Goal: Check status: Check status

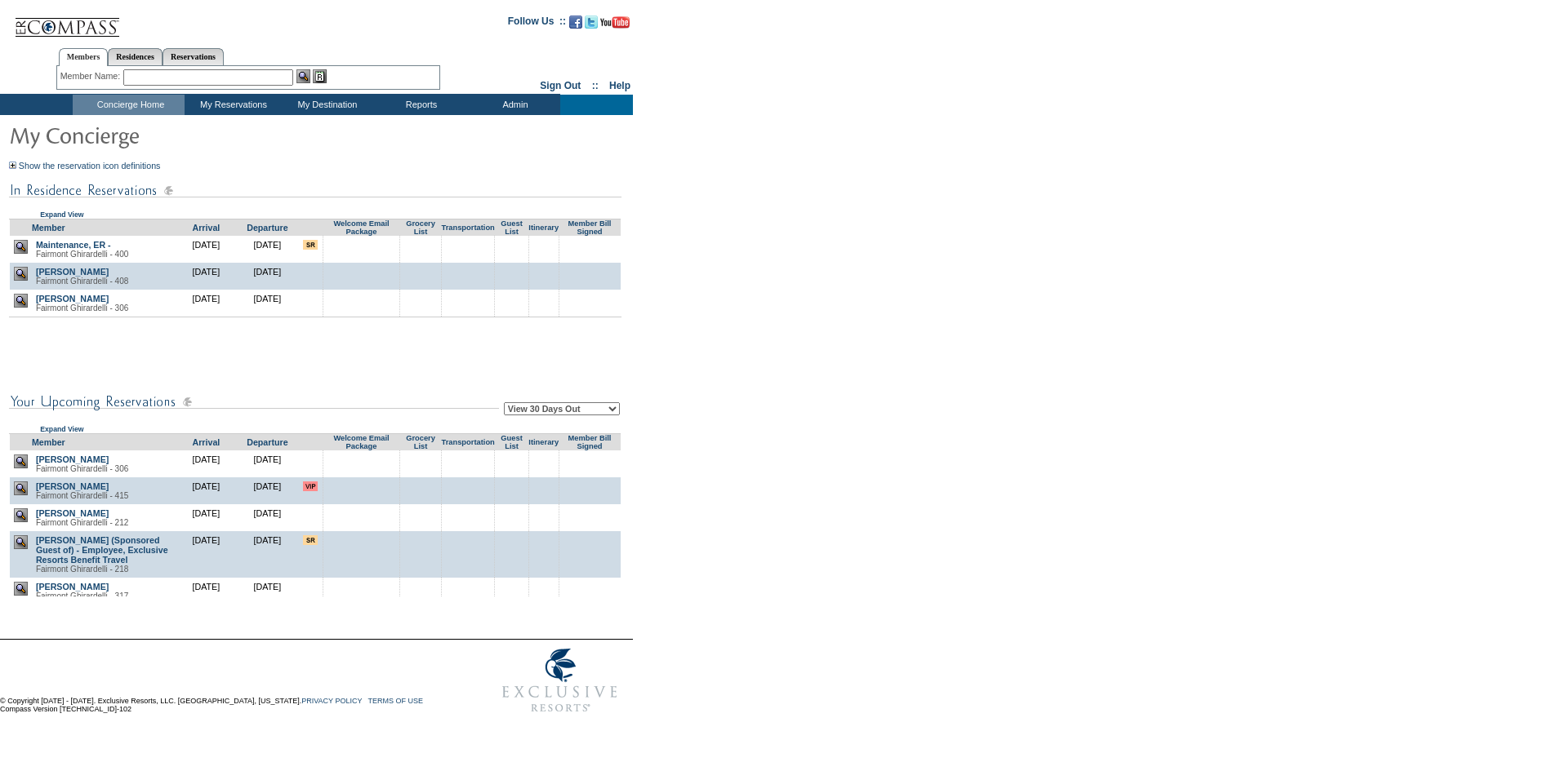
click at [514, 406] on select "View 30 Days Out View 60 Days Out View 90 Days Out" at bounding box center [562, 409] width 116 height 13
select select "90"
click at [506, 405] on select "View 30 Days Out View 60 Days Out View 90 Days Out" at bounding box center [562, 409] width 116 height 13
click at [810, 384] on form "Follow Us ::" at bounding box center [781, 362] width 1562 height 718
drag, startPoint x: 770, startPoint y: 400, endPoint x: 723, endPoint y: 394, distance: 47.4
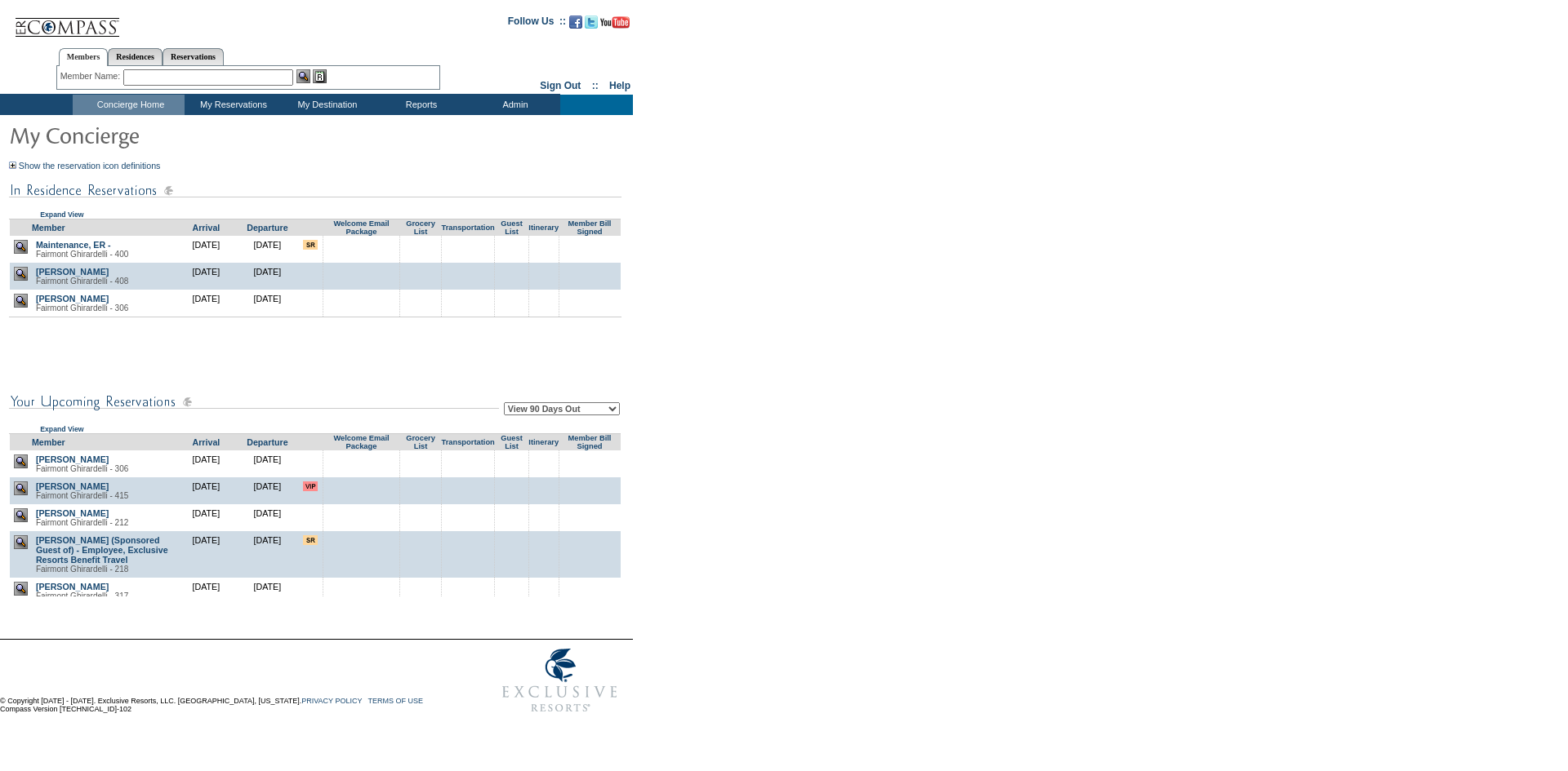
click at [750, 397] on form "Follow Us ::" at bounding box center [781, 362] width 1562 height 718
drag, startPoint x: 791, startPoint y: 380, endPoint x: 672, endPoint y: 289, distance: 149.8
click at [744, 349] on form "Follow Us ::" at bounding box center [781, 362] width 1562 height 718
drag, startPoint x: 873, startPoint y: 441, endPoint x: 830, endPoint y: 428, distance: 44.9
click at [835, 428] on form "Follow Us ::" at bounding box center [781, 362] width 1562 height 718
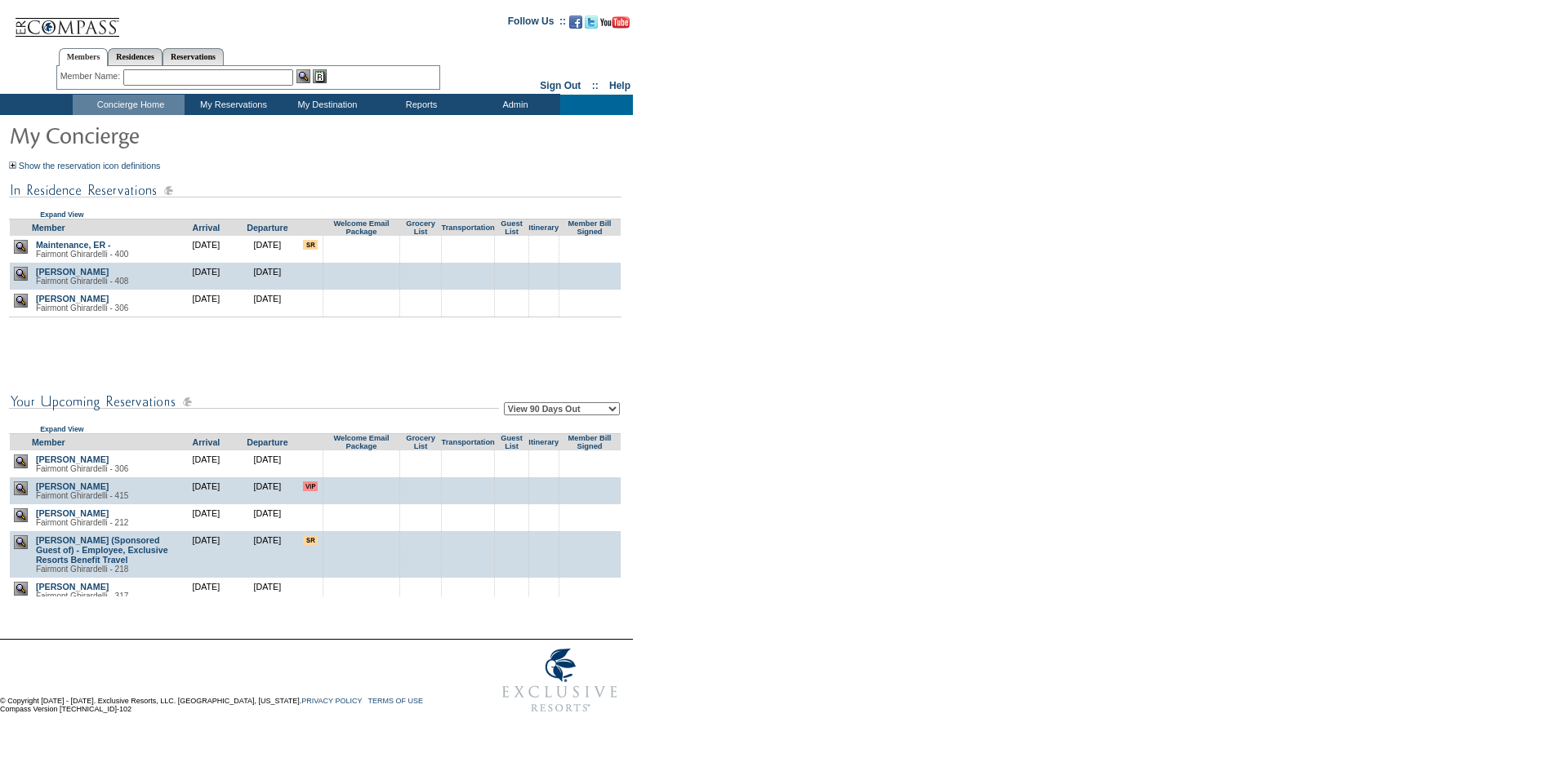
drag, startPoint x: 827, startPoint y: 402, endPoint x: 805, endPoint y: 399, distance: 22.2
click at [807, 400] on form "Follow Us ::" at bounding box center [781, 362] width 1562 height 718
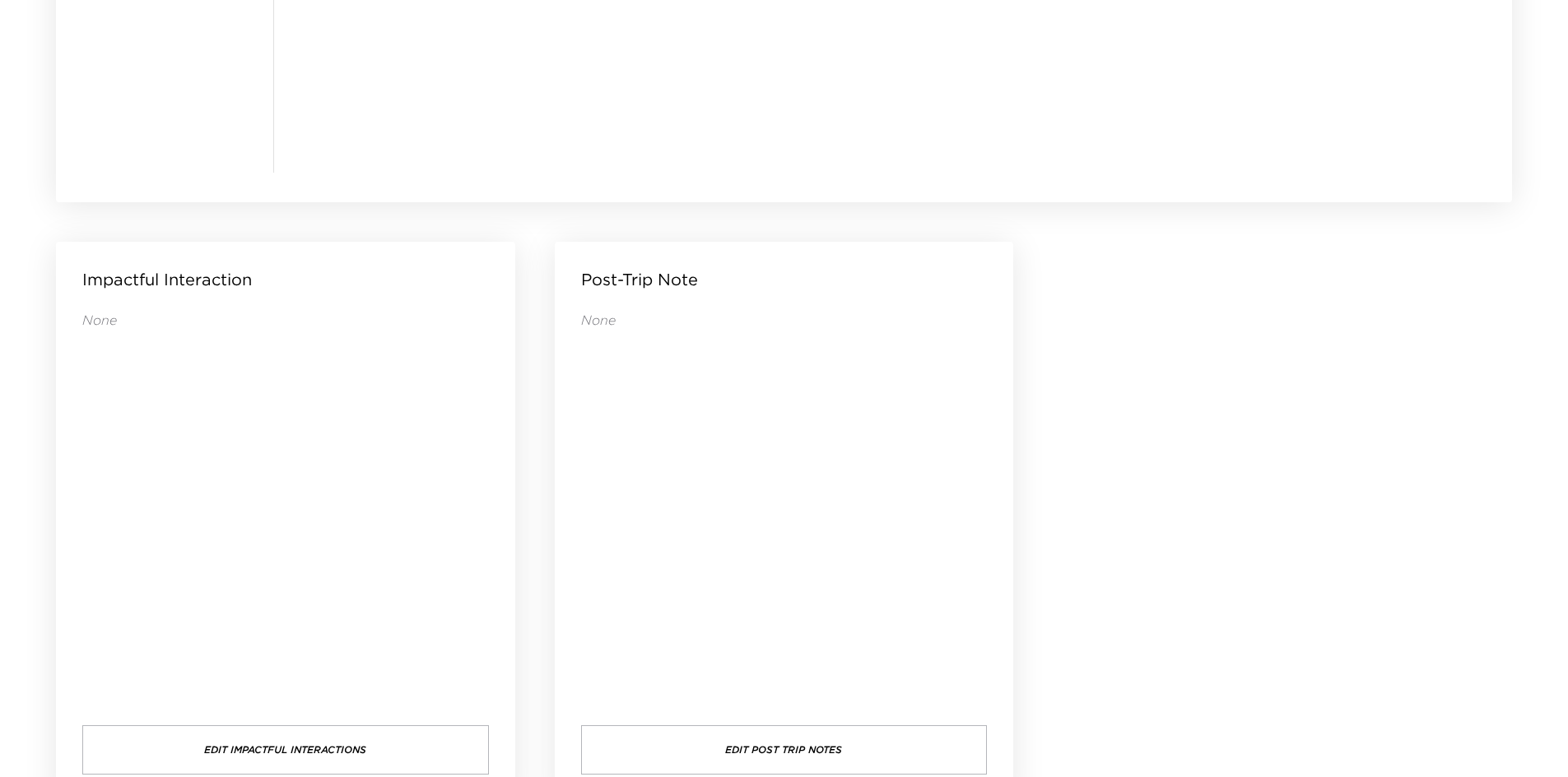
scroll to position [1584, 0]
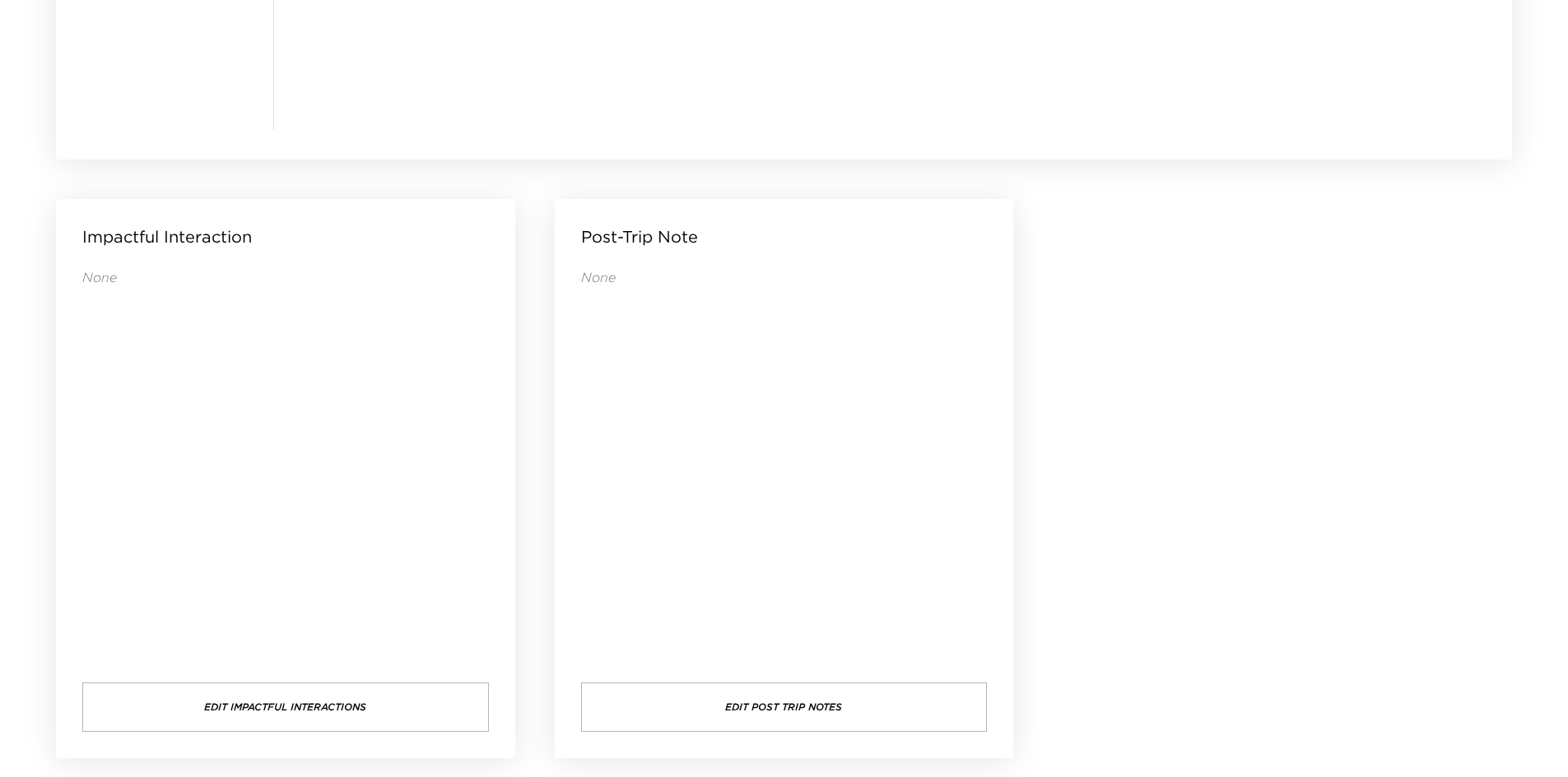
drag, startPoint x: 1347, startPoint y: 364, endPoint x: 1331, endPoint y: 363, distance: 16.0
drag, startPoint x: 1331, startPoint y: 363, endPoint x: 1237, endPoint y: 325, distance: 101.4
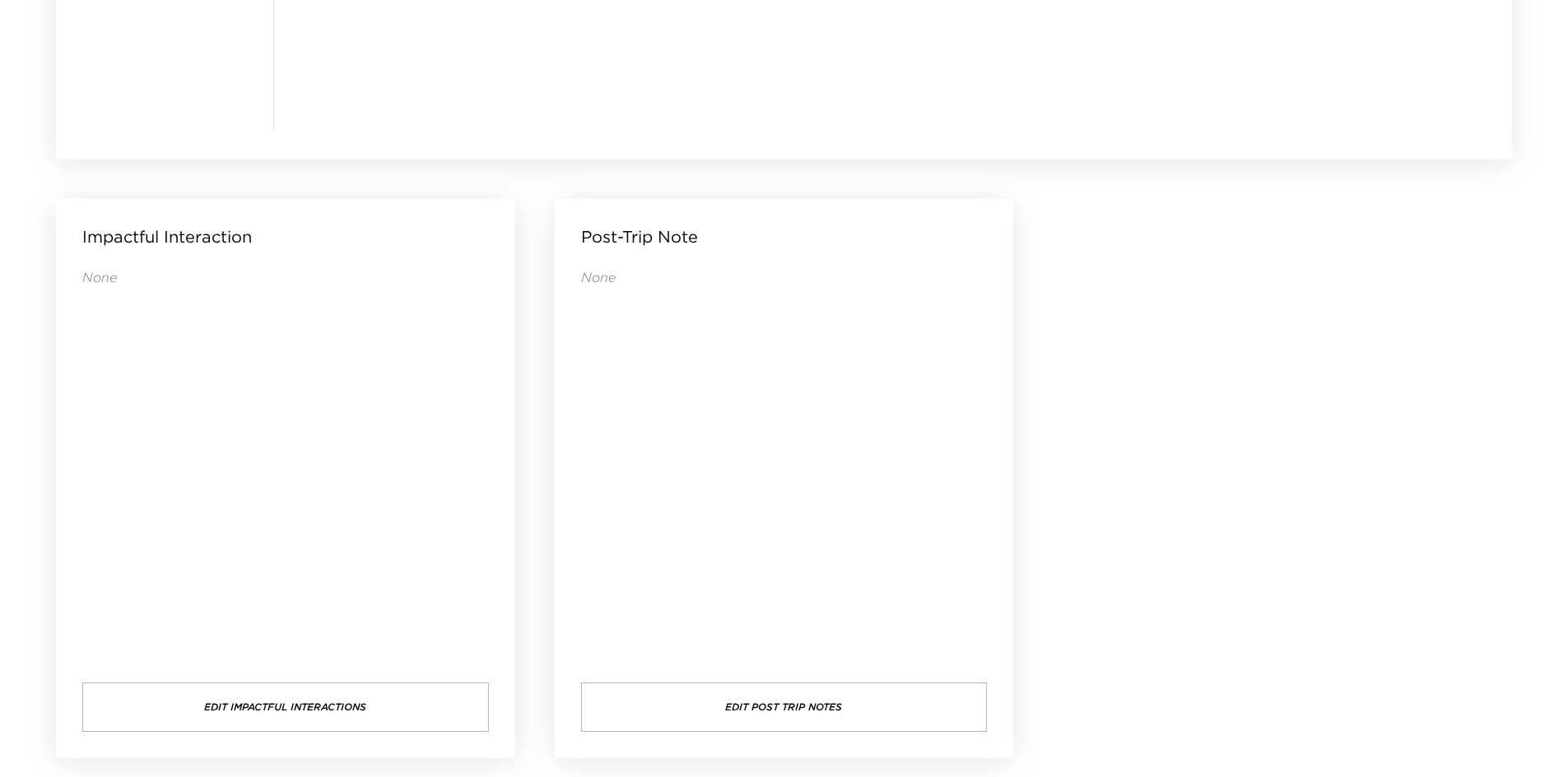
drag, startPoint x: 1211, startPoint y: 312, endPoint x: 1173, endPoint y: 294, distance: 42.0
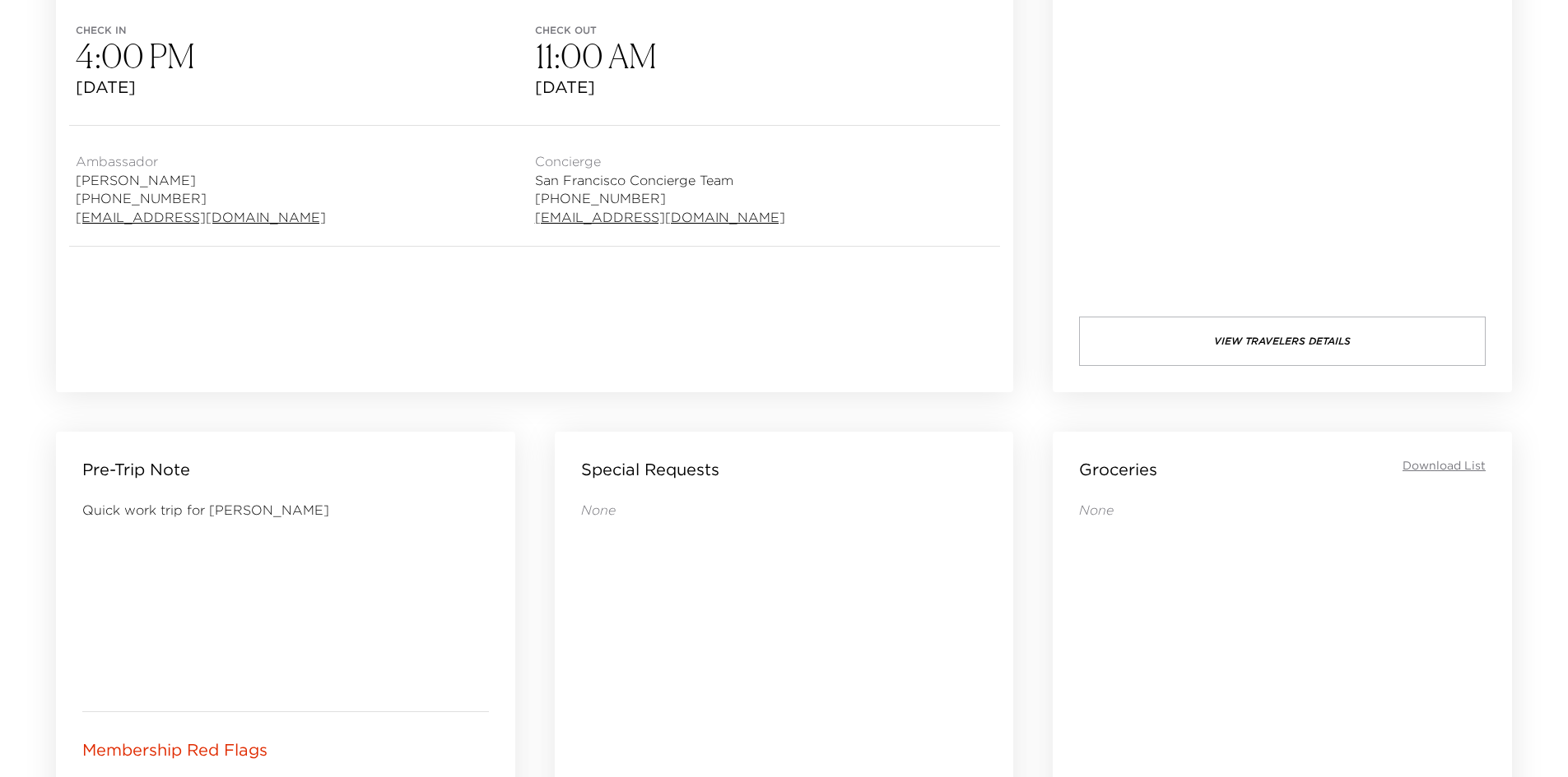
scroll to position [103, 0]
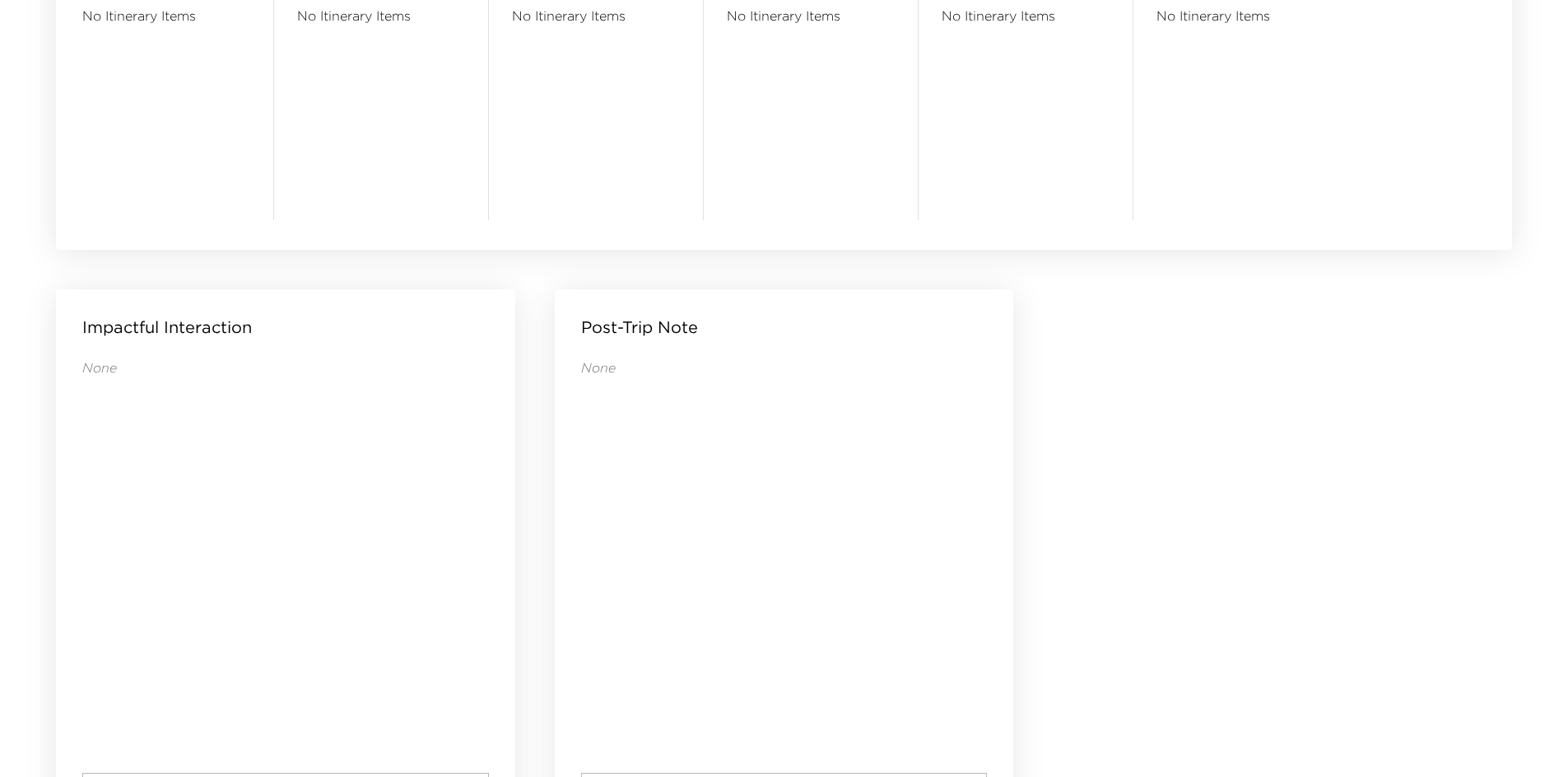
scroll to position [1584, 0]
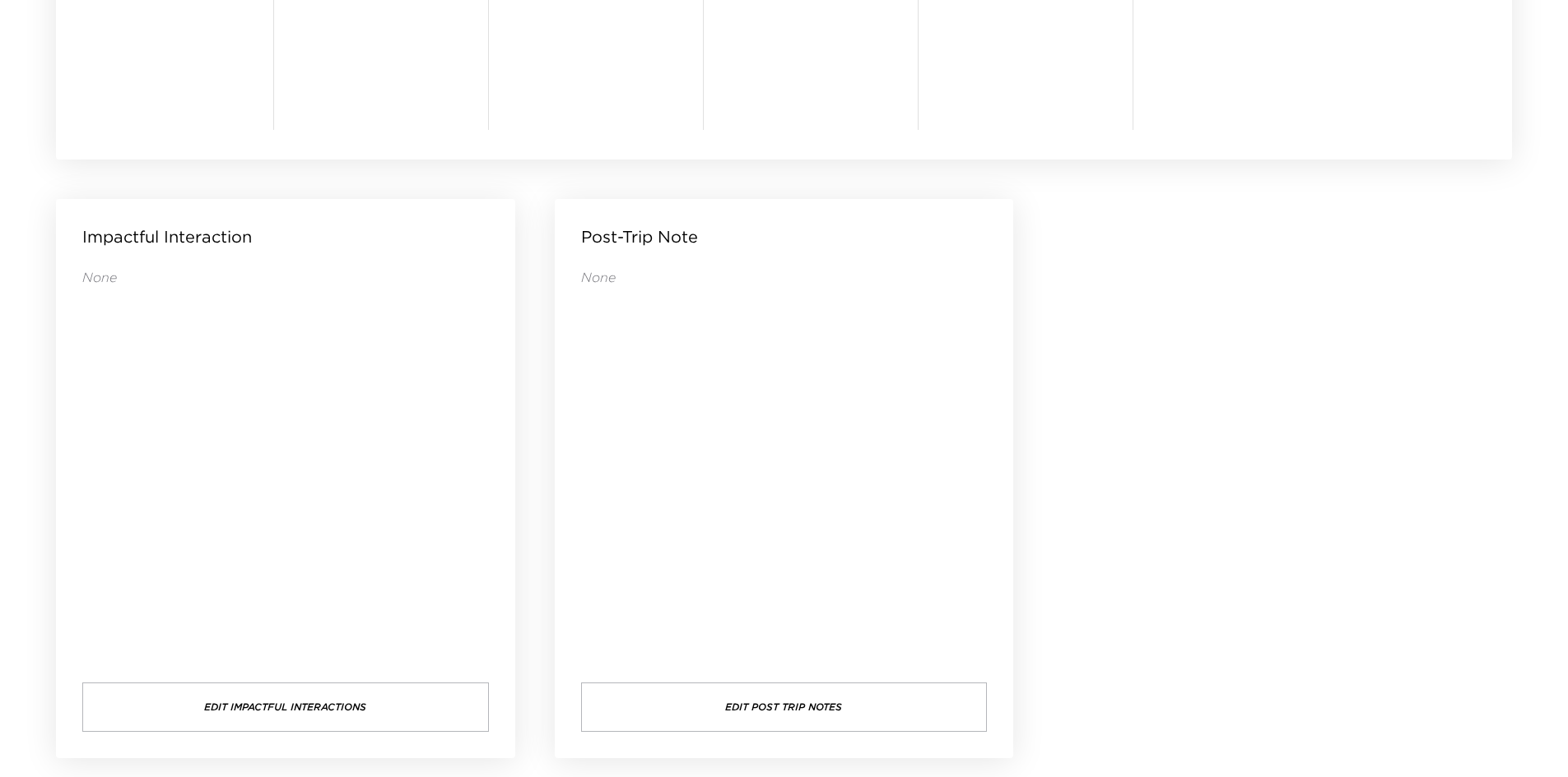
drag, startPoint x: 1116, startPoint y: 363, endPoint x: 1104, endPoint y: 310, distance: 54.3
drag, startPoint x: 1104, startPoint y: 310, endPoint x: 1108, endPoint y: 275, distance: 35.2
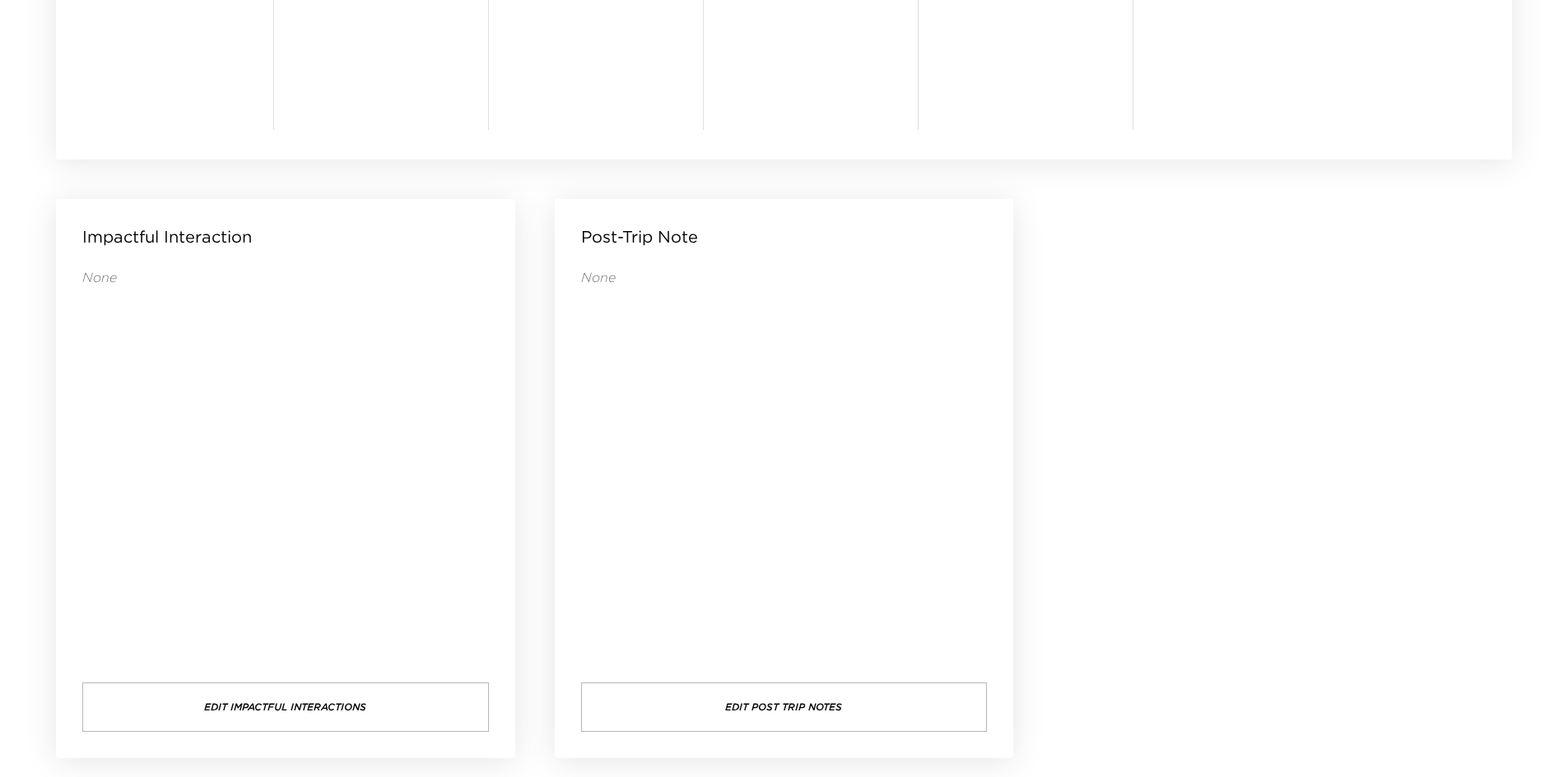
drag, startPoint x: 1087, startPoint y: 318, endPoint x: 1086, endPoint y: 298, distance: 20.0
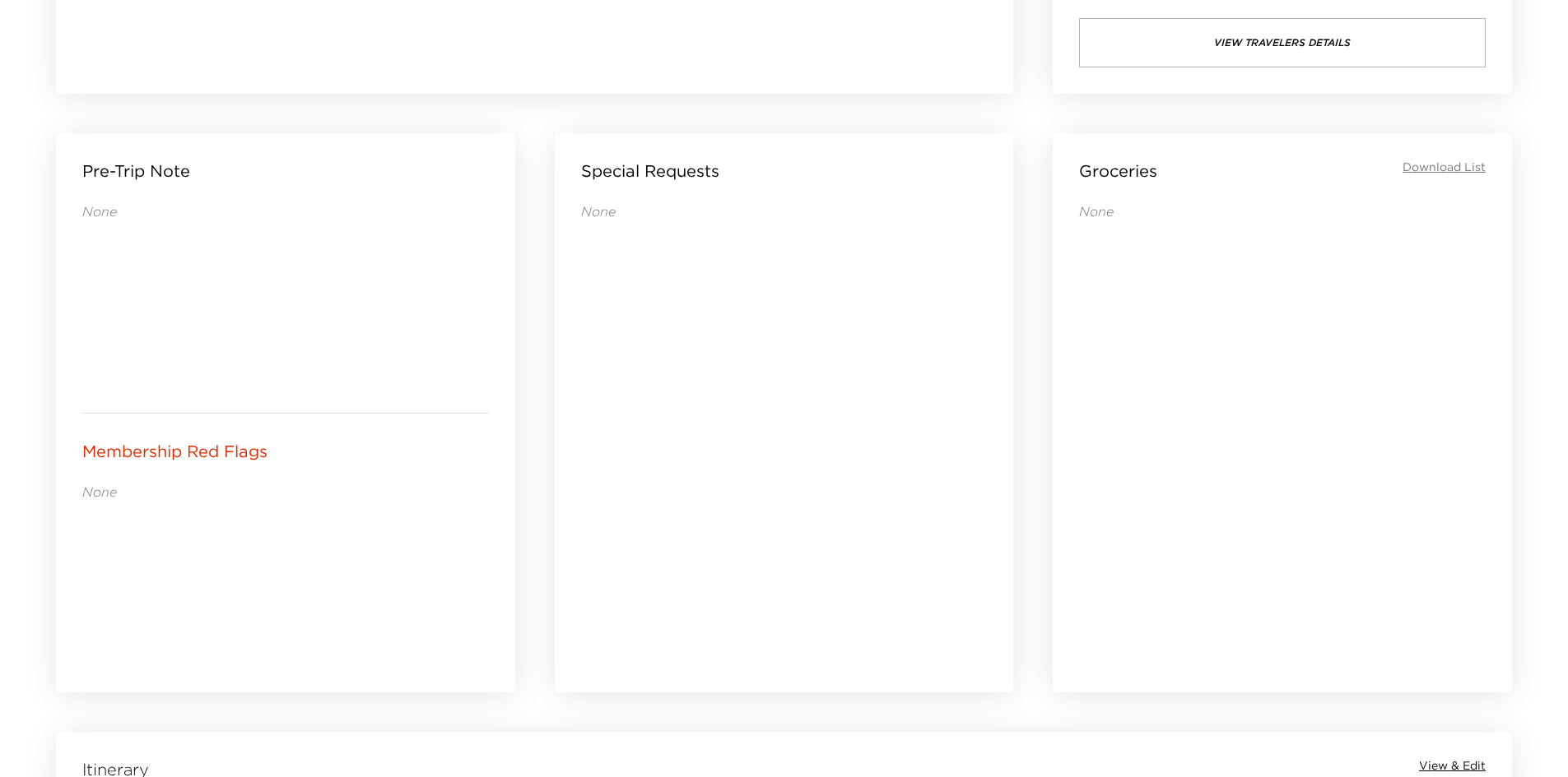
scroll to position [679, 0]
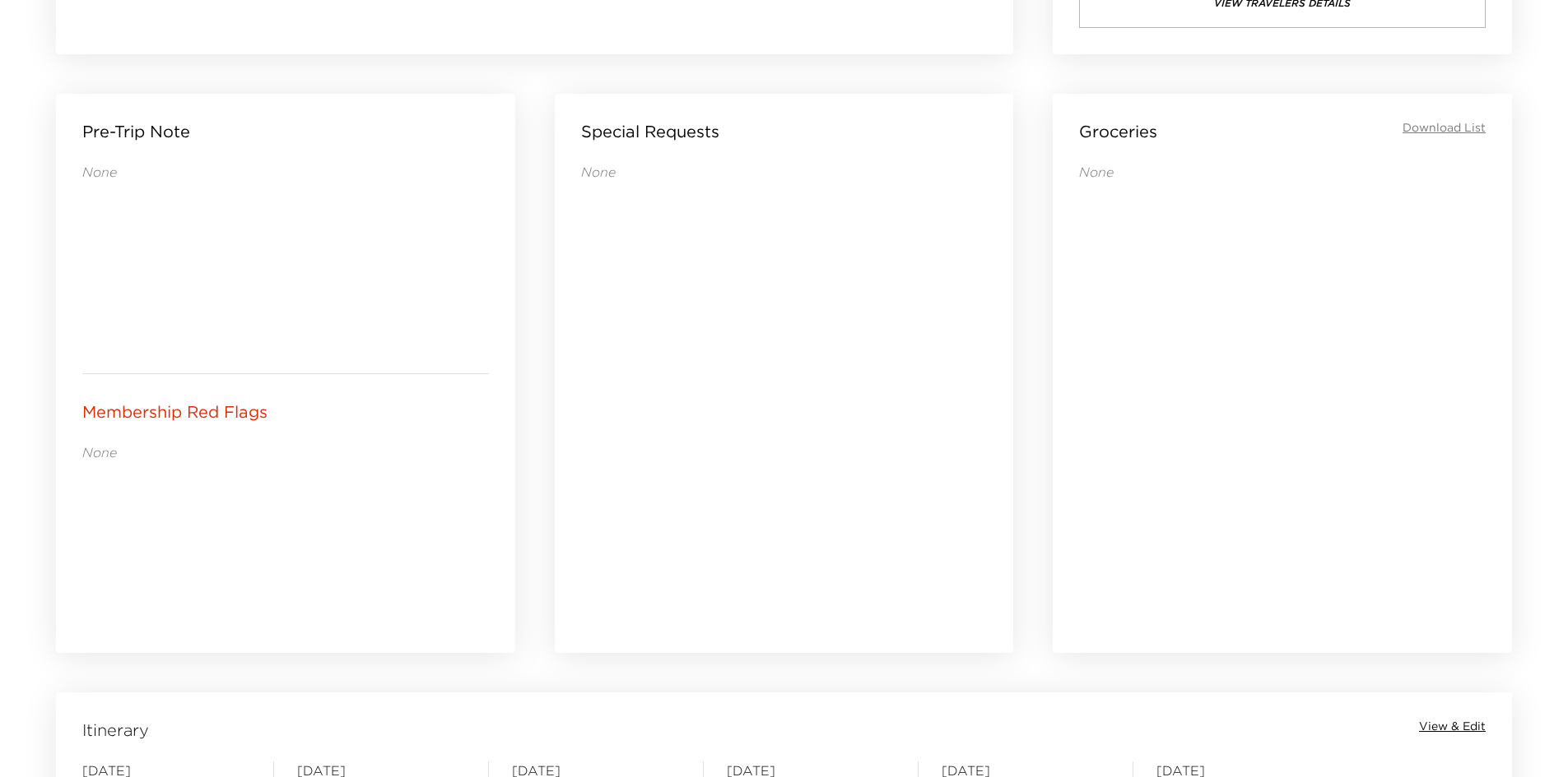
drag, startPoint x: 610, startPoint y: 487, endPoint x: 506, endPoint y: 455, distance: 108.8
click at [506, 455] on div "Membership Red Flags None" at bounding box center [285, 514] width 459 height 279
drag, startPoint x: 576, startPoint y: 410, endPoint x: 542, endPoint y: 409, distance: 34.0
click at [542, 409] on div "Special Requests None" at bounding box center [784, 373] width 499 height 599
drag, startPoint x: 629, startPoint y: 405, endPoint x: 600, endPoint y: 404, distance: 29.0
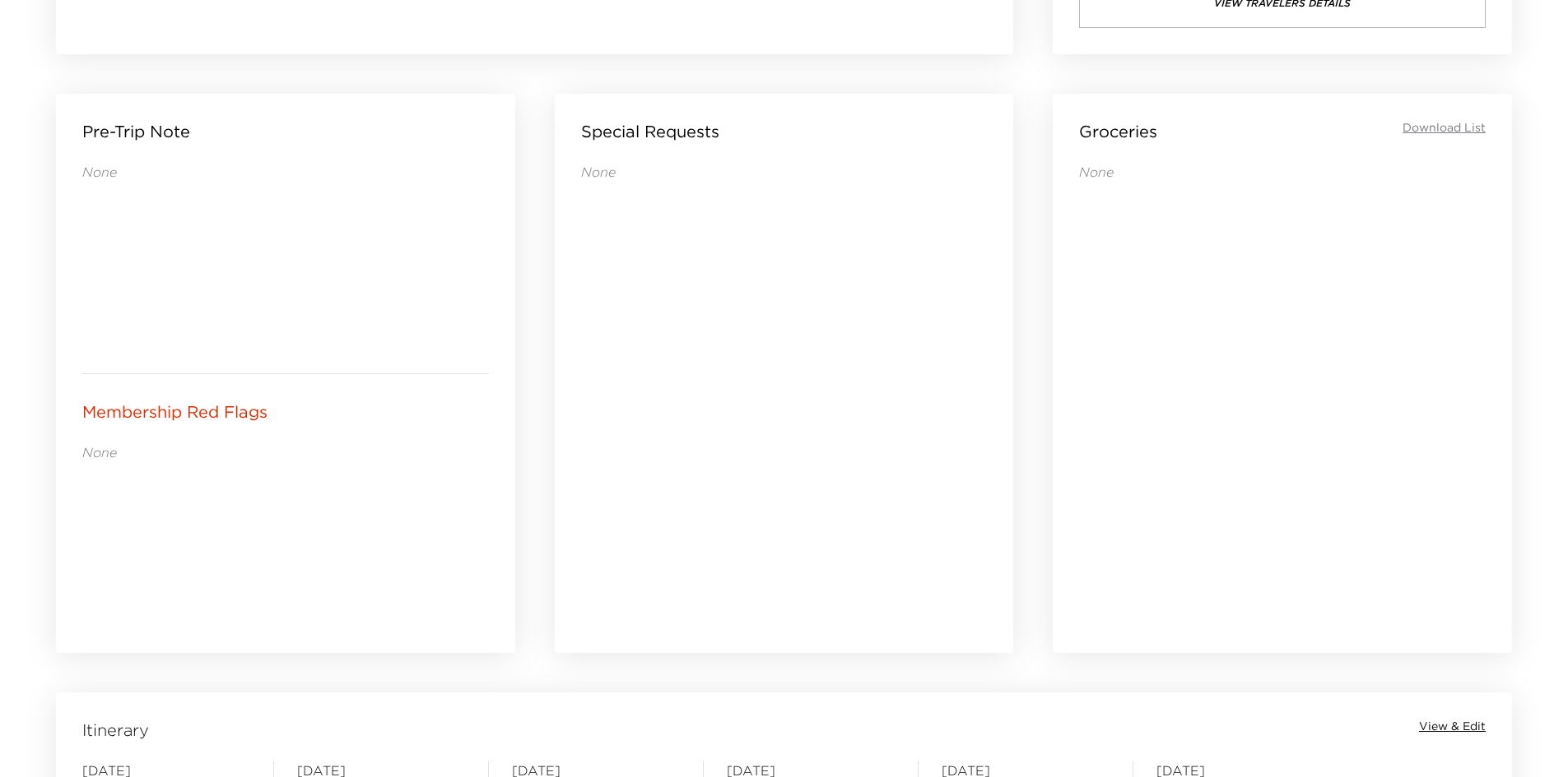
click at [600, 404] on div "None" at bounding box center [784, 385] width 407 height 444
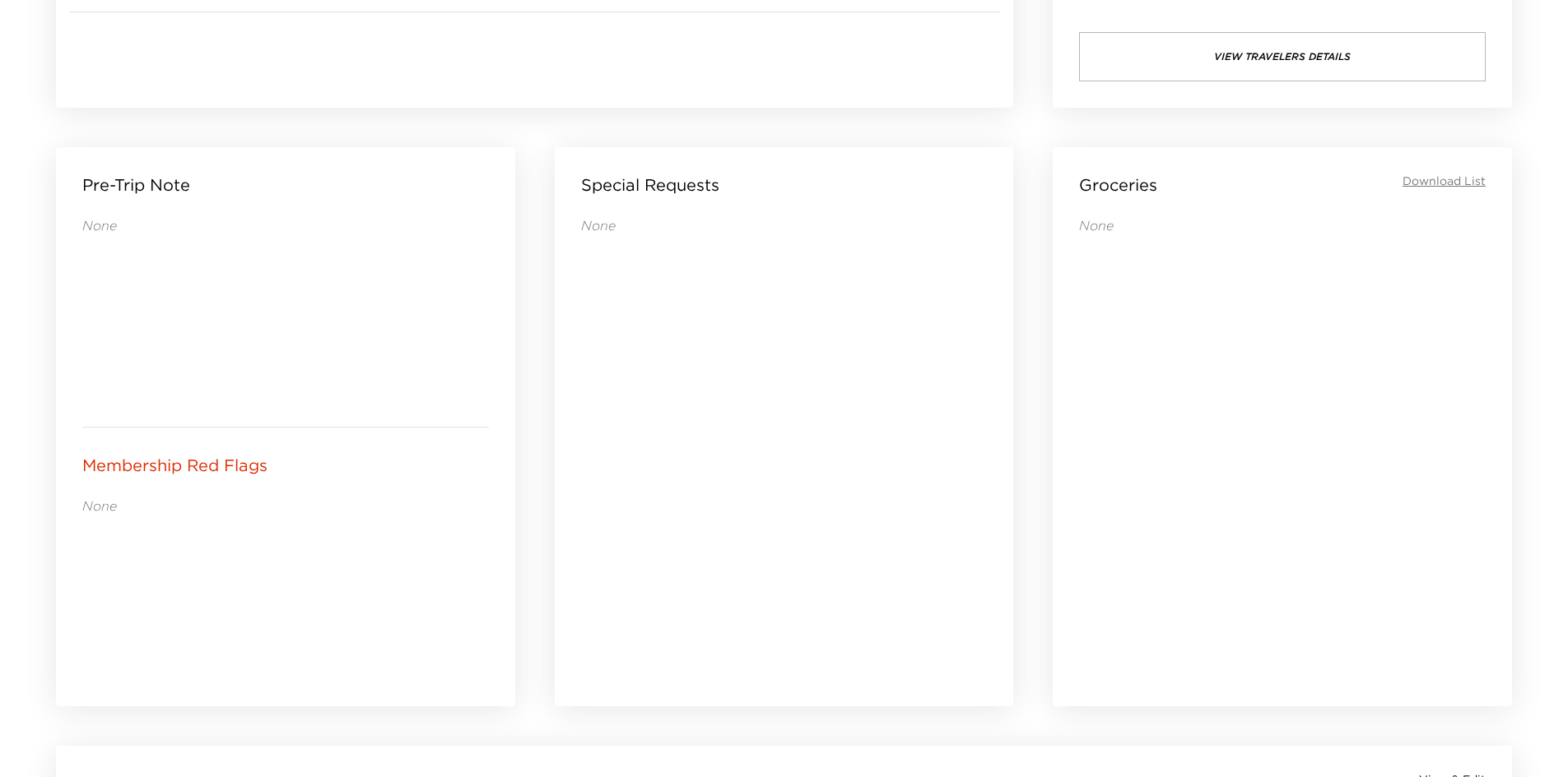
scroll to position [597, 0]
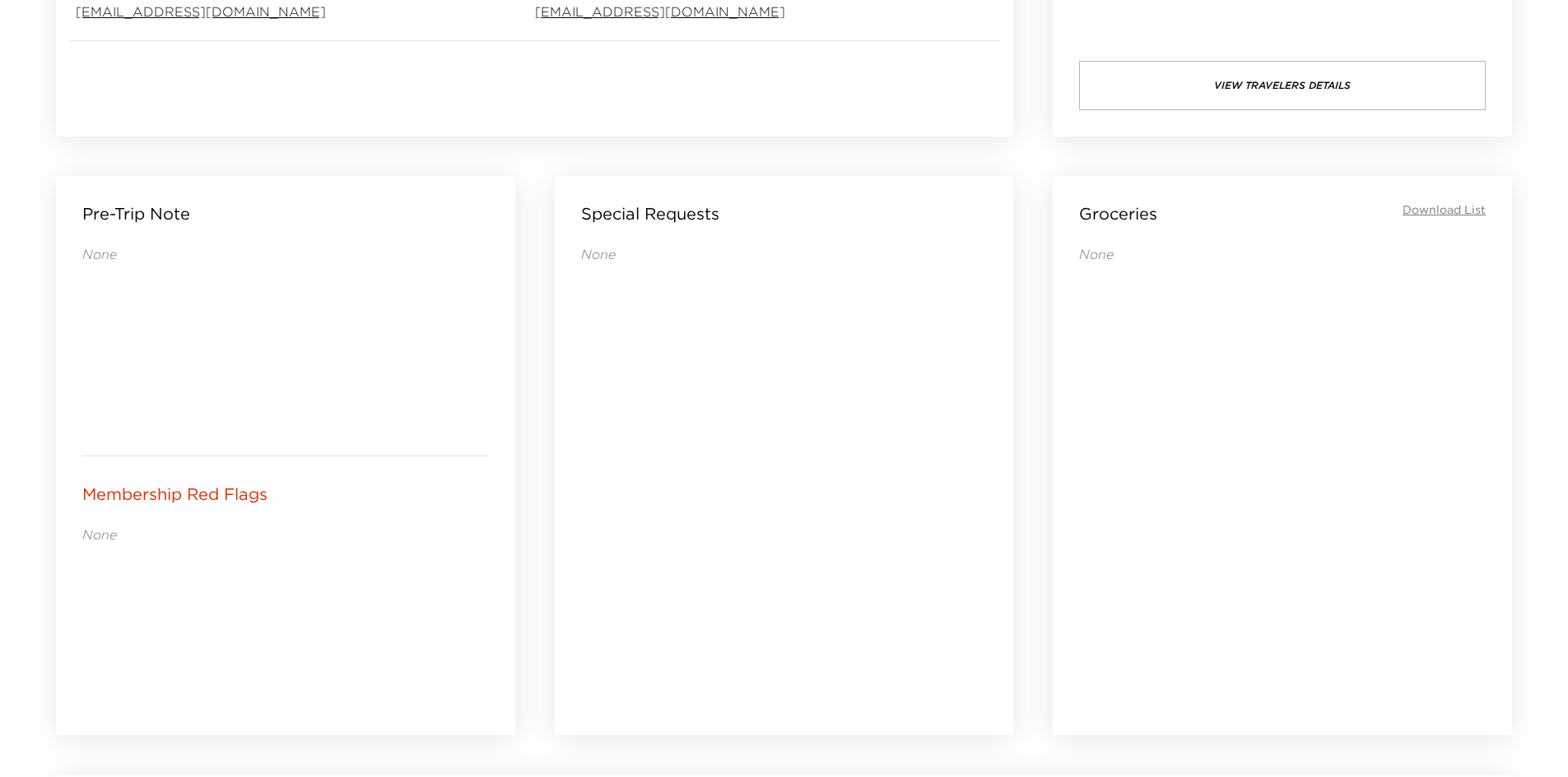
drag, startPoint x: 582, startPoint y: 382, endPoint x: 566, endPoint y: 357, distance: 29.7
click at [566, 360] on div "Special Requests None" at bounding box center [784, 455] width 459 height 560
drag, startPoint x: 564, startPoint y: 347, endPoint x: 586, endPoint y: 318, distance: 36.4
click at [554, 331] on div "Special Requests None" at bounding box center [784, 455] width 459 height 560
drag, startPoint x: 587, startPoint y: 316, endPoint x: 588, endPoint y: 300, distance: 16.0
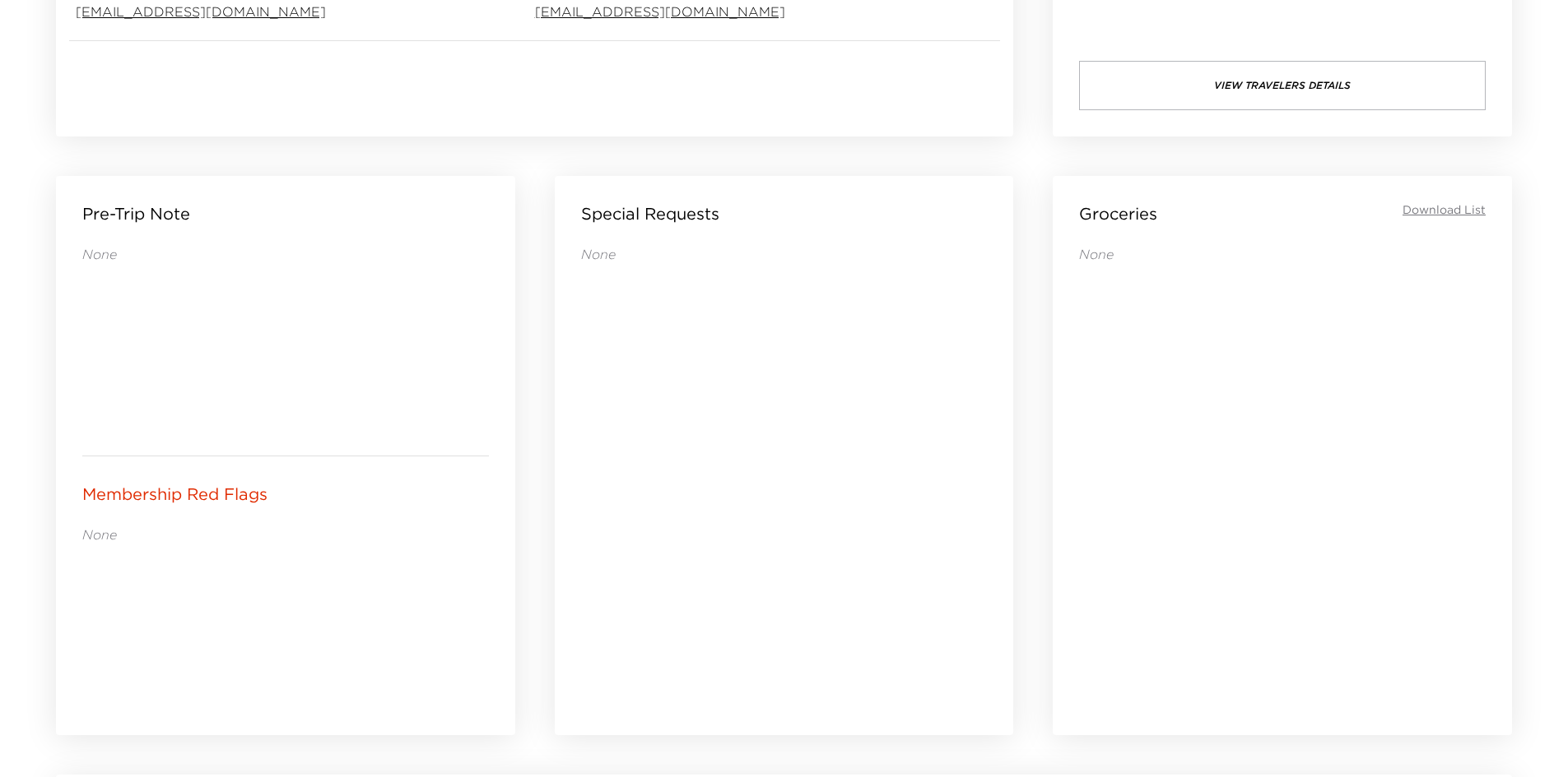
click at [588, 304] on div "None" at bounding box center [784, 468] width 407 height 444
drag, startPoint x: 580, startPoint y: 293, endPoint x: 577, endPoint y: 269, distance: 24.2
click at [580, 292] on div "Special Requests None" at bounding box center [784, 455] width 459 height 560
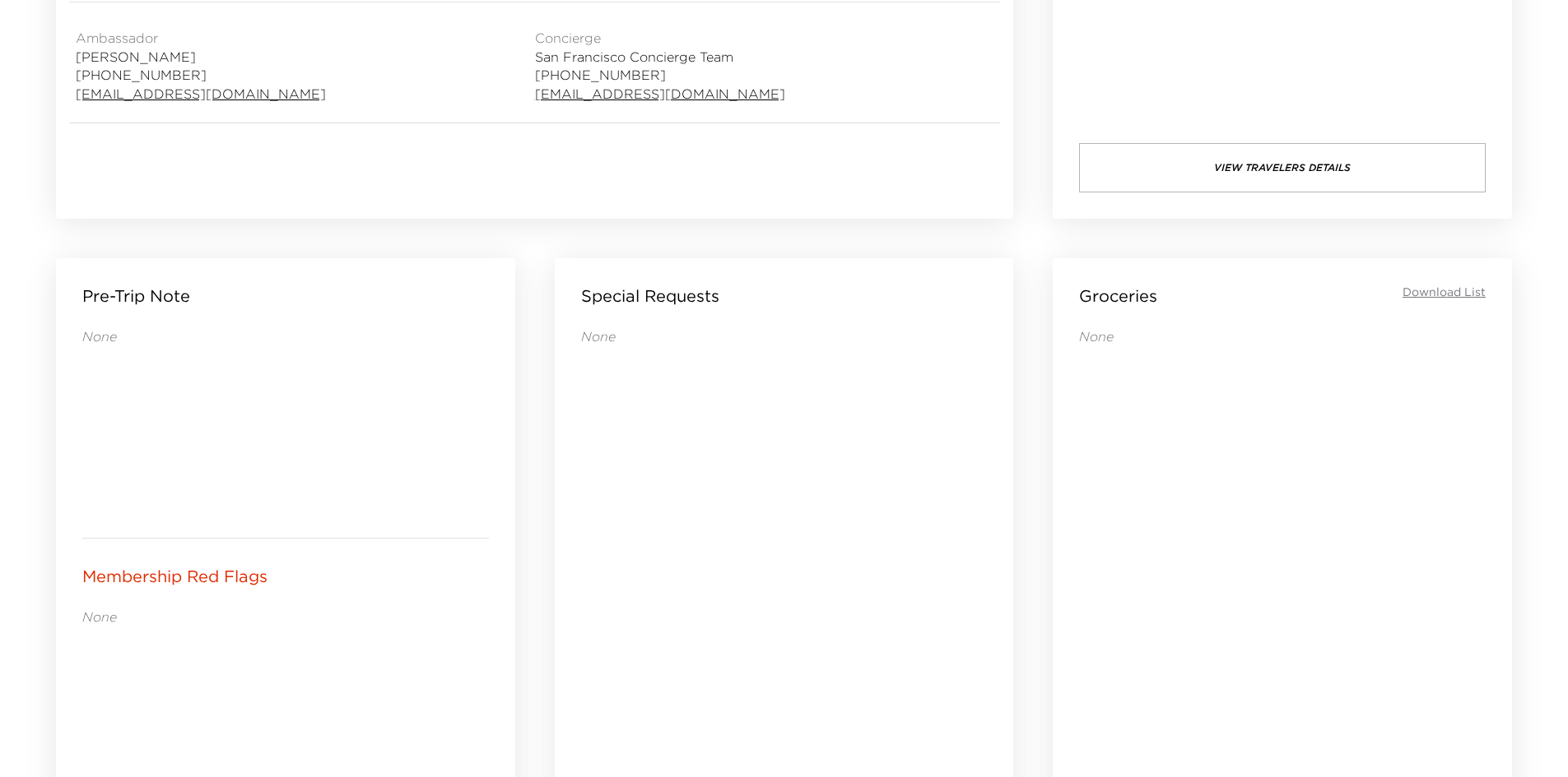
drag, startPoint x: 353, startPoint y: 404, endPoint x: 285, endPoint y: 403, distance: 68.0
click at [285, 403] on div "None" at bounding box center [285, 420] width 407 height 184
drag, startPoint x: 321, startPoint y: 351, endPoint x: 317, endPoint y: 342, distance: 9.8
drag, startPoint x: 317, startPoint y: 342, endPoint x: 282, endPoint y: 305, distance: 50.9
click at [282, 305] on div "Pre-Trip Note" at bounding box center [285, 296] width 407 height 23
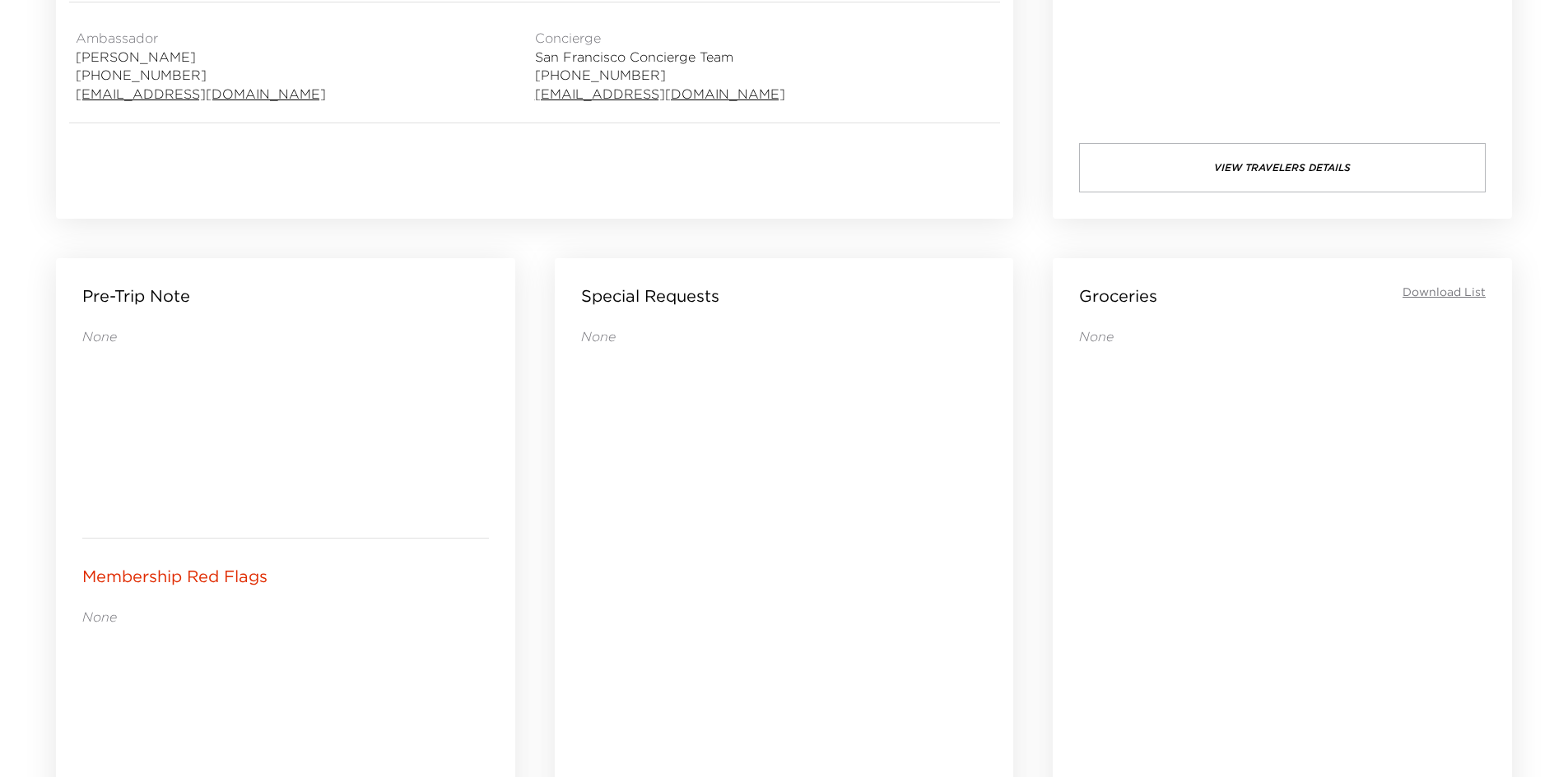
click at [265, 259] on div "Pre-Trip Note None" at bounding box center [285, 398] width 459 height 279
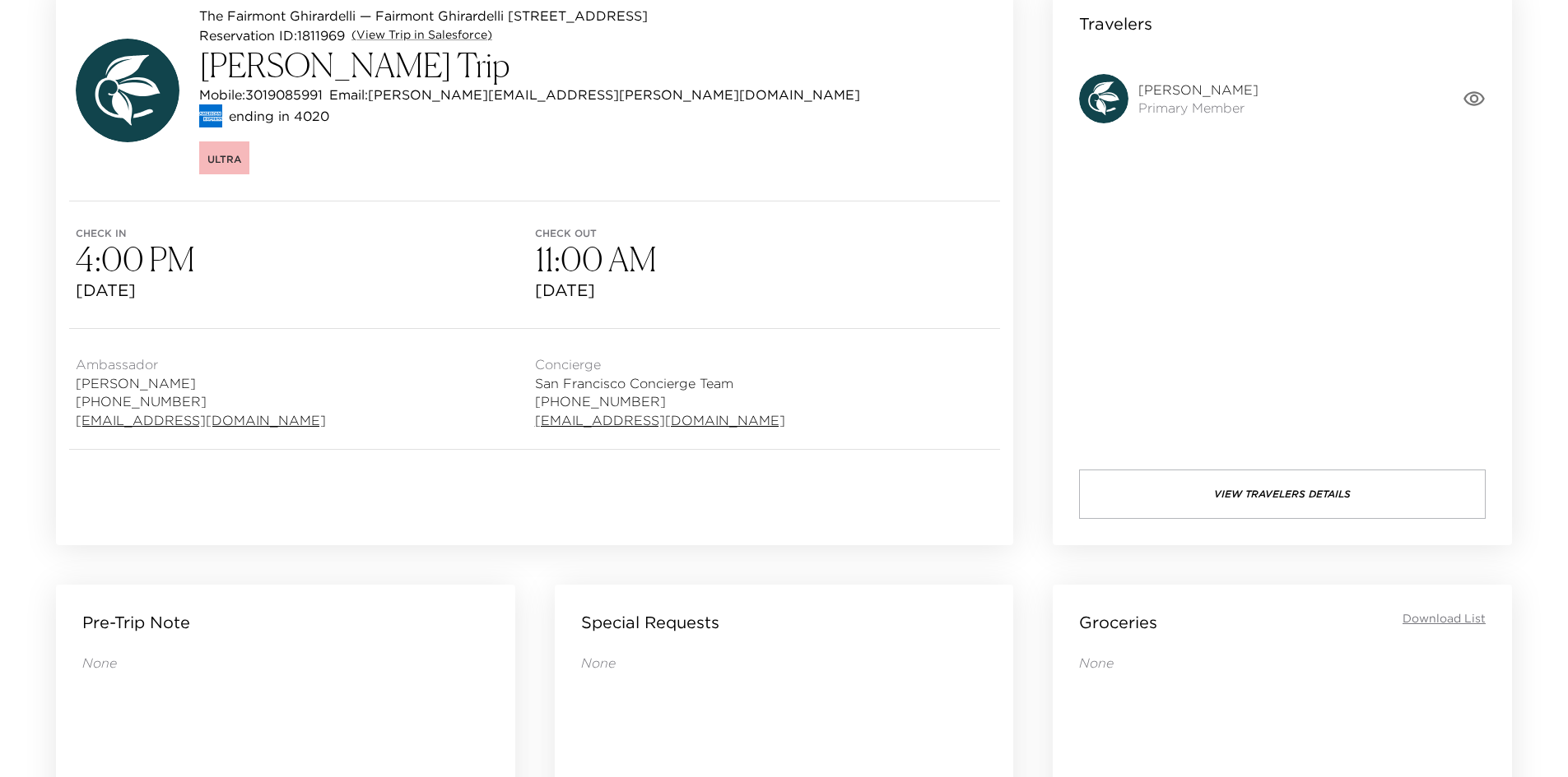
scroll to position [22, 0]
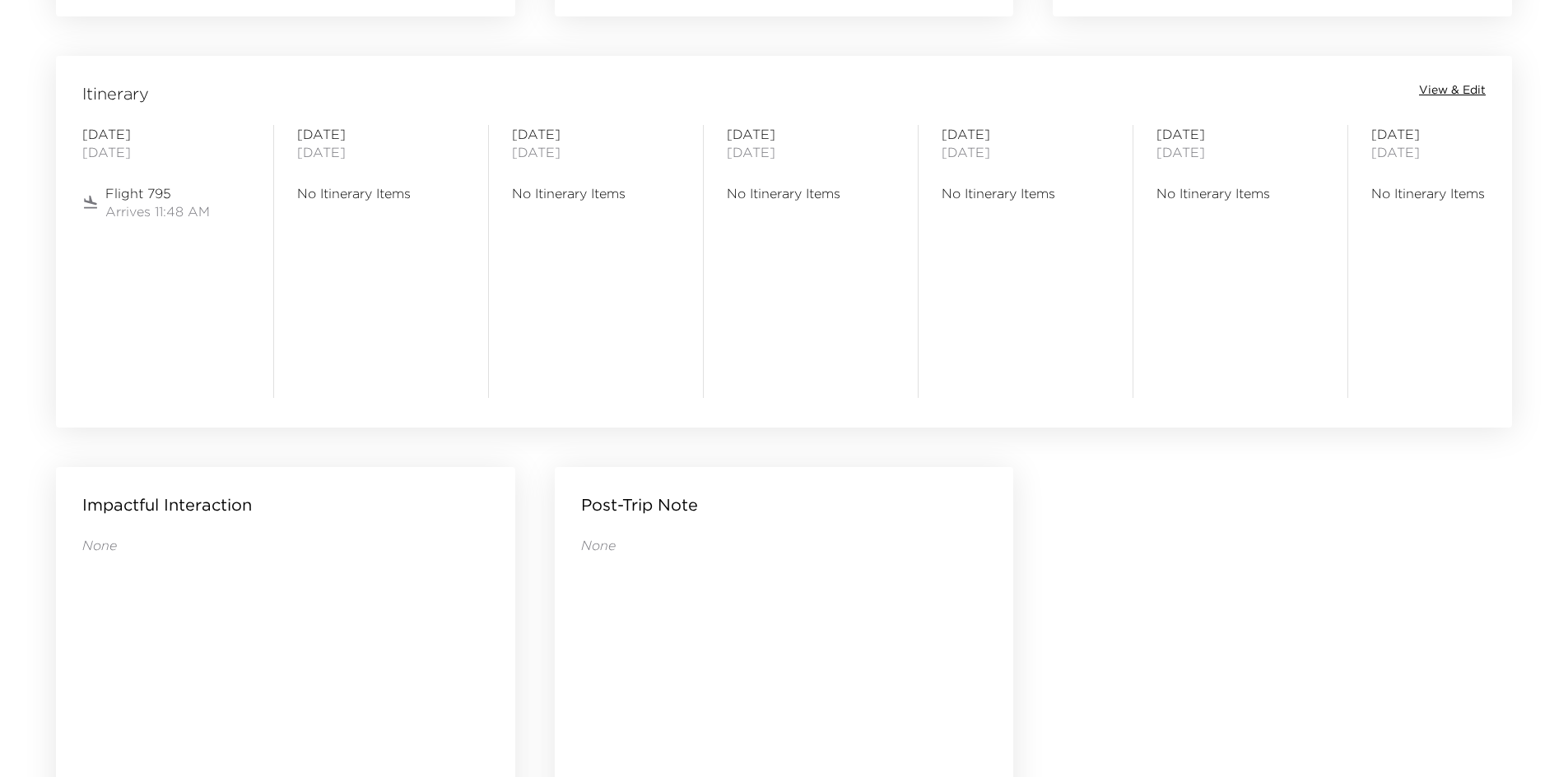
scroll to position [1584, 0]
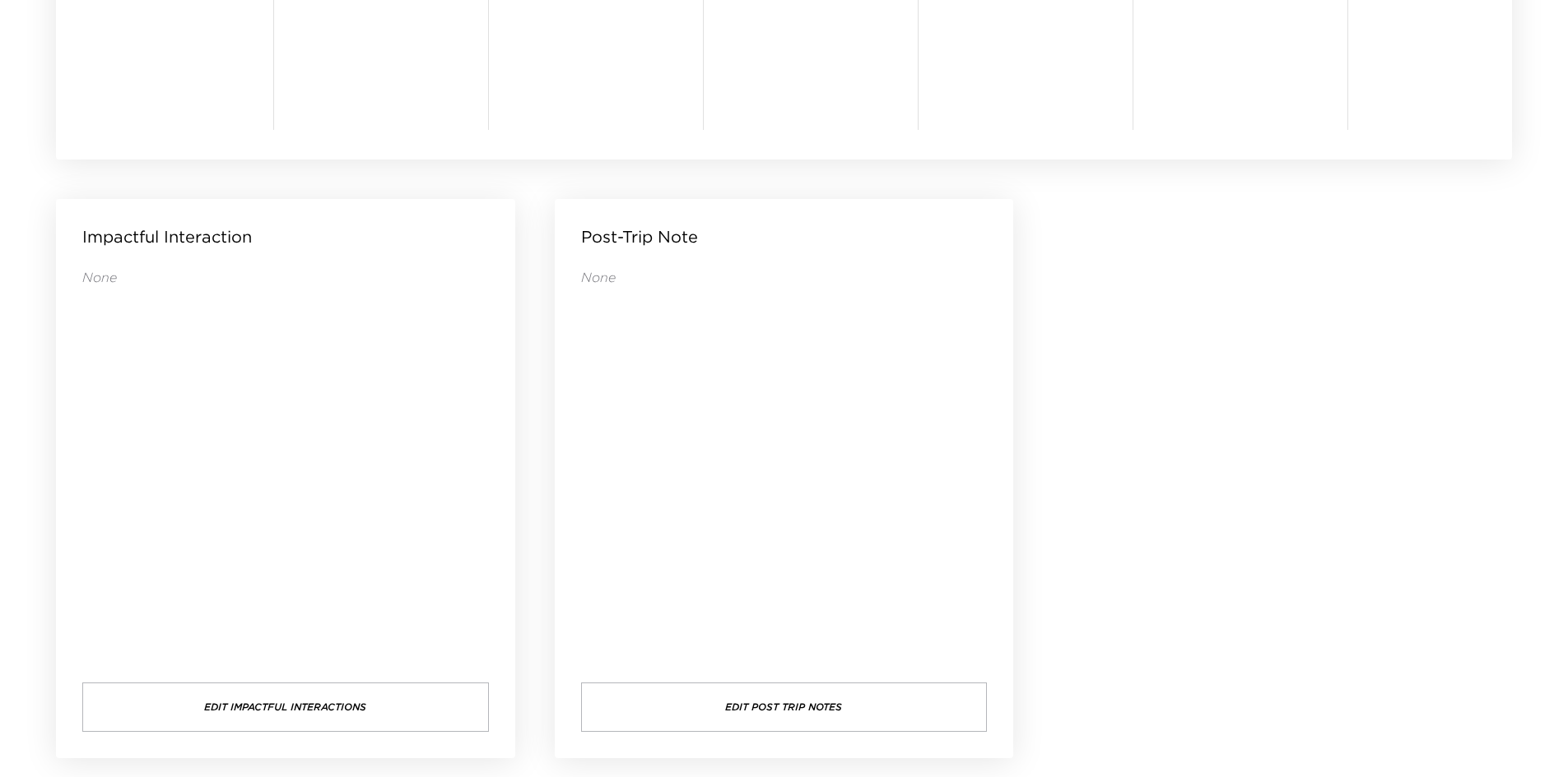
drag, startPoint x: 1246, startPoint y: 417, endPoint x: 1227, endPoint y: 414, distance: 19.2
drag, startPoint x: 1227, startPoint y: 414, endPoint x: 1129, endPoint y: 400, distance: 99.0
drag, startPoint x: 1112, startPoint y: 401, endPoint x: 1100, endPoint y: 403, distance: 12.2
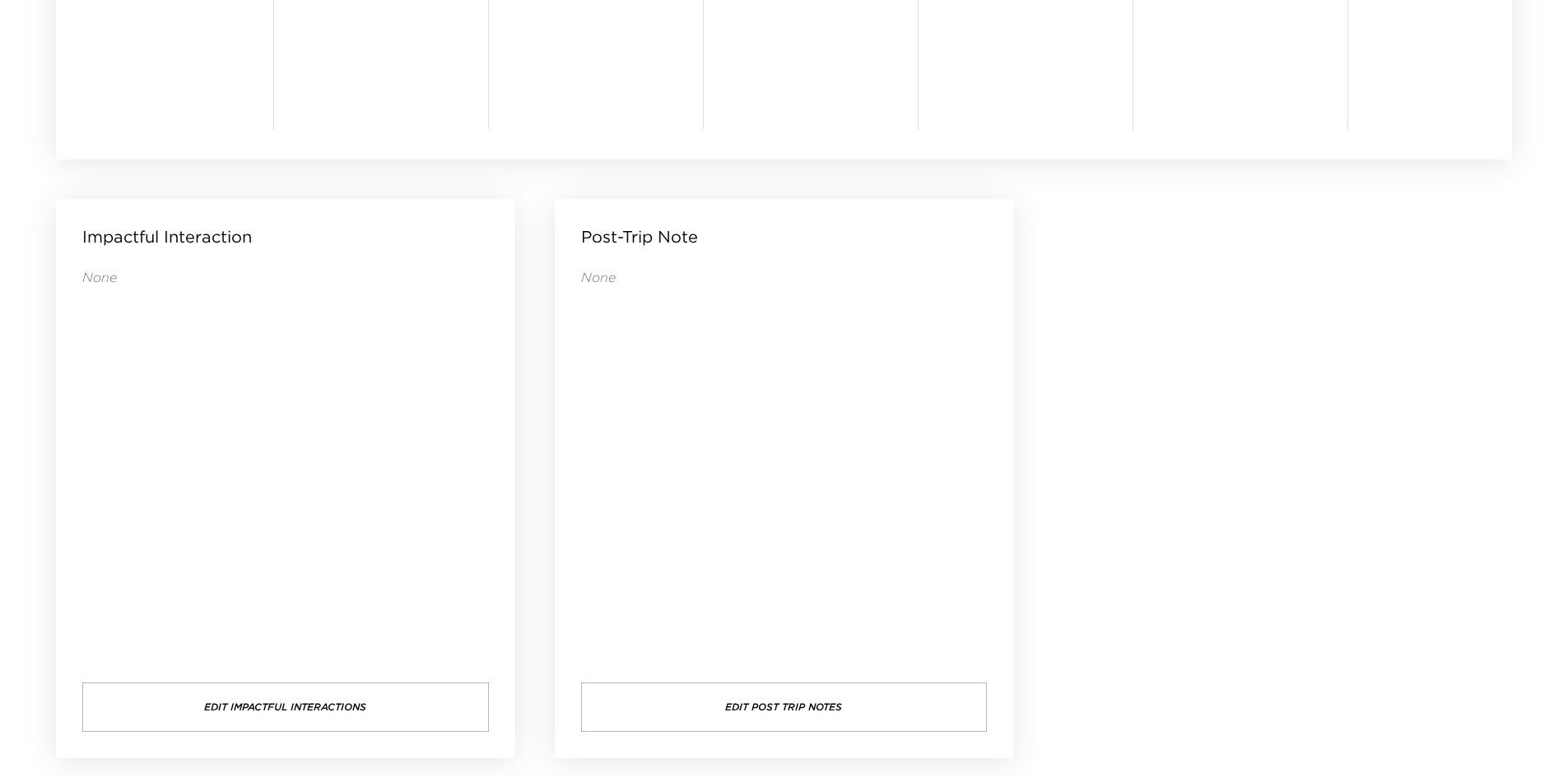
drag, startPoint x: 1199, startPoint y: 409, endPoint x: 1137, endPoint y: 404, distance: 62.2
drag, startPoint x: 1091, startPoint y: 385, endPoint x: 1068, endPoint y: 378, distance: 24.0
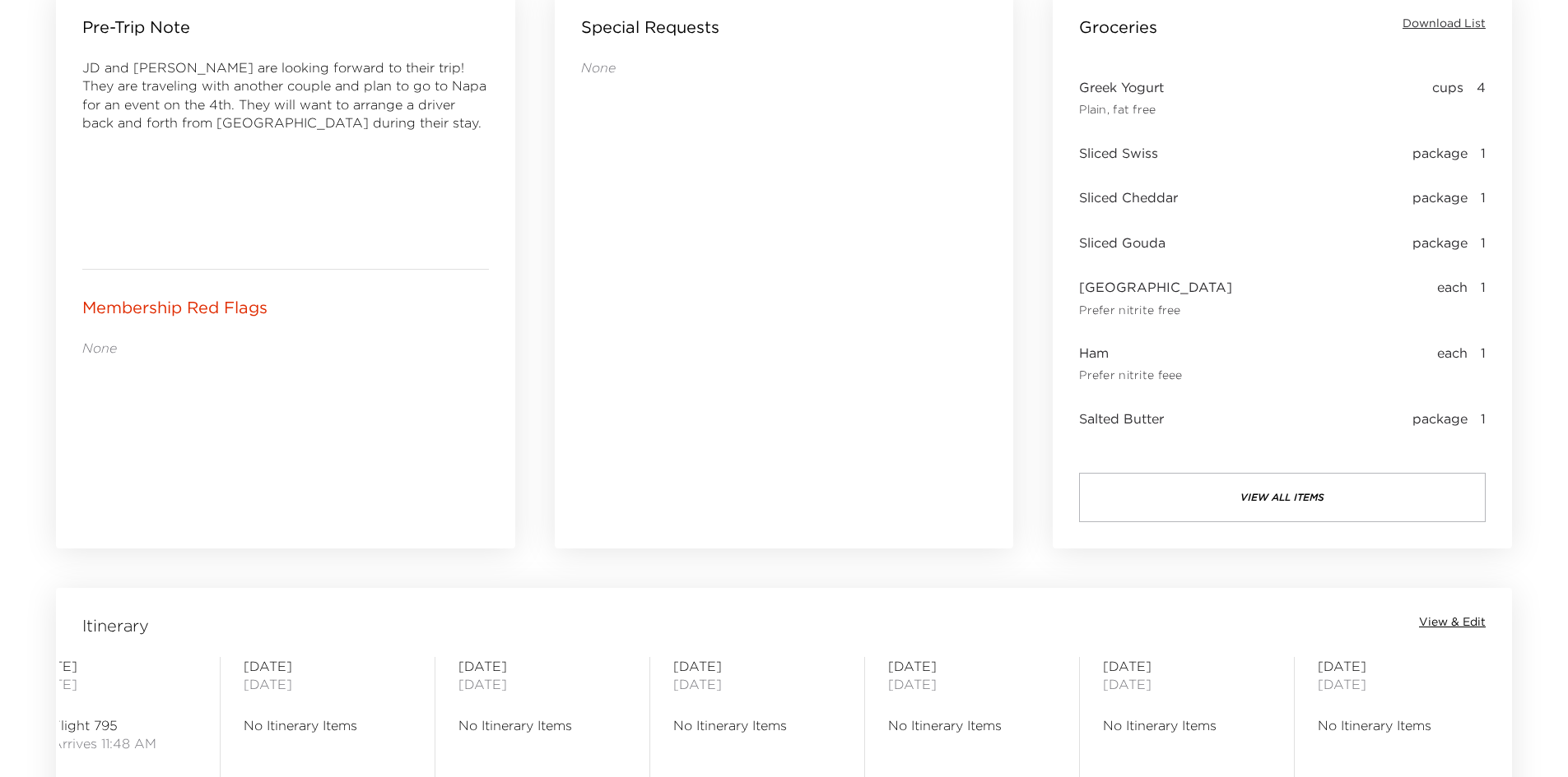
scroll to position [762, 0]
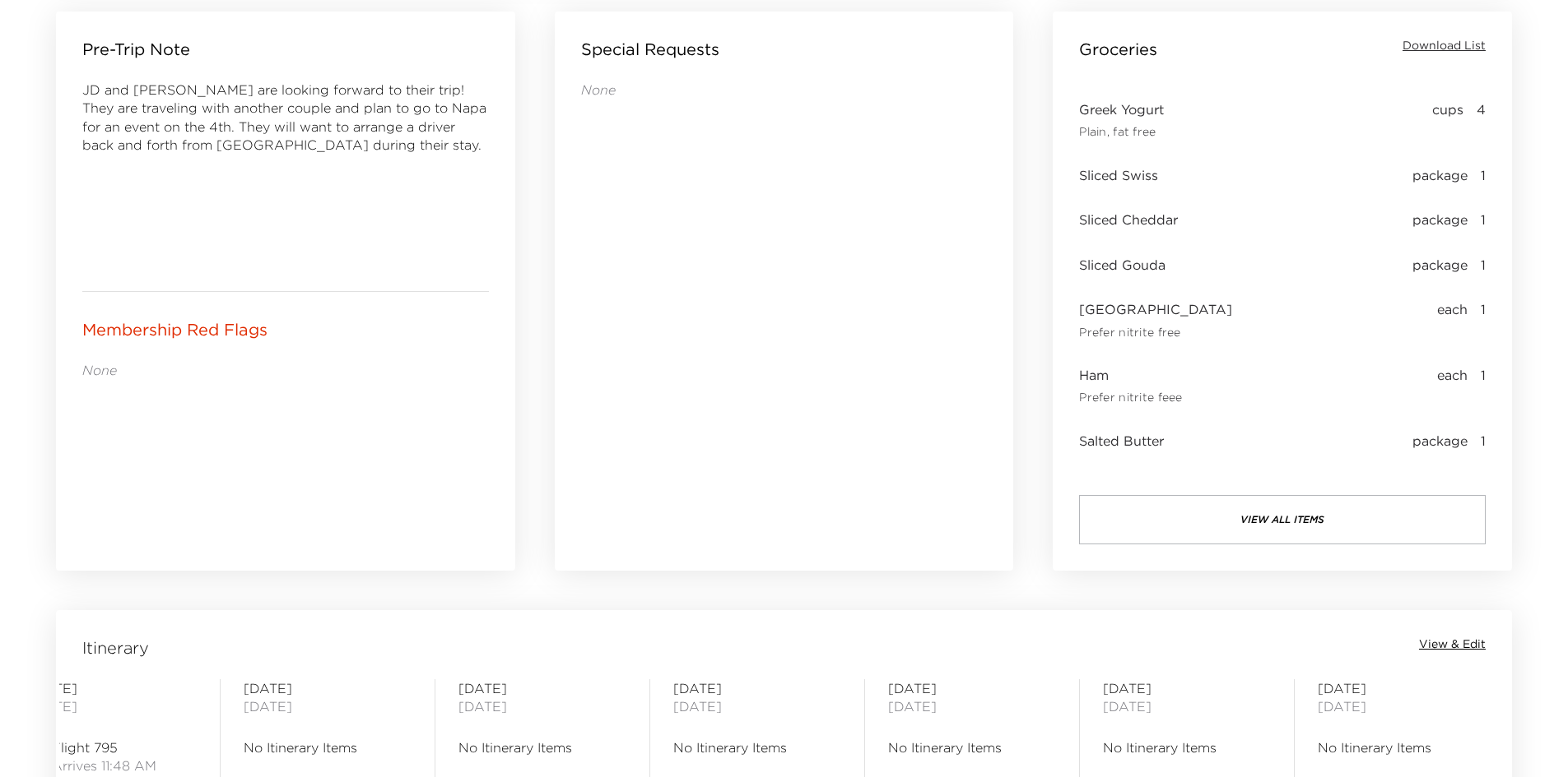
drag, startPoint x: 792, startPoint y: 387, endPoint x: 659, endPoint y: 400, distance: 133.6
click at [659, 400] on div "None" at bounding box center [784, 303] width 407 height 444
drag, startPoint x: 659, startPoint y: 400, endPoint x: 626, endPoint y: 405, distance: 33.4
click at [628, 400] on div "None" at bounding box center [784, 303] width 407 height 444
drag, startPoint x: 644, startPoint y: 397, endPoint x: 588, endPoint y: 407, distance: 56.9
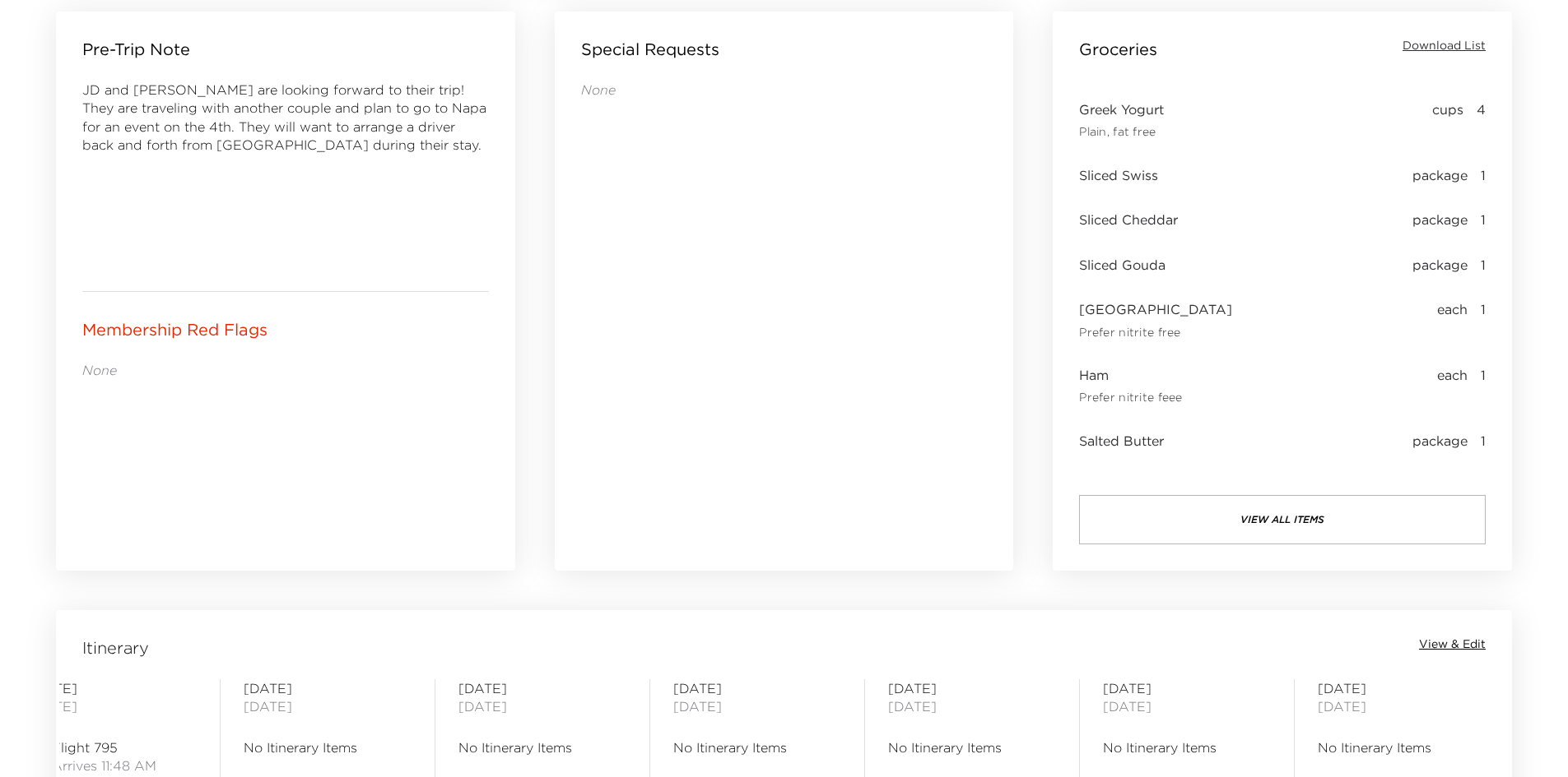
click at [588, 407] on div "None" at bounding box center [784, 303] width 407 height 444
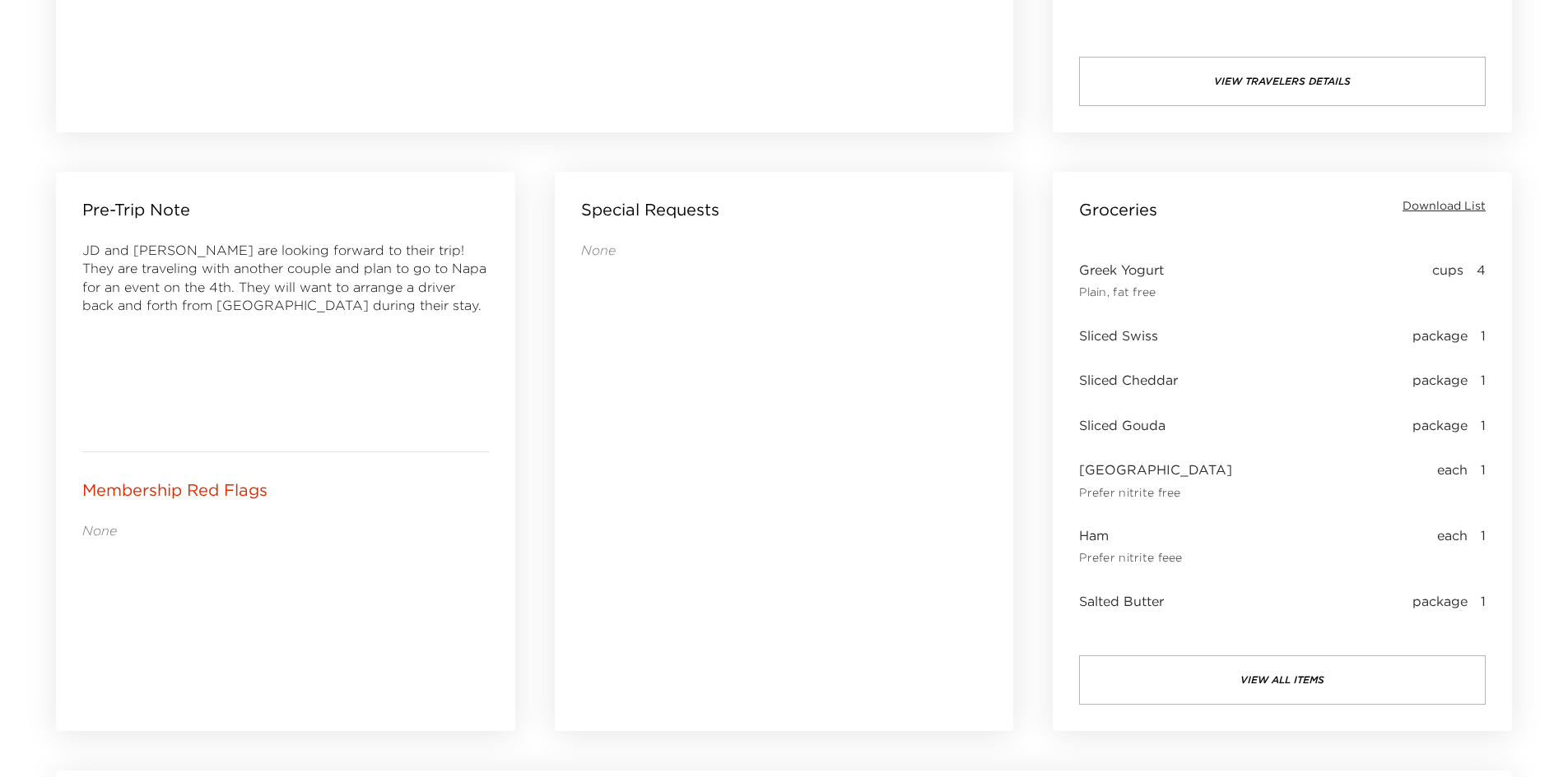
scroll to position [597, 0]
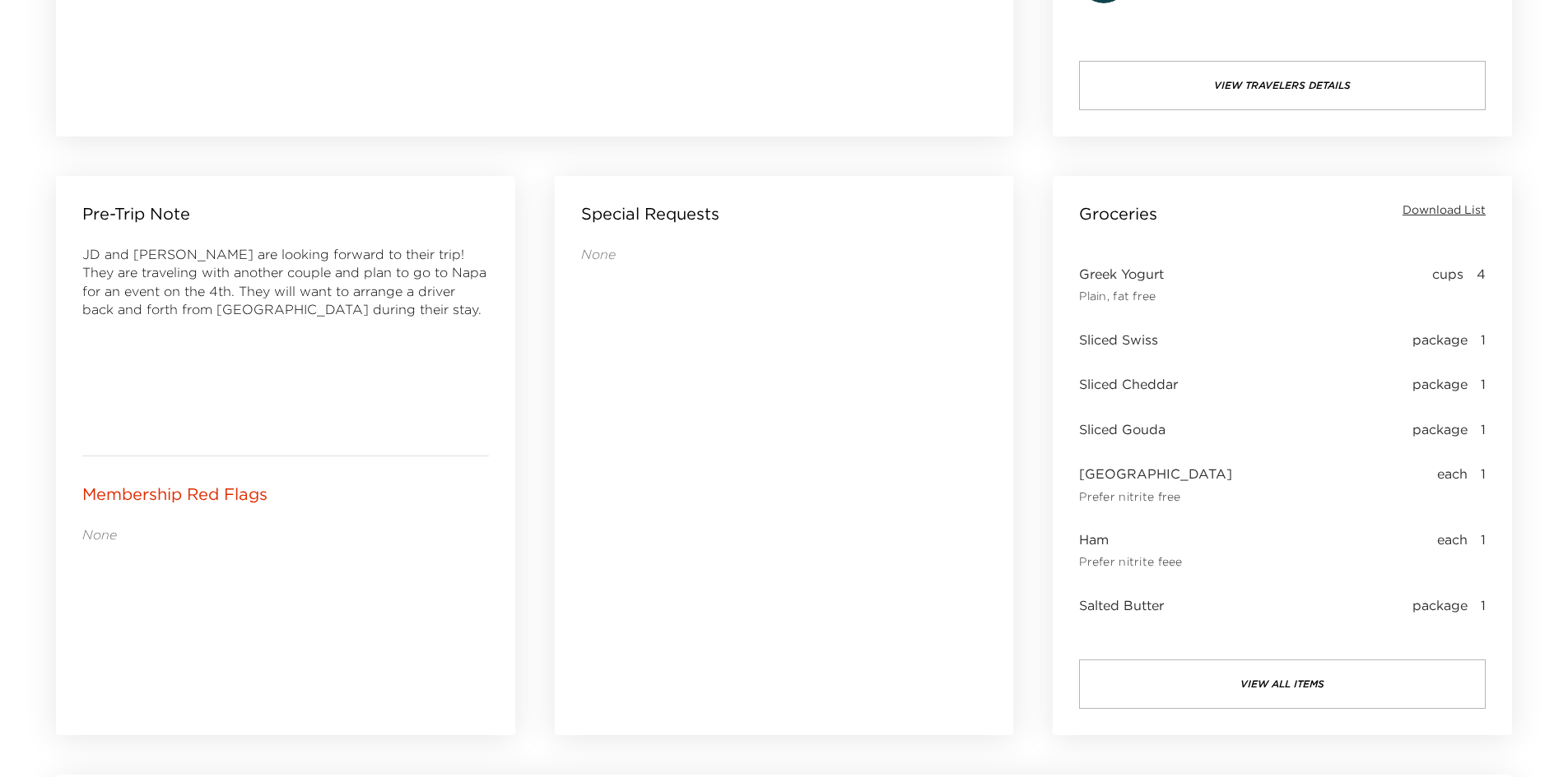
drag, startPoint x: 607, startPoint y: 413, endPoint x: 589, endPoint y: 413, distance: 18.0
drag, startPoint x: 589, startPoint y: 413, endPoint x: 563, endPoint y: 414, distance: 26.0
click at [575, 411] on div "Special Requests None" at bounding box center [784, 455] width 459 height 560
drag, startPoint x: 341, startPoint y: 340, endPoint x: 305, endPoint y: 346, distance: 36.5
click at [298, 345] on div "JD and Pam are looking forward to their trip! They are traveling with another c…" at bounding box center [285, 338] width 407 height 184
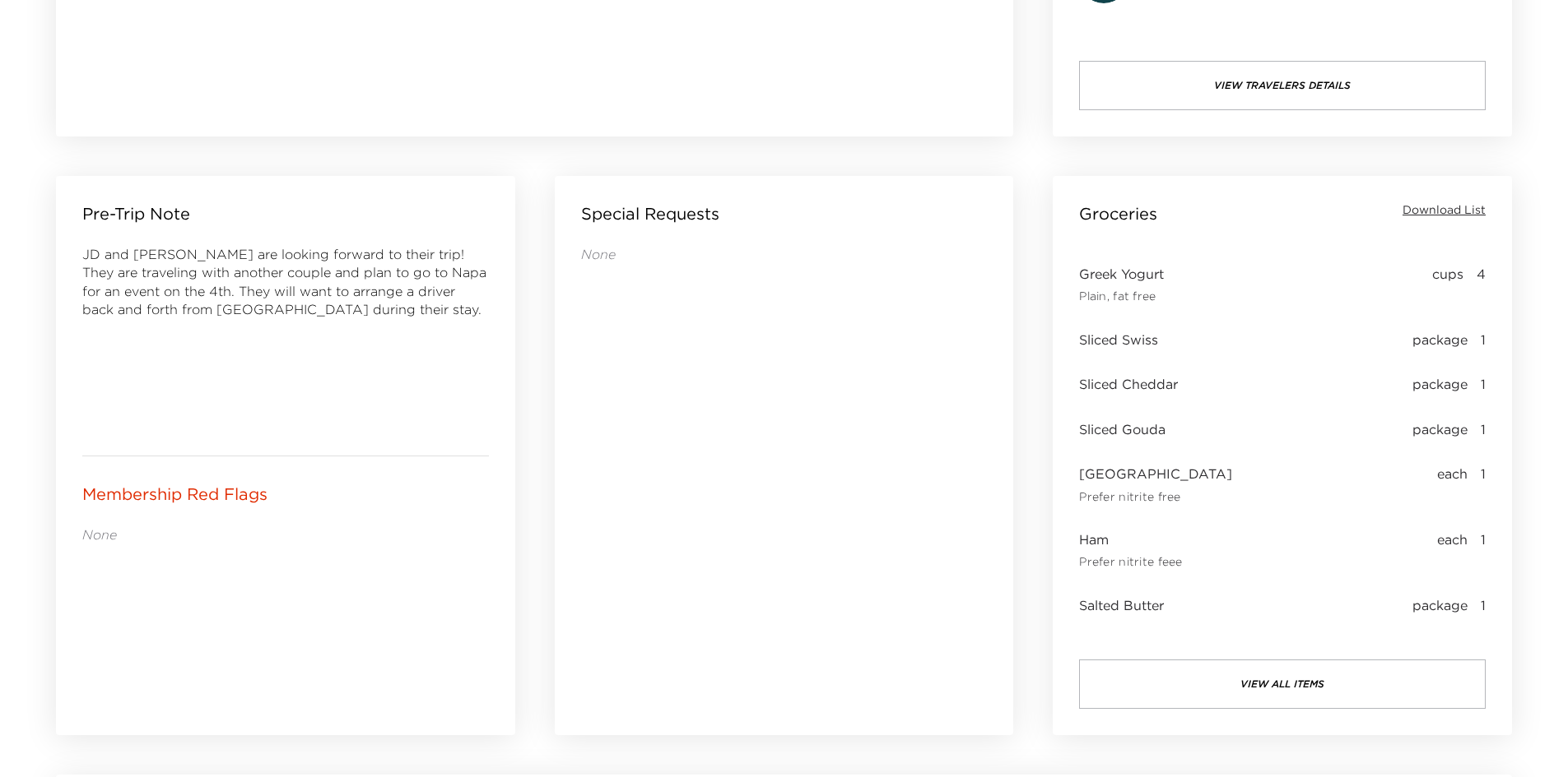
click at [1221, 672] on button "view all items" at bounding box center [1282, 684] width 407 height 49
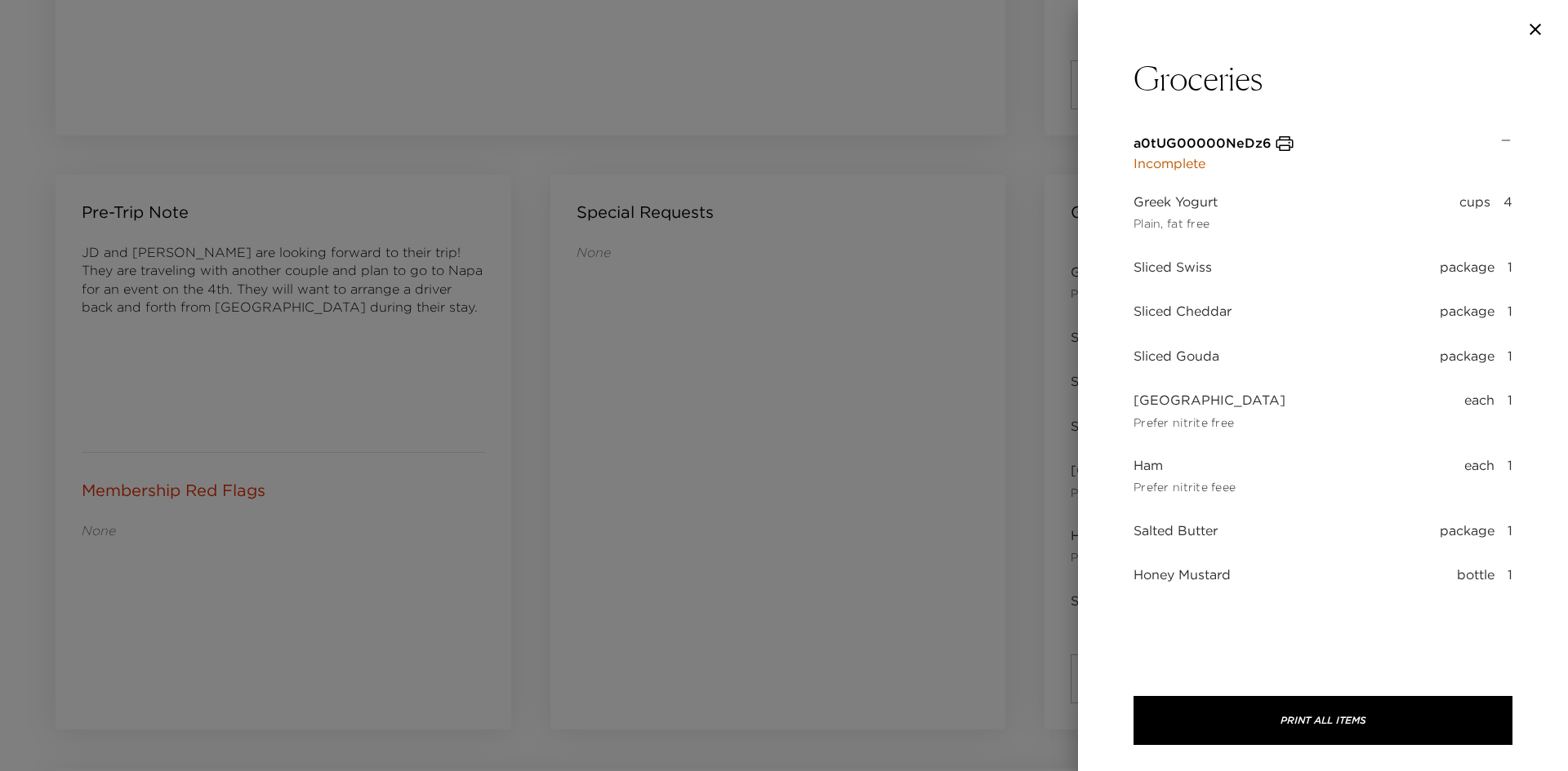
click at [791, 570] on div at bounding box center [784, 386] width 1568 height 771
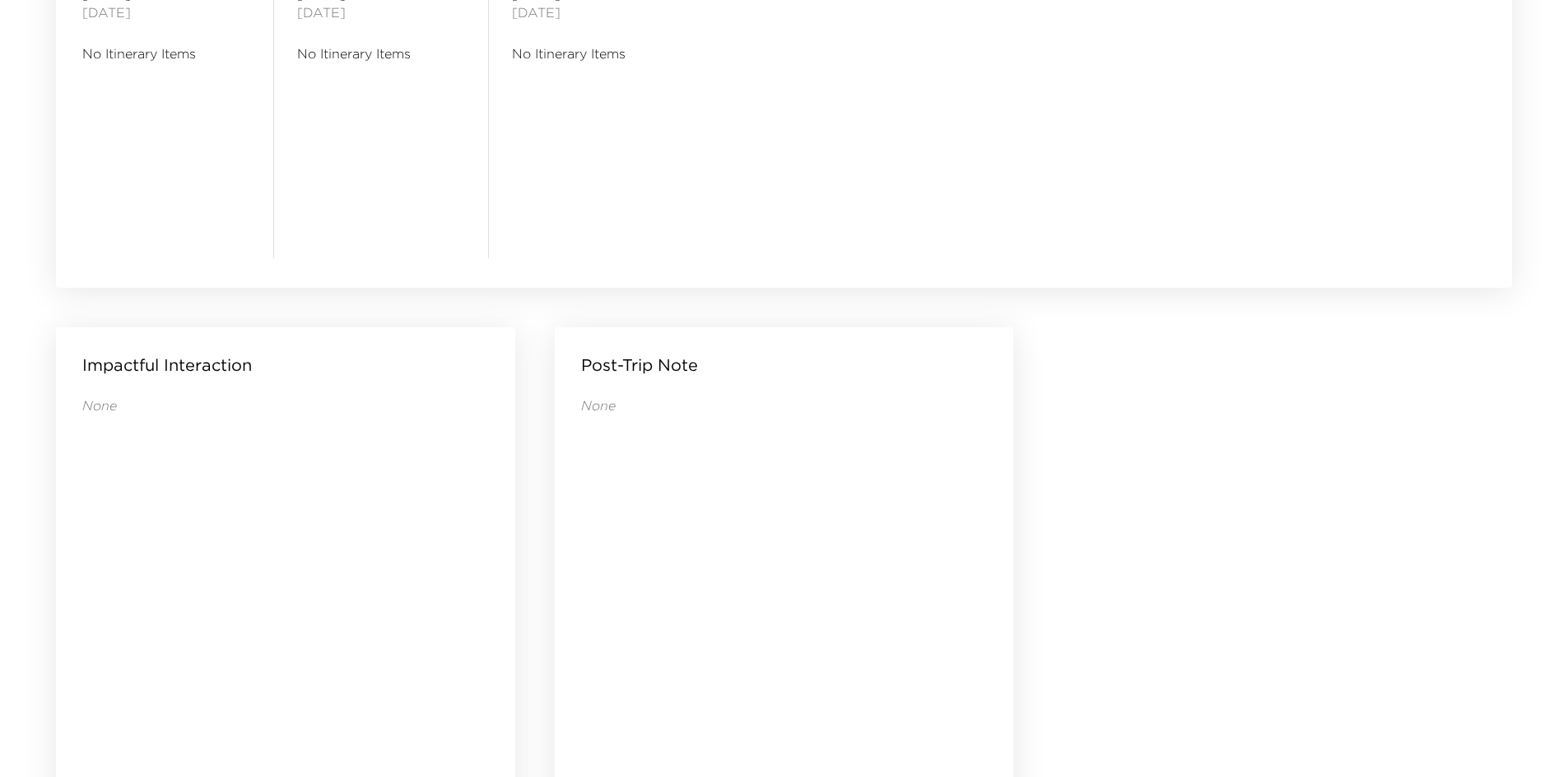
scroll to position [1584, 0]
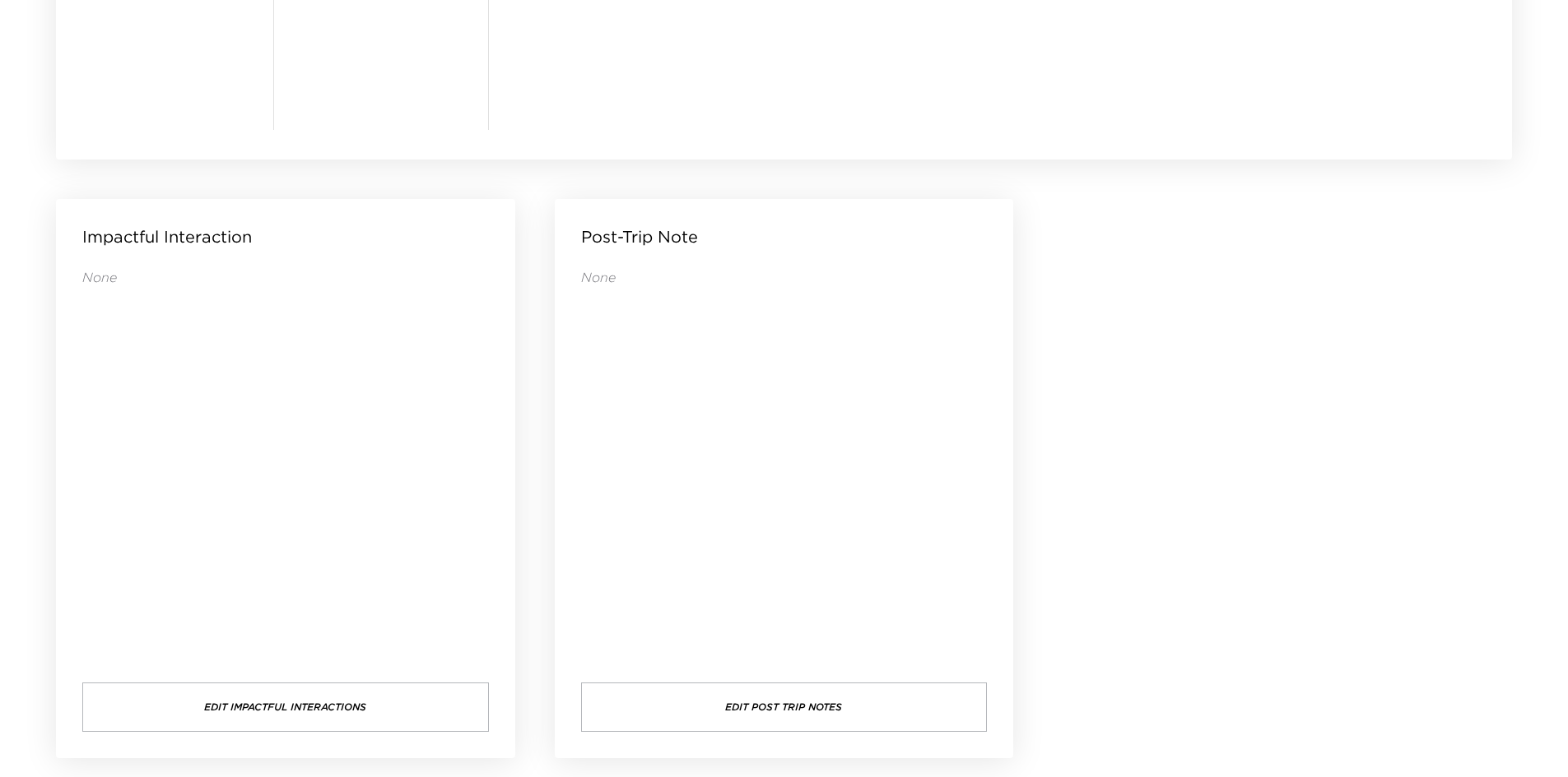
drag, startPoint x: 1141, startPoint y: 375, endPoint x: 1095, endPoint y: 334, distance: 61.6
drag, startPoint x: 1095, startPoint y: 334, endPoint x: 1093, endPoint y: 321, distance: 13.2
drag, startPoint x: 1090, startPoint y: 320, endPoint x: 1071, endPoint y: 321, distance: 19.0
drag, startPoint x: 1238, startPoint y: 278, endPoint x: 1176, endPoint y: 239, distance: 73.2
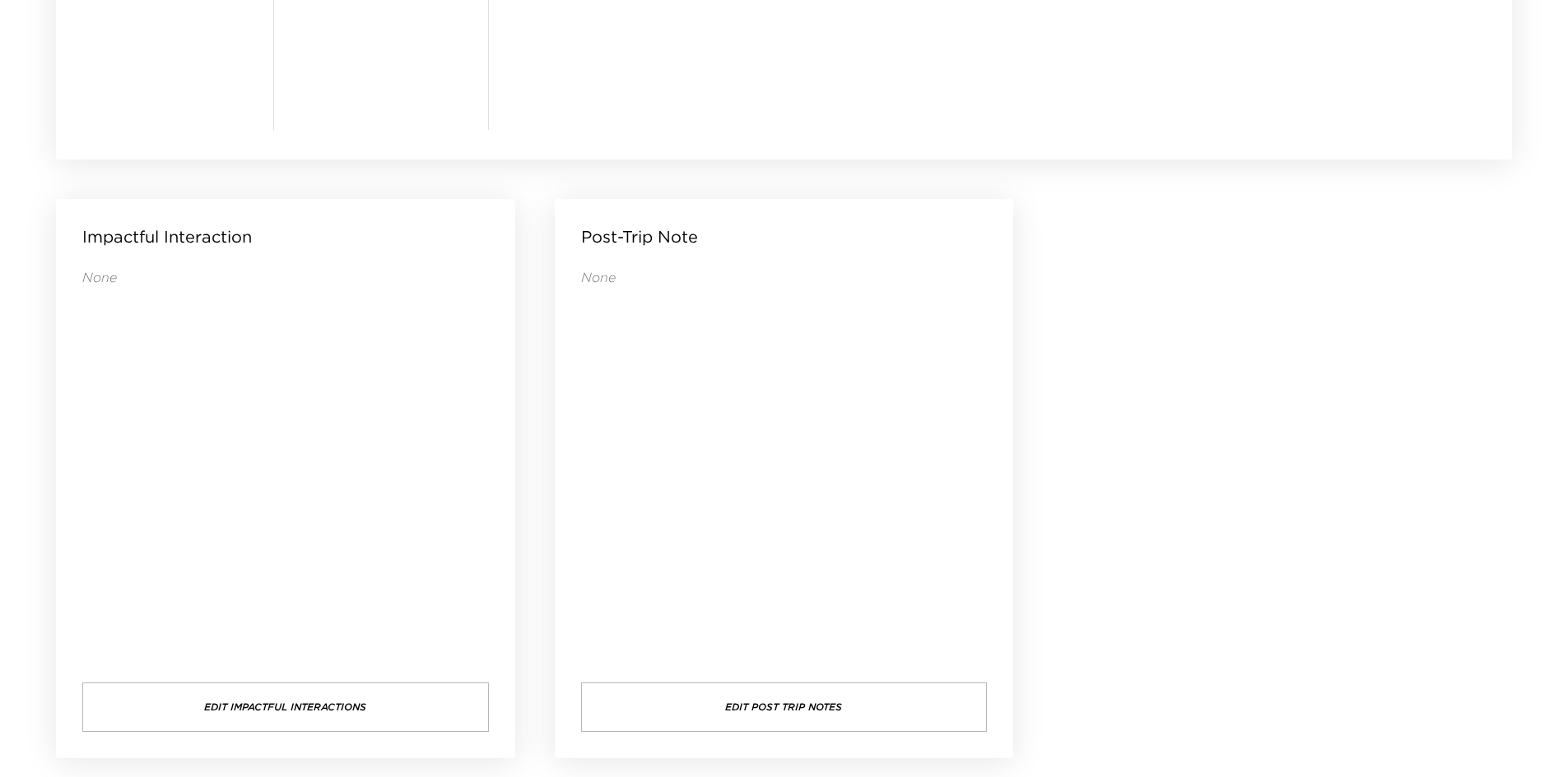
drag, startPoint x: 1174, startPoint y: 276, endPoint x: 1137, endPoint y: 246, distance: 47.6
drag, startPoint x: 1137, startPoint y: 246, endPoint x: 1132, endPoint y: 234, distance: 13.0
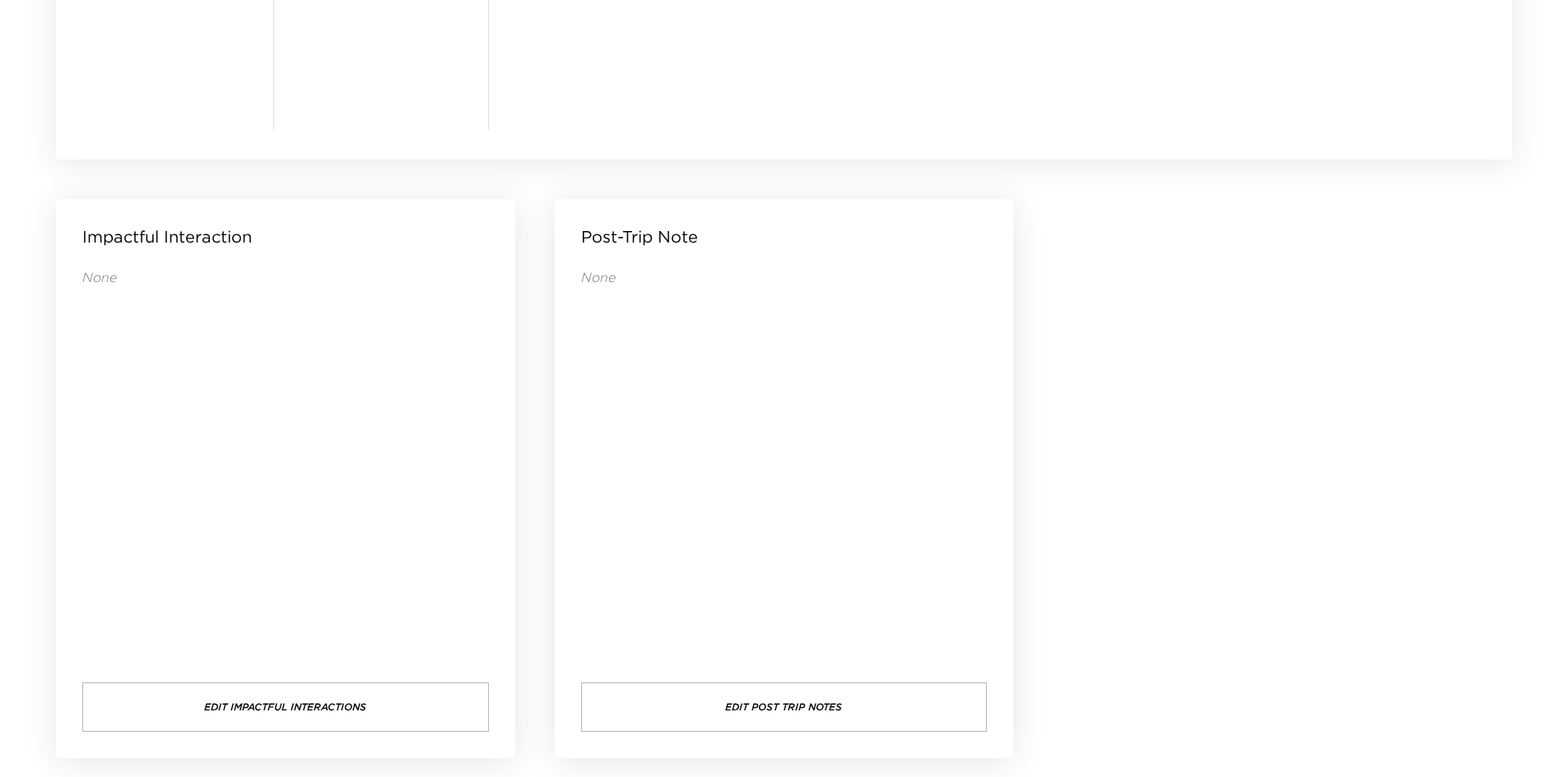
drag, startPoint x: 1267, startPoint y: 491, endPoint x: 1214, endPoint y: 445, distance: 70.2
drag, startPoint x: 1207, startPoint y: 453, endPoint x: 1178, endPoint y: 455, distance: 29.1
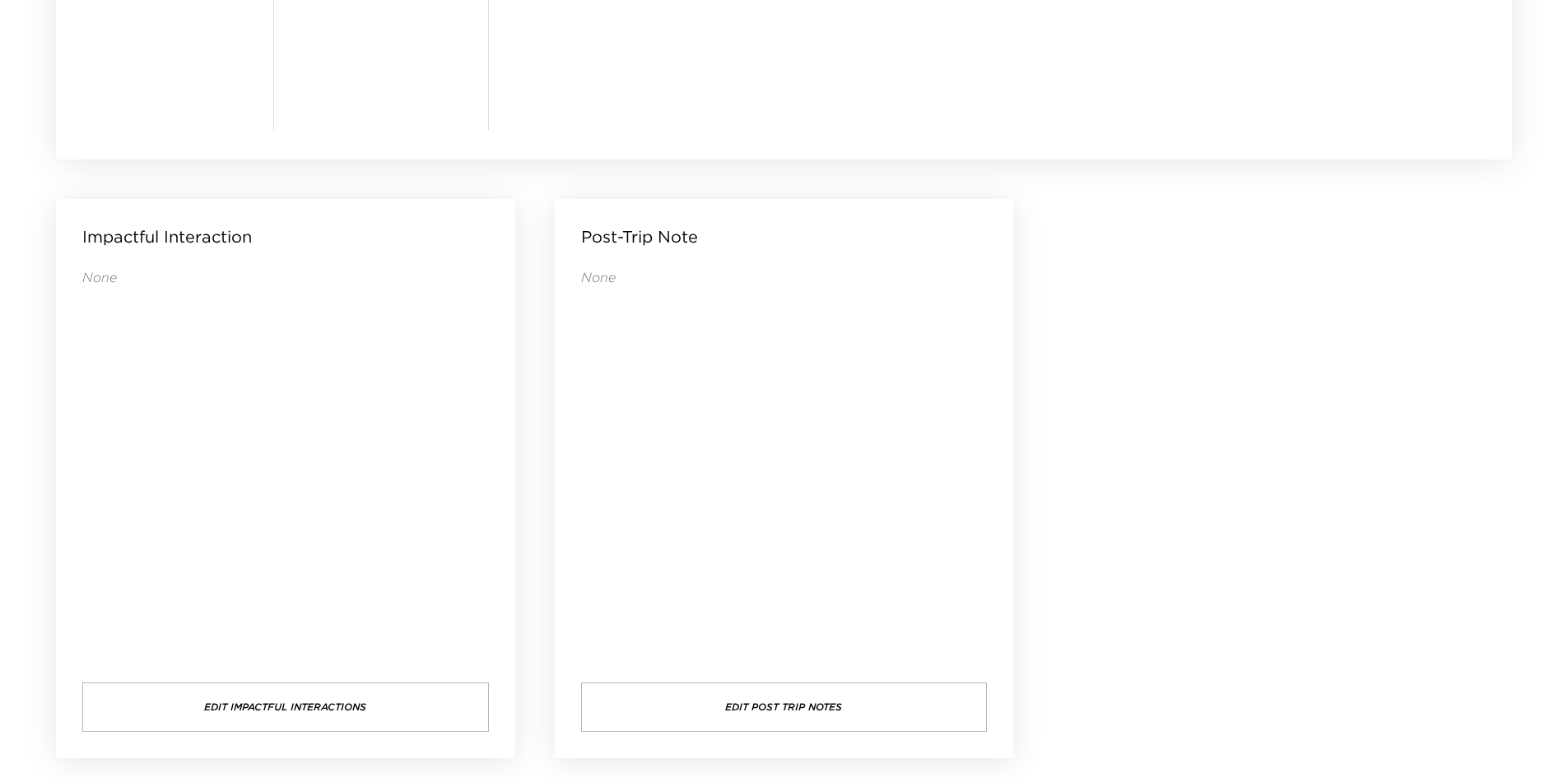
drag, startPoint x: 1178, startPoint y: 455, endPoint x: 1162, endPoint y: 455, distance: 16.0
drag, startPoint x: 1159, startPoint y: 455, endPoint x: 1145, endPoint y: 458, distance: 14.3
drag, startPoint x: 1176, startPoint y: 540, endPoint x: 1117, endPoint y: 533, distance: 59.4
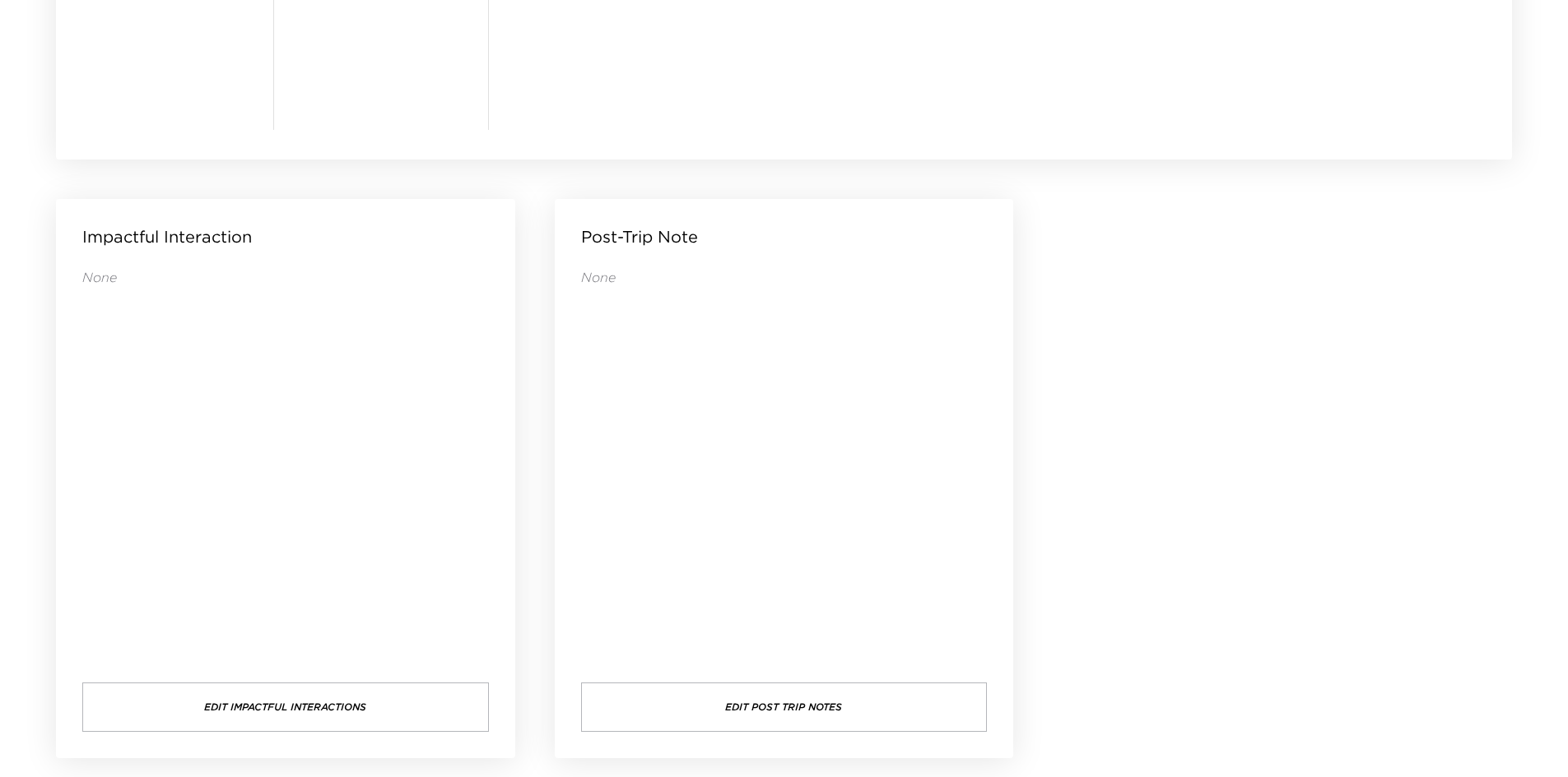
drag, startPoint x: 1290, startPoint y: 454, endPoint x: 1240, endPoint y: 443, distance: 51.2
drag, startPoint x: 1240, startPoint y: 443, endPoint x: 1202, endPoint y: 440, distance: 38.1
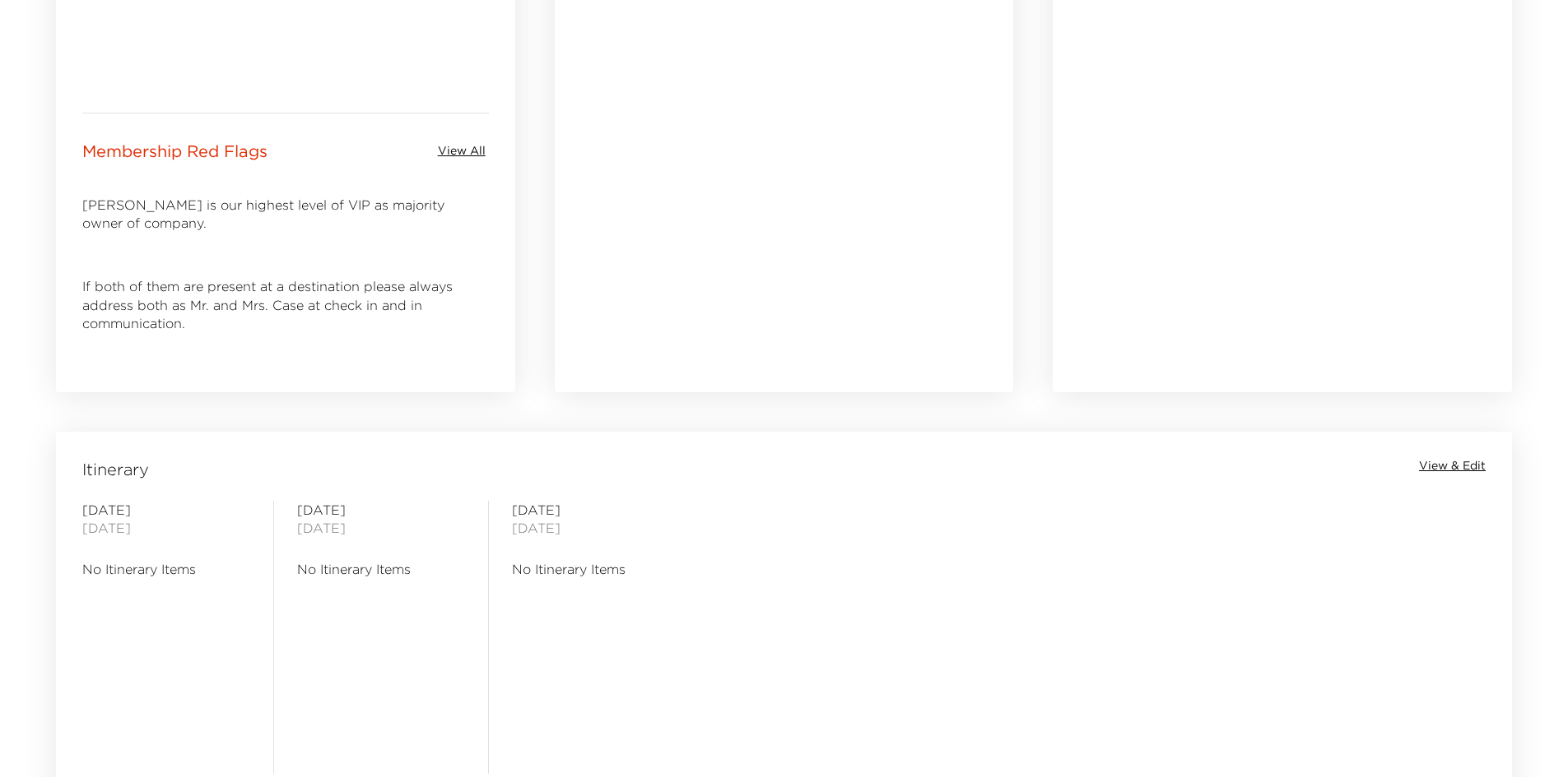
scroll to position [679, 0]
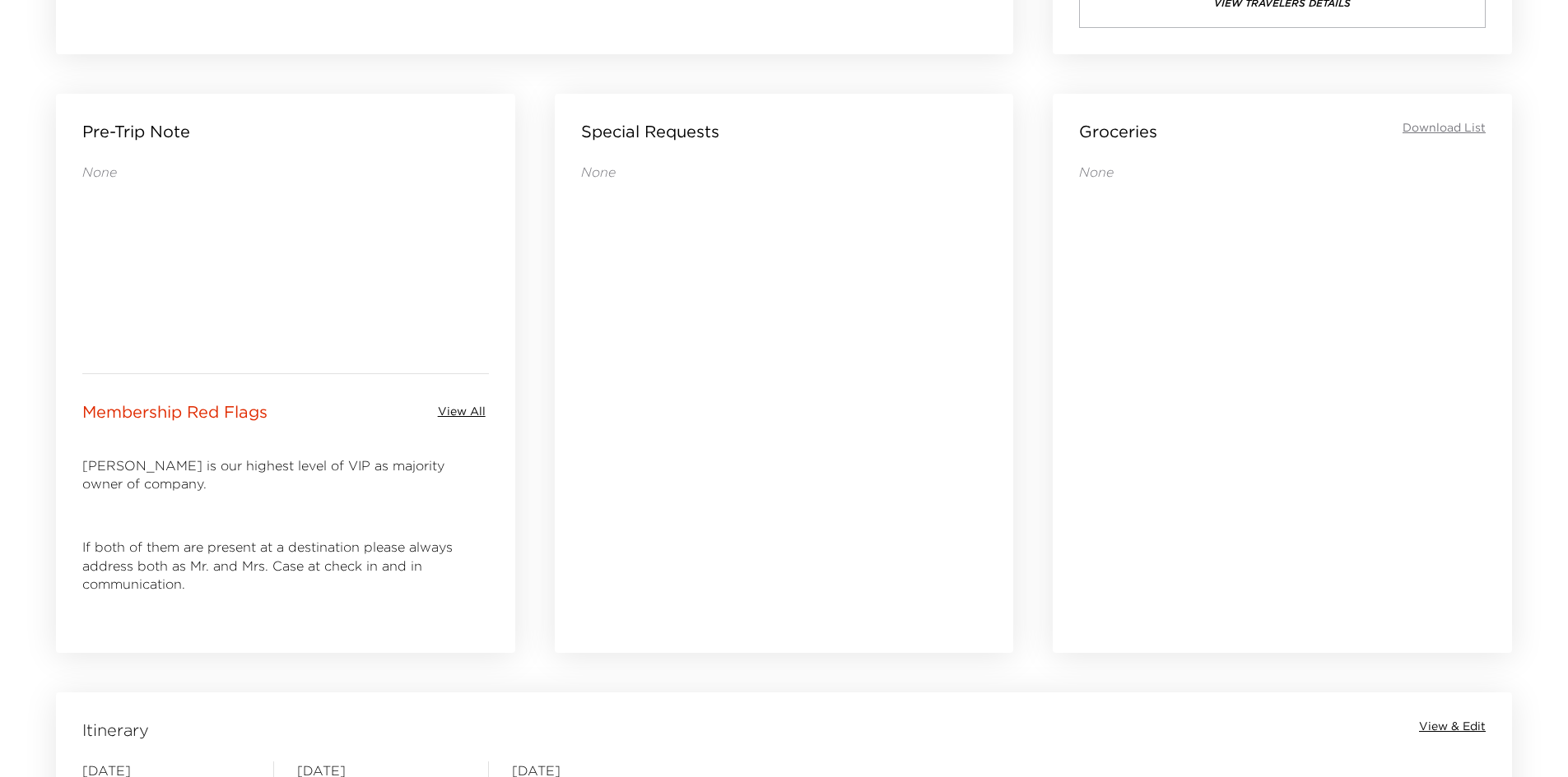
drag, startPoint x: 717, startPoint y: 495, endPoint x: 621, endPoint y: 495, distance: 96.0
click at [621, 495] on div "None" at bounding box center [784, 385] width 407 height 444
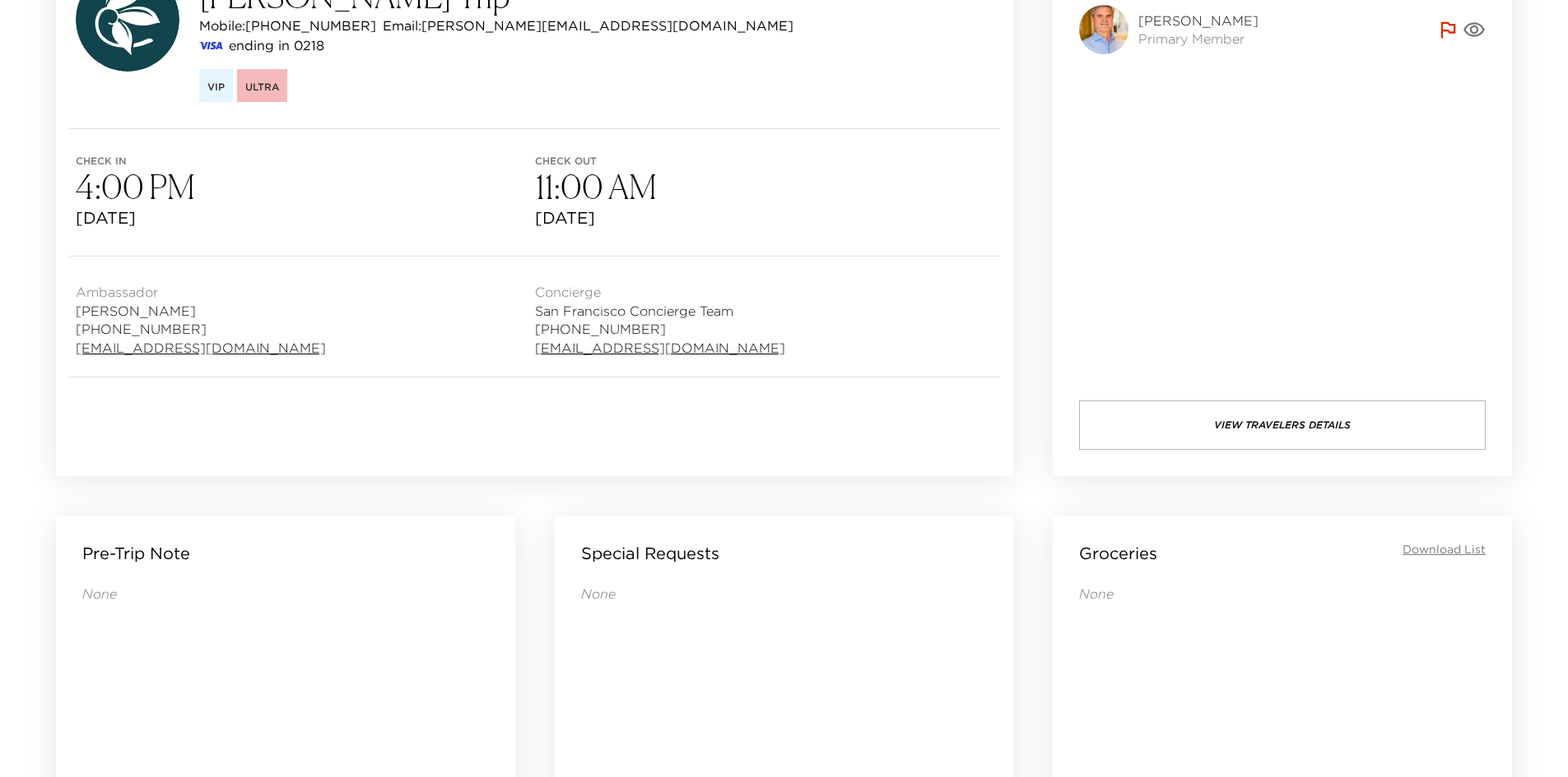
scroll to position [22, 0]
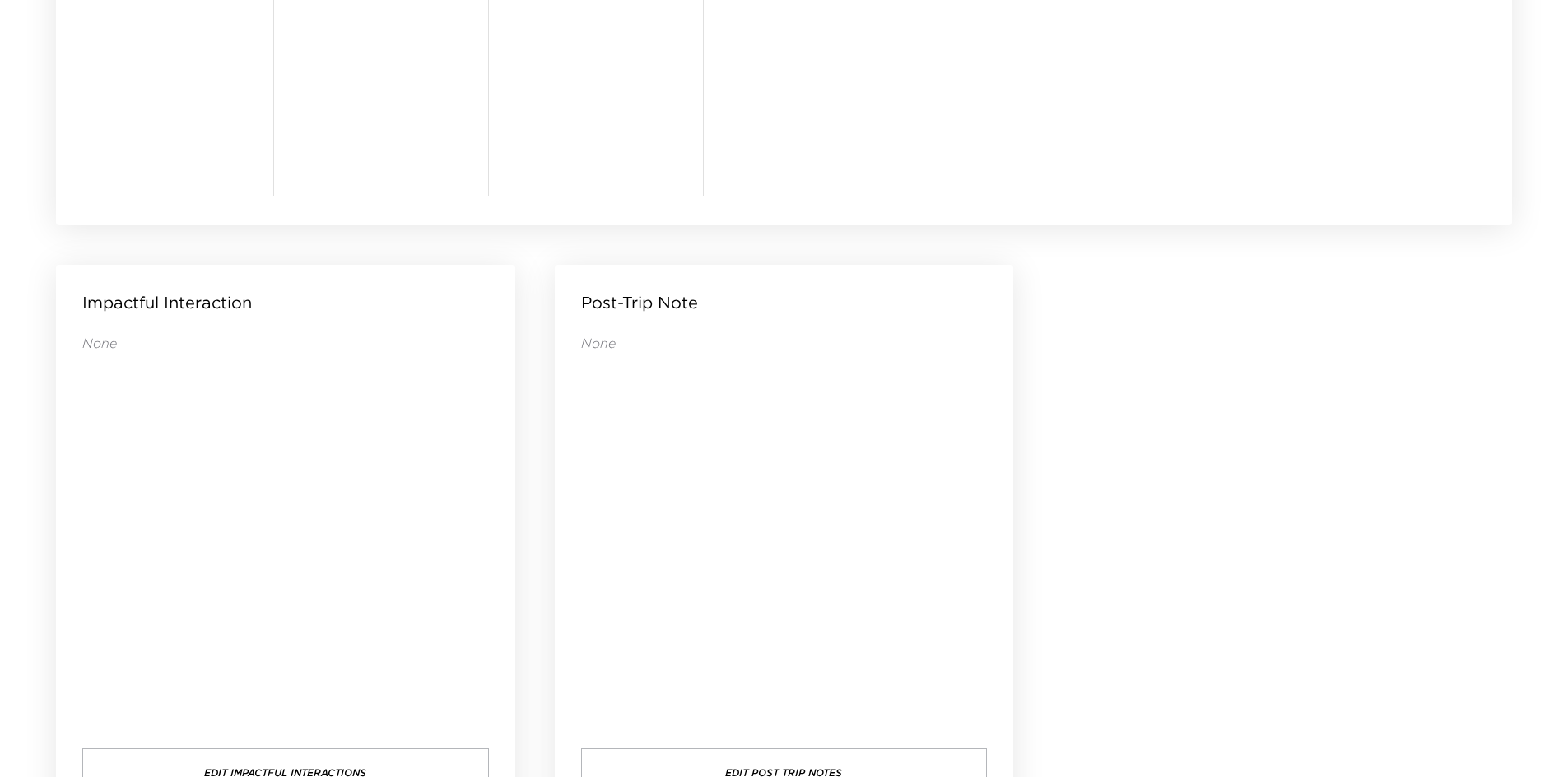
scroll to position [1584, 0]
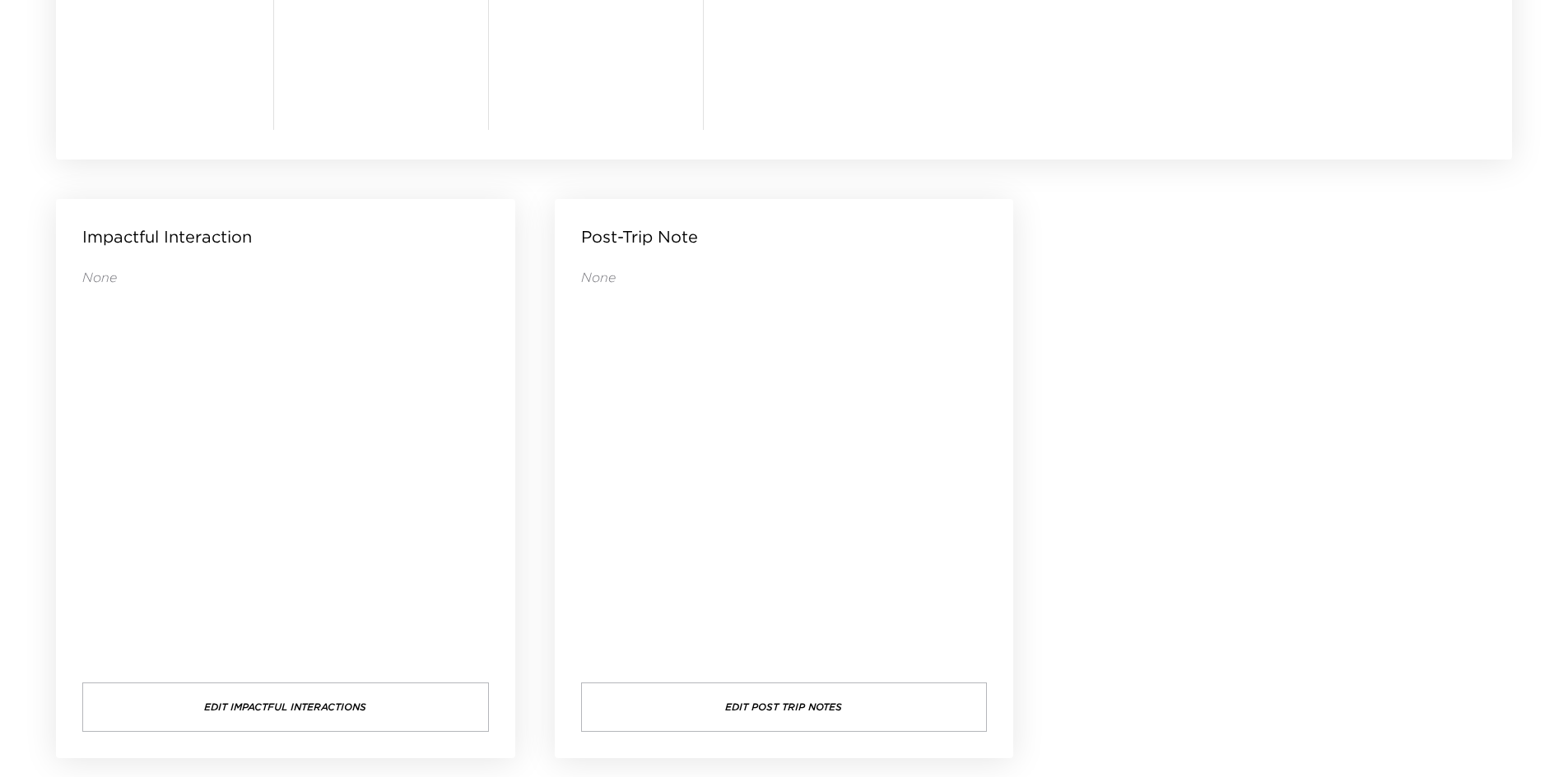
drag, startPoint x: 1181, startPoint y: 353, endPoint x: 1119, endPoint y: 318, distance: 71.2
drag, startPoint x: 1122, startPoint y: 309, endPoint x: 1108, endPoint y: 305, distance: 14.6
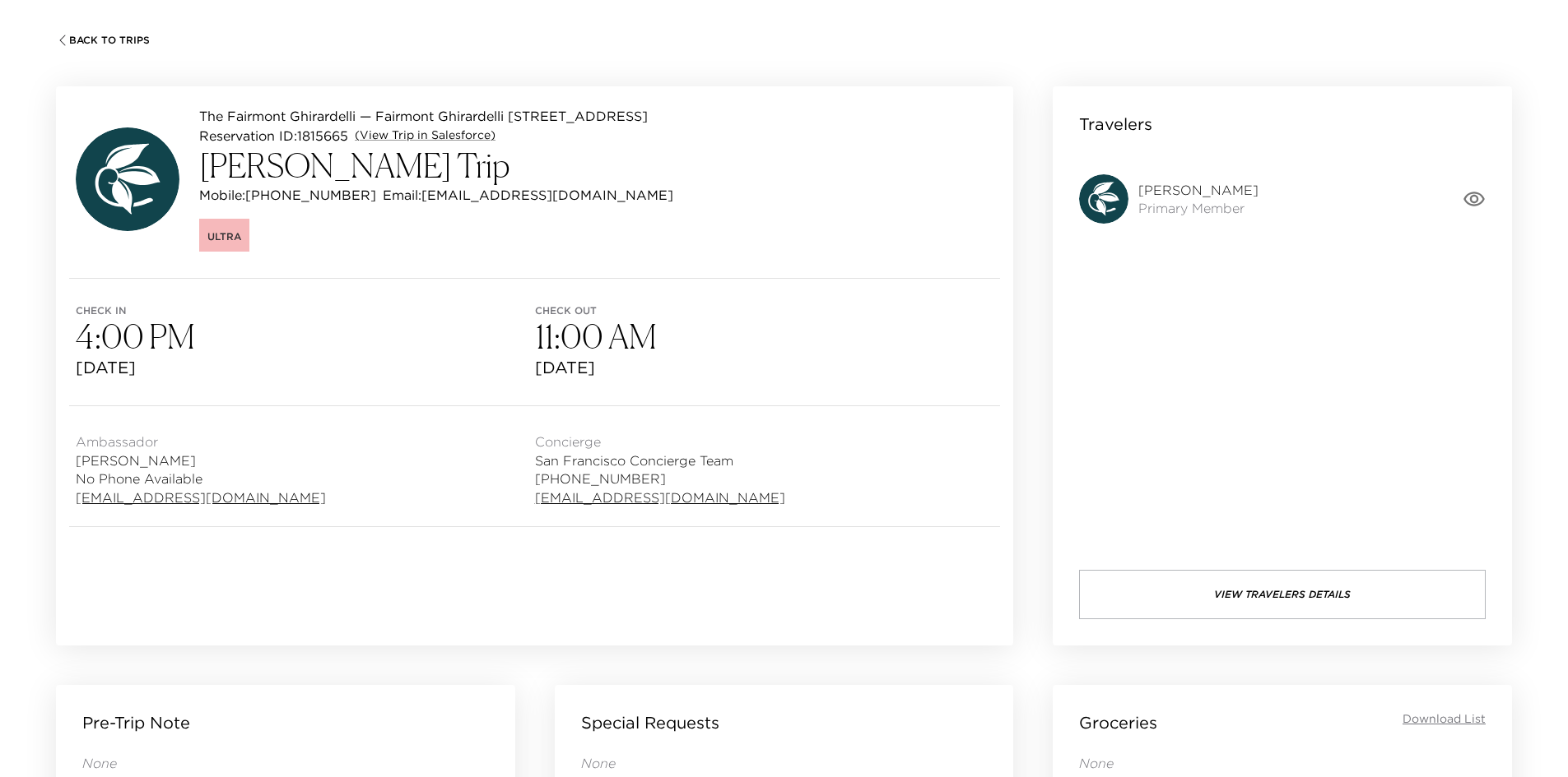
scroll to position [0, 0]
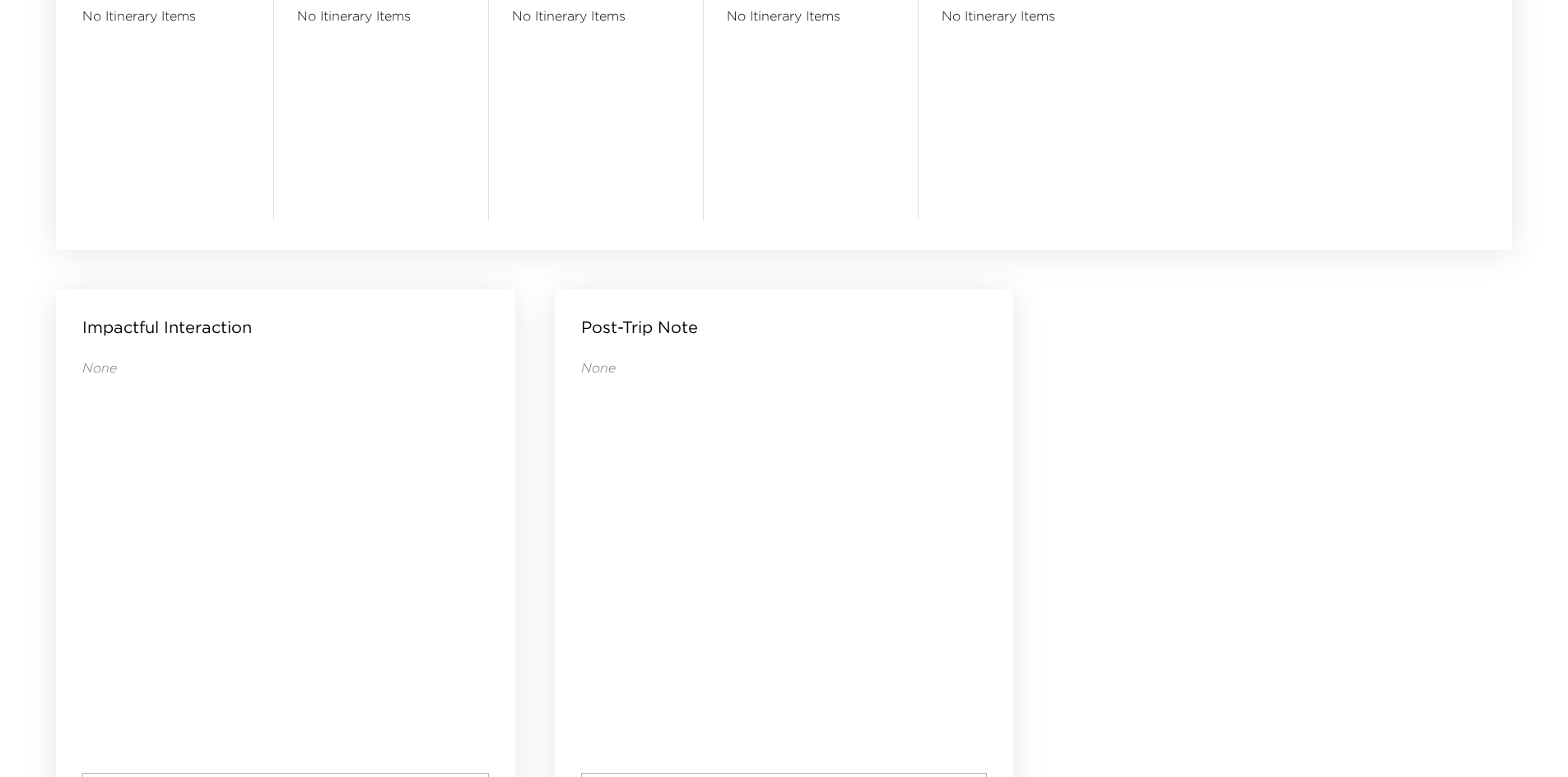
scroll to position [1584, 0]
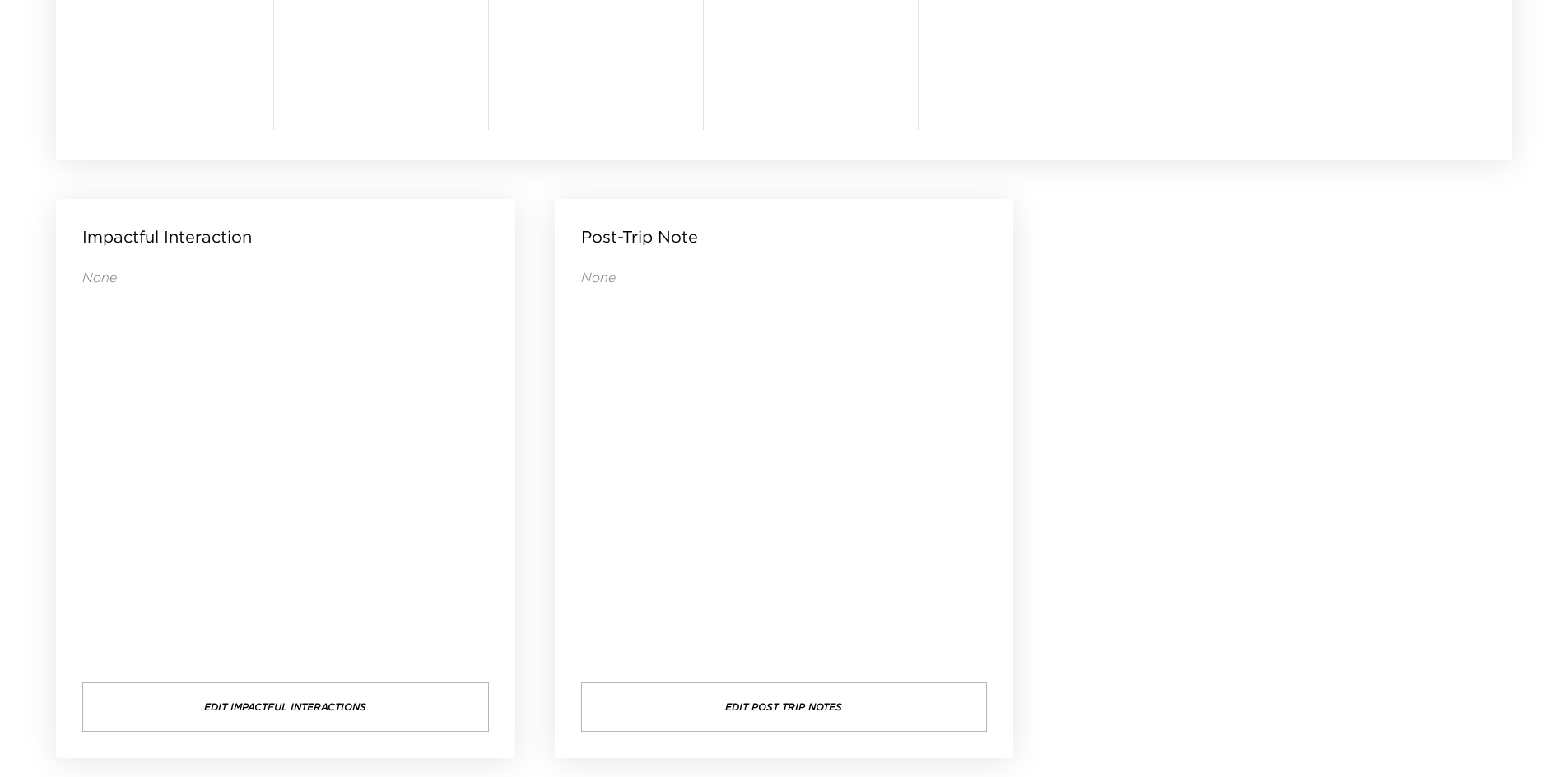
drag, startPoint x: 1221, startPoint y: 375, endPoint x: 1196, endPoint y: 361, distance: 28.7
drag, startPoint x: 1191, startPoint y: 359, endPoint x: 1165, endPoint y: 356, distance: 26.2
drag, startPoint x: 1156, startPoint y: 357, endPoint x: 1120, endPoint y: 336, distance: 41.7
drag, startPoint x: 1120, startPoint y: 336, endPoint x: 1094, endPoint y: 328, distance: 27.2
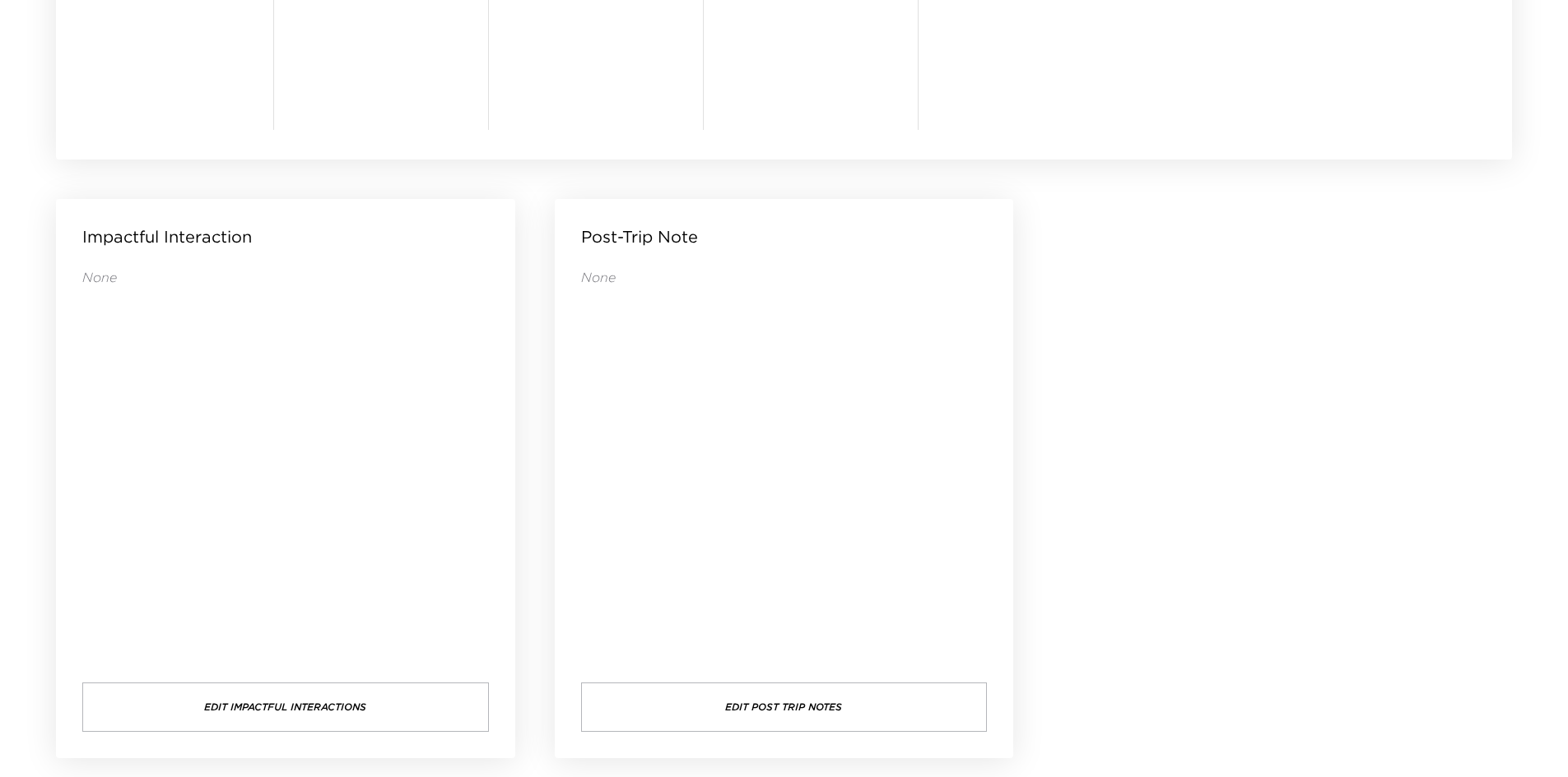
drag, startPoint x: 1332, startPoint y: 355, endPoint x: 1296, endPoint y: 350, distance: 36.3
drag, startPoint x: 1296, startPoint y: 350, endPoint x: 1272, endPoint y: 341, distance: 25.6
drag, startPoint x: 1270, startPoint y: 341, endPoint x: 1213, endPoint y: 316, distance: 62.2
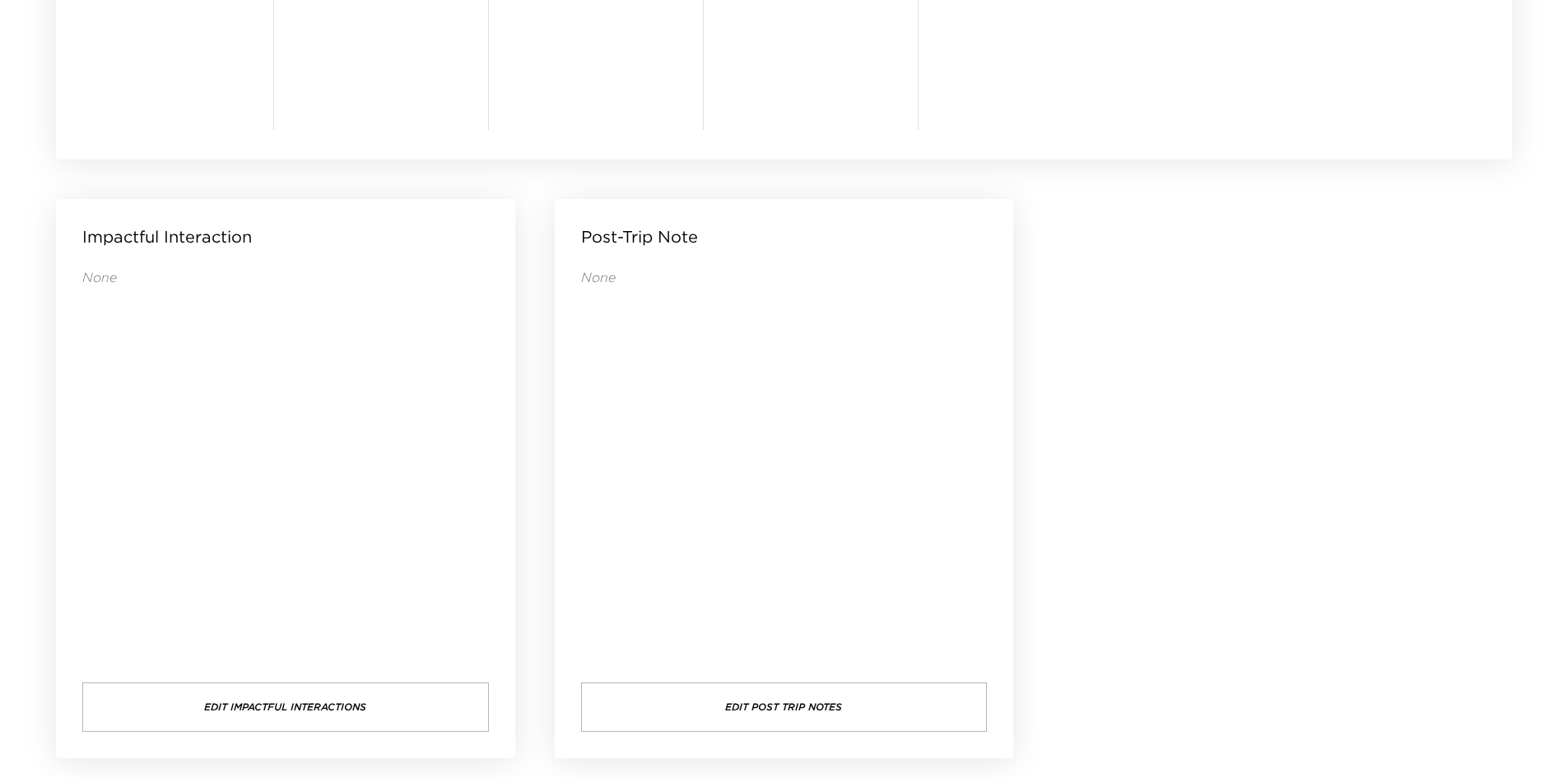
drag, startPoint x: 1288, startPoint y: 338, endPoint x: 1240, endPoint y: 337, distance: 48.0
drag, startPoint x: 1232, startPoint y: 333, endPoint x: 1173, endPoint y: 306, distance: 64.9
drag, startPoint x: 1231, startPoint y: 359, endPoint x: 1199, endPoint y: 325, distance: 46.7
drag, startPoint x: 1199, startPoint y: 325, endPoint x: 1189, endPoint y: 321, distance: 10.8
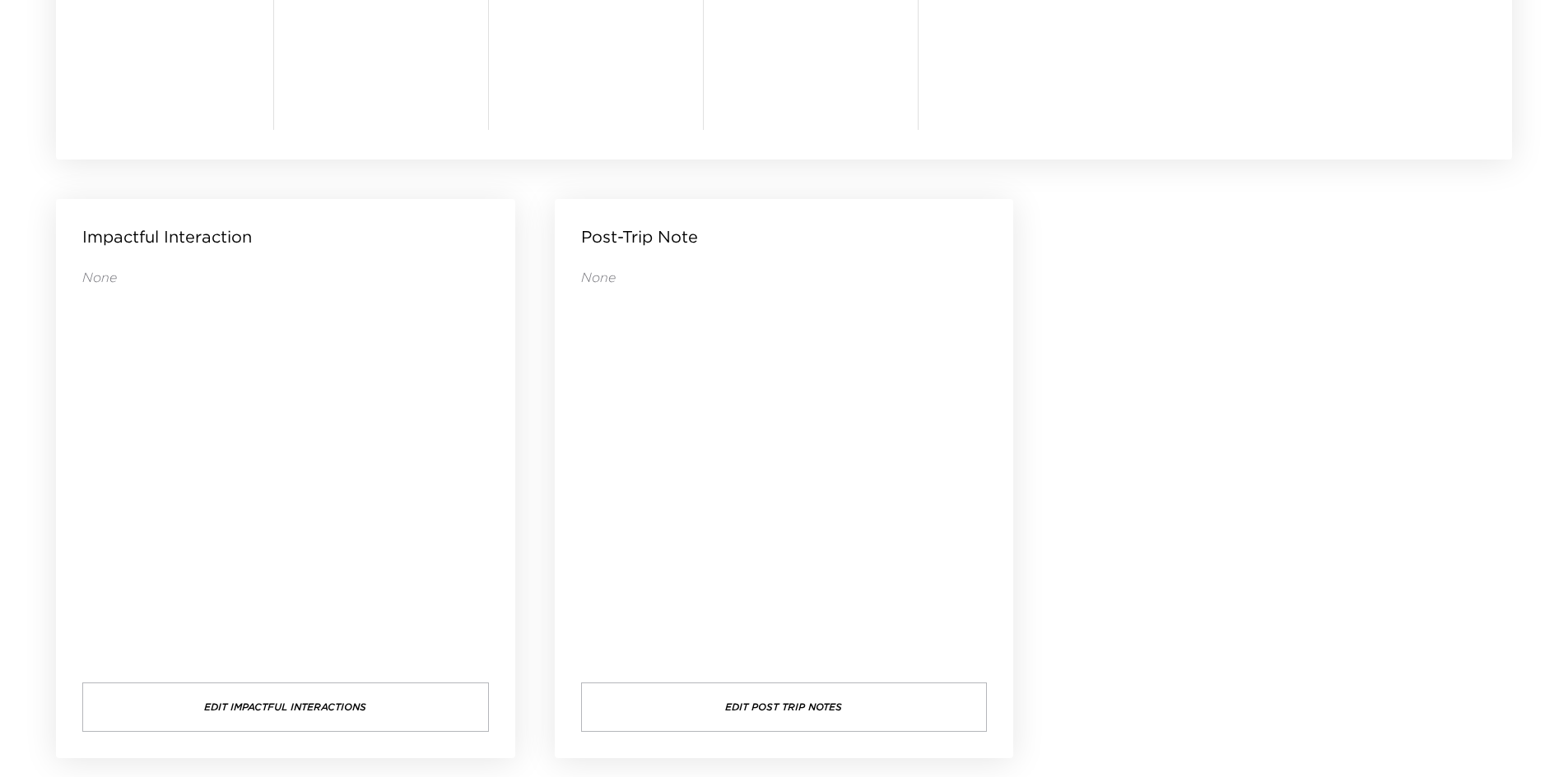
drag, startPoint x: 1189, startPoint y: 321, endPoint x: 1174, endPoint y: 318, distance: 15.3
drag, startPoint x: 1174, startPoint y: 318, endPoint x: 1154, endPoint y: 316, distance: 20.1
drag, startPoint x: 1154, startPoint y: 316, endPoint x: 1143, endPoint y: 310, distance: 12.5
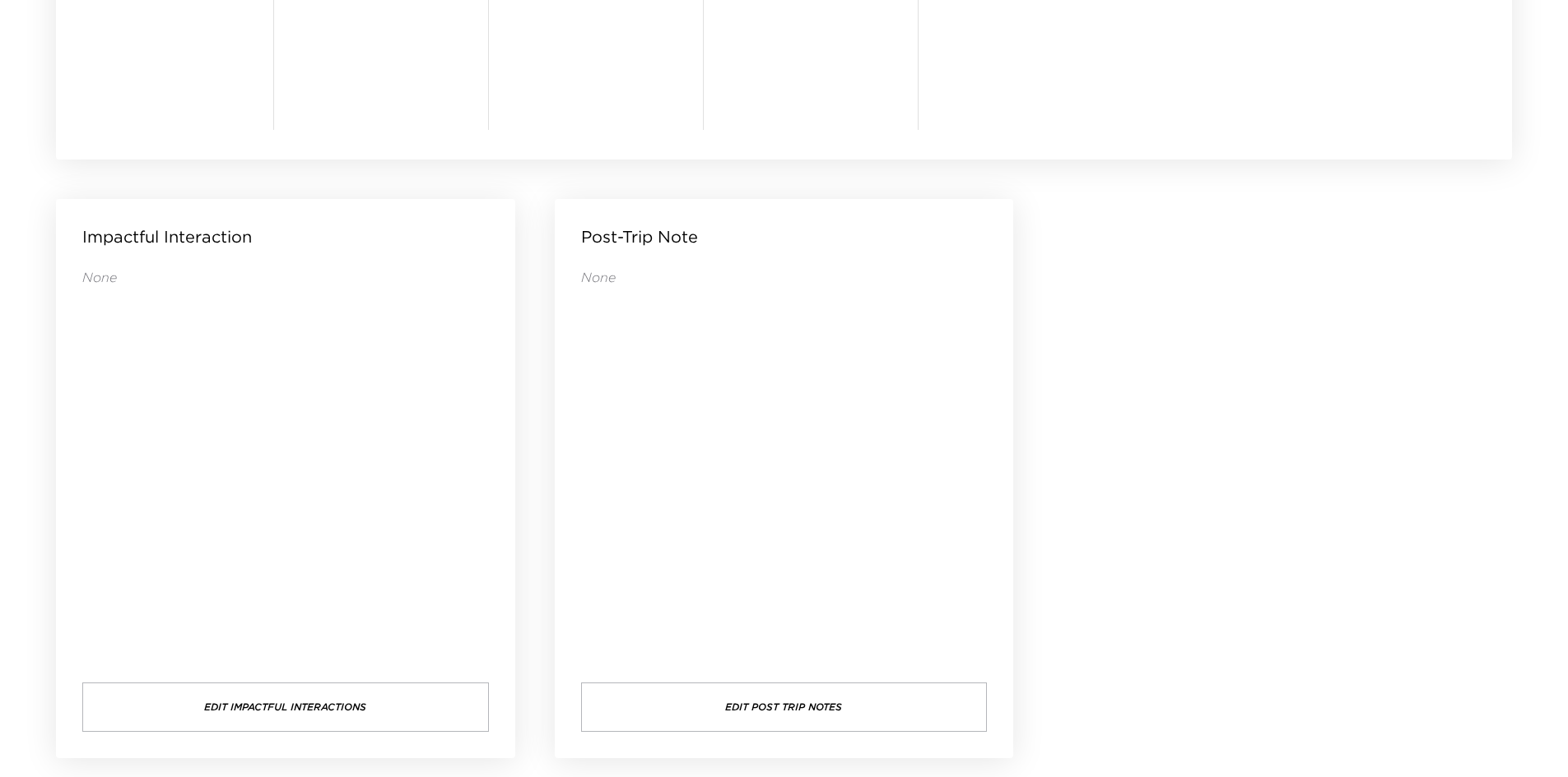
drag, startPoint x: 1137, startPoint y: 311, endPoint x: 1128, endPoint y: 283, distance: 29.4
drag, startPoint x: 1128, startPoint y: 283, endPoint x: 1115, endPoint y: 272, distance: 17.0
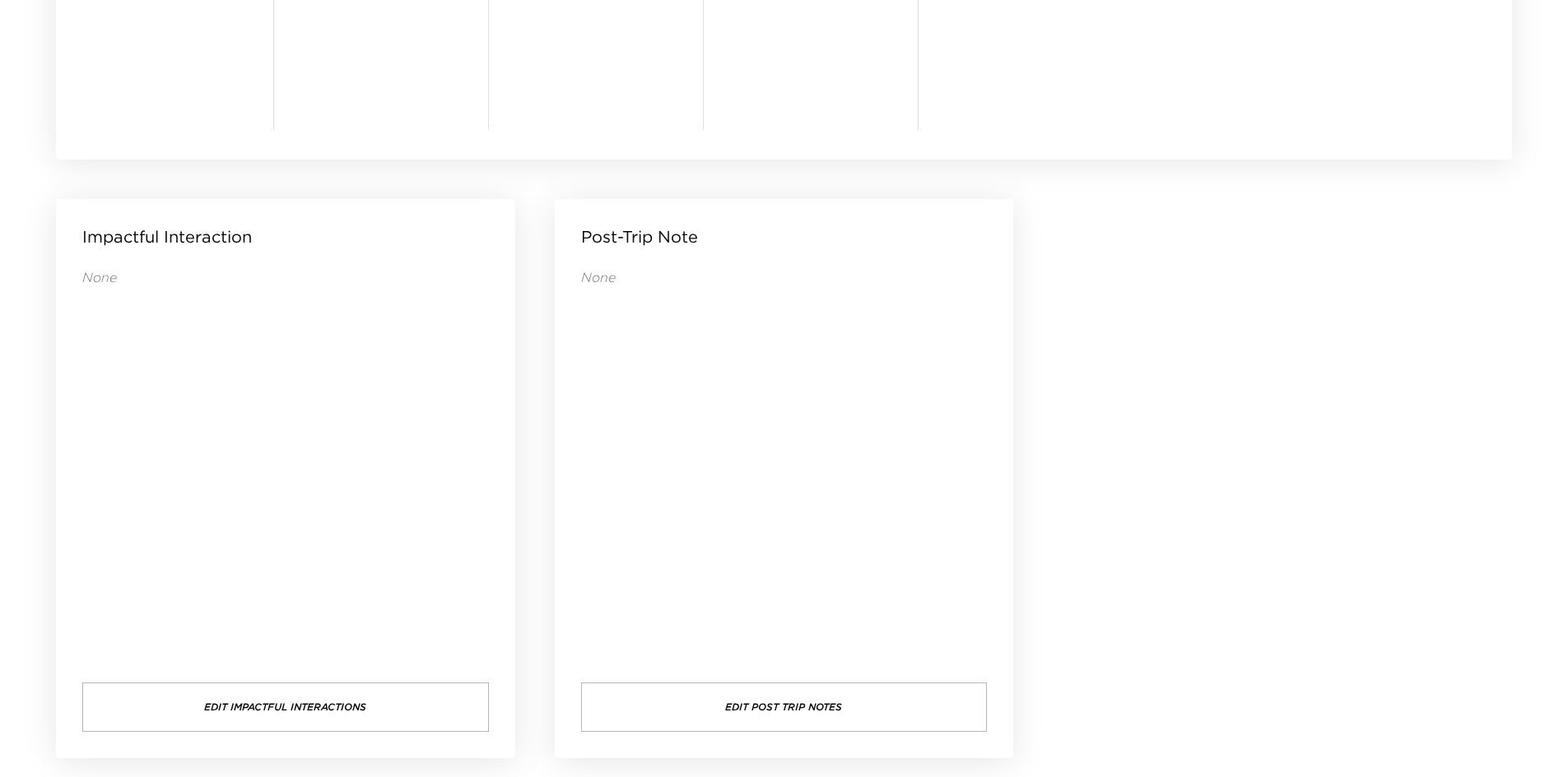
drag, startPoint x: 1106, startPoint y: 267, endPoint x: 1096, endPoint y: 255, distance: 15.6
drag, startPoint x: 1096, startPoint y: 255, endPoint x: 1090, endPoint y: 246, distance: 10.8
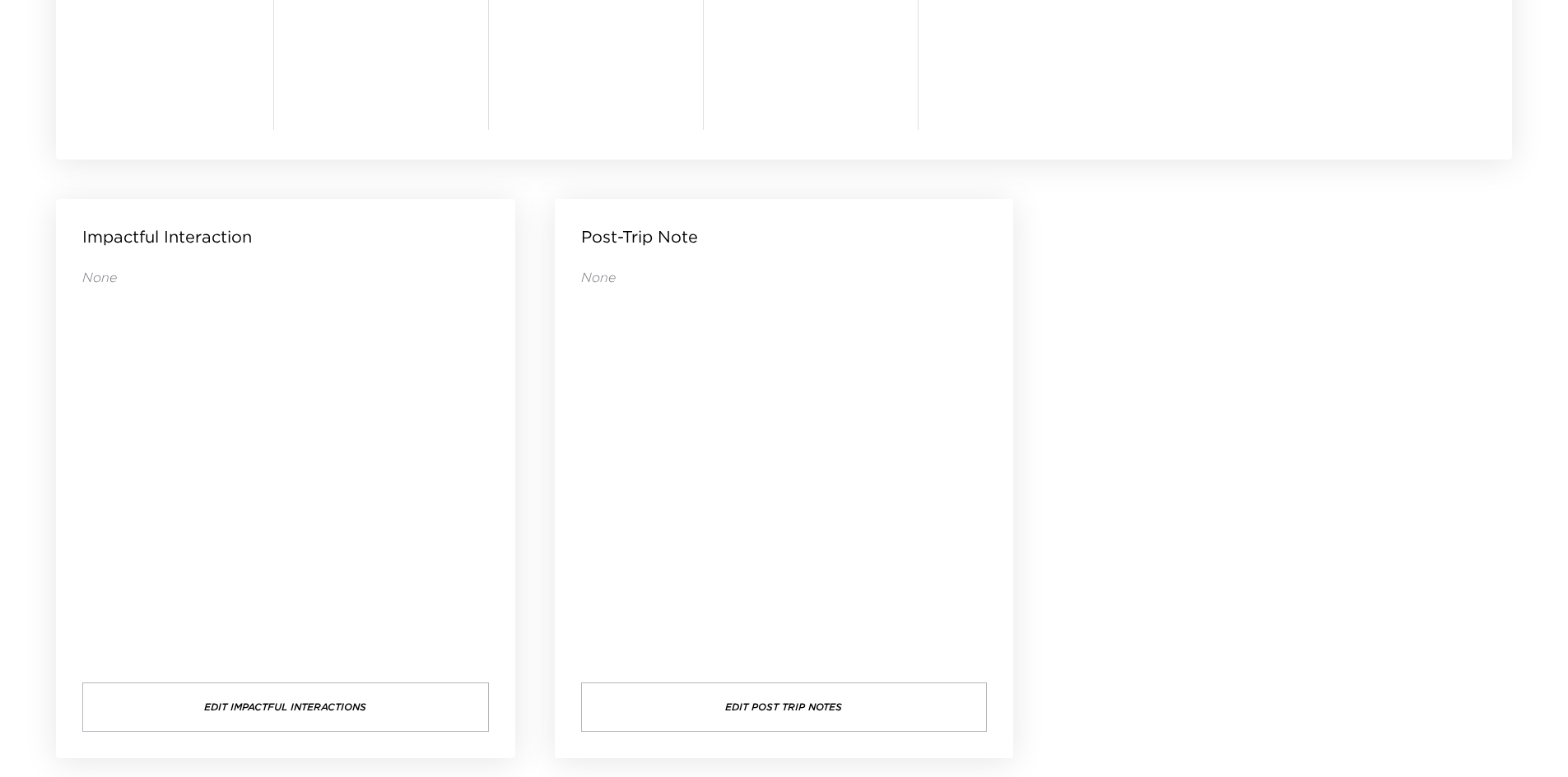
drag, startPoint x: 1076, startPoint y: 236, endPoint x: 1073, endPoint y: 225, distance: 11.4
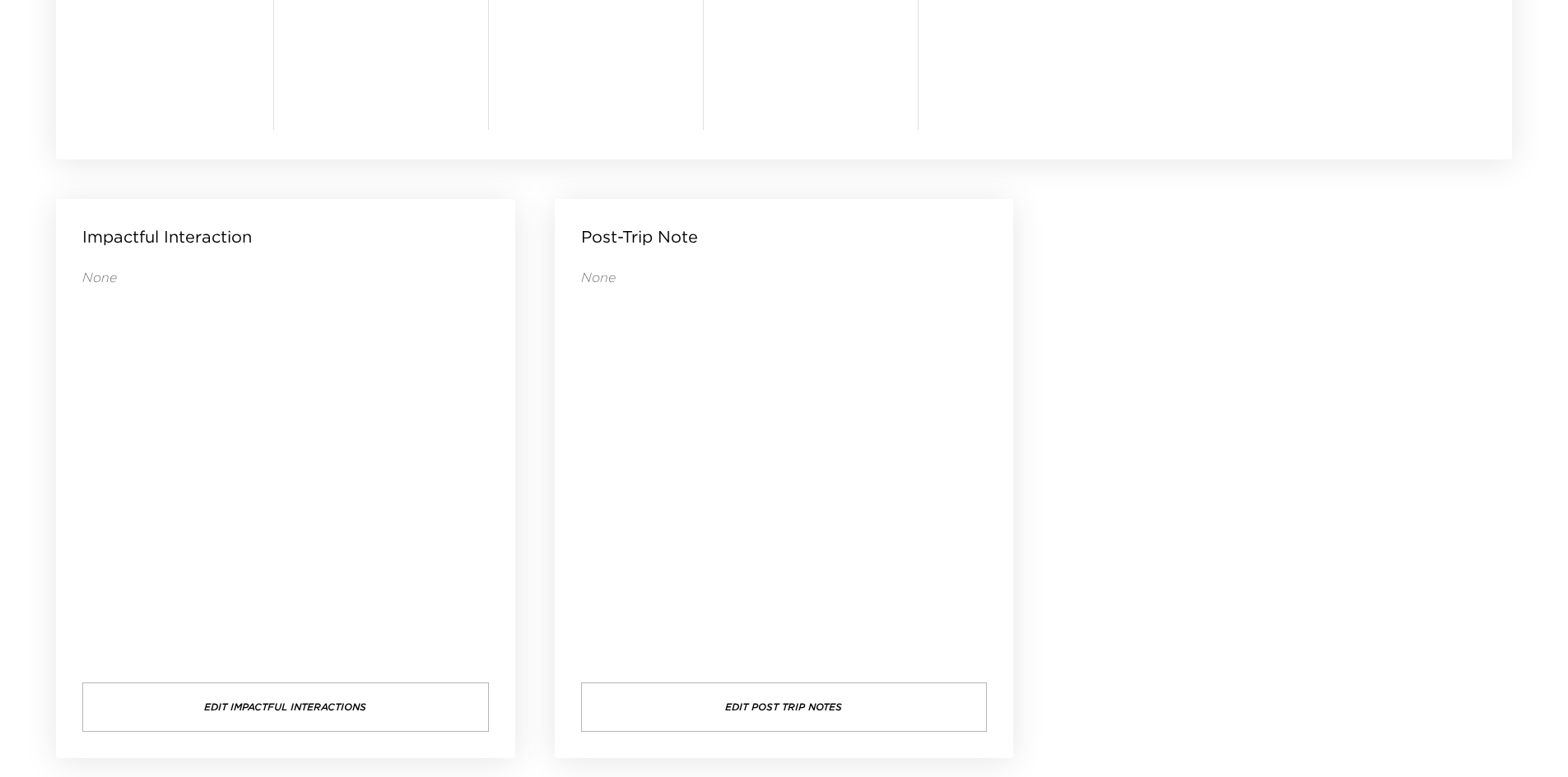
drag, startPoint x: 1053, startPoint y: 206, endPoint x: 1064, endPoint y: 182, distance: 26.4
drag, startPoint x: 1189, startPoint y: 396, endPoint x: 1144, endPoint y: 333, distance: 77.4
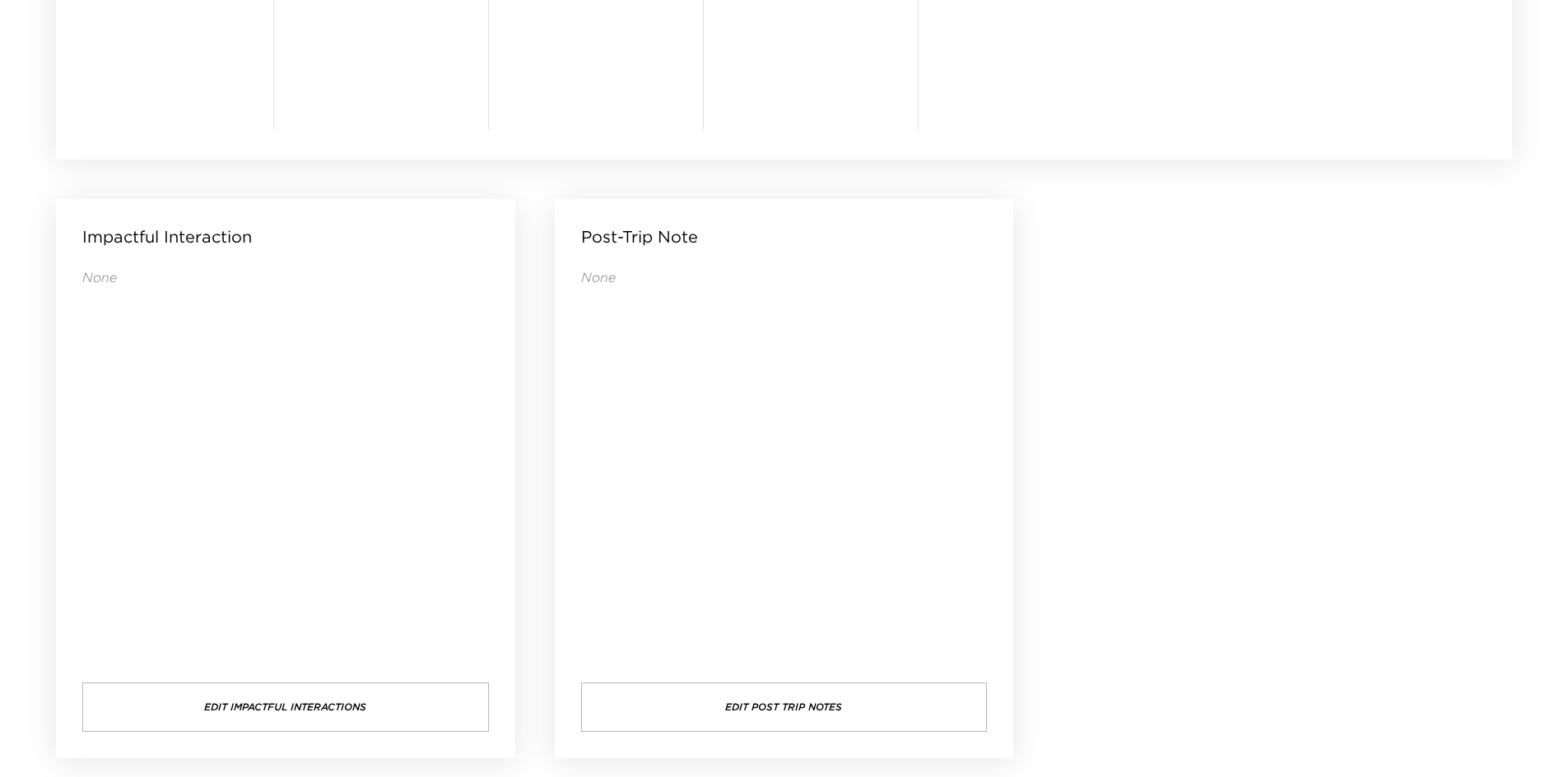
drag, startPoint x: 1171, startPoint y: 439, endPoint x: 1102, endPoint y: 495, distance: 88.9
drag, startPoint x: 1150, startPoint y: 502, endPoint x: 1106, endPoint y: 504, distance: 44.0
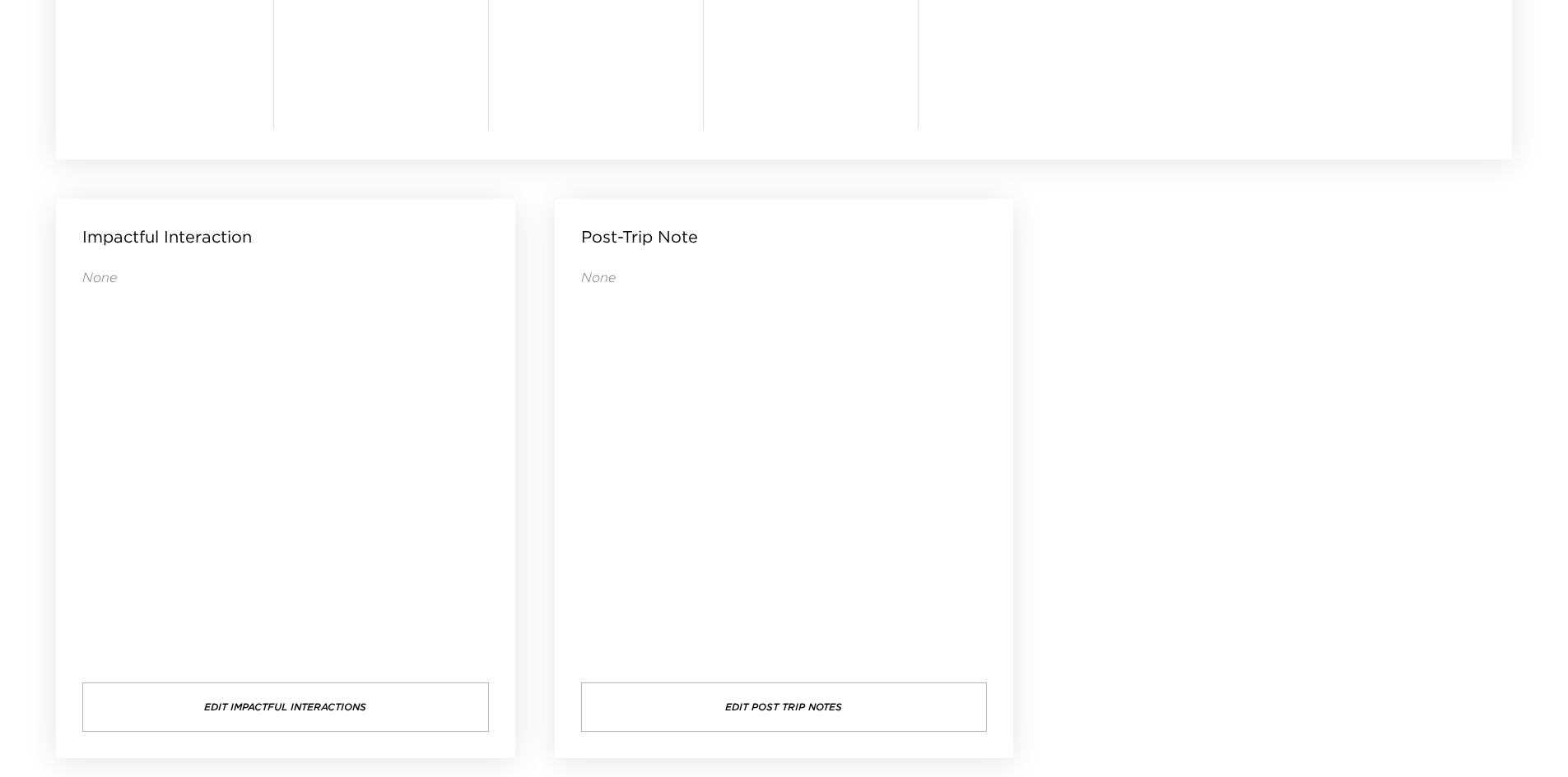
drag, startPoint x: 1157, startPoint y: 470, endPoint x: 1126, endPoint y: 468, distance: 31.1
drag, startPoint x: 1150, startPoint y: 490, endPoint x: 1126, endPoint y: 495, distance: 24.5
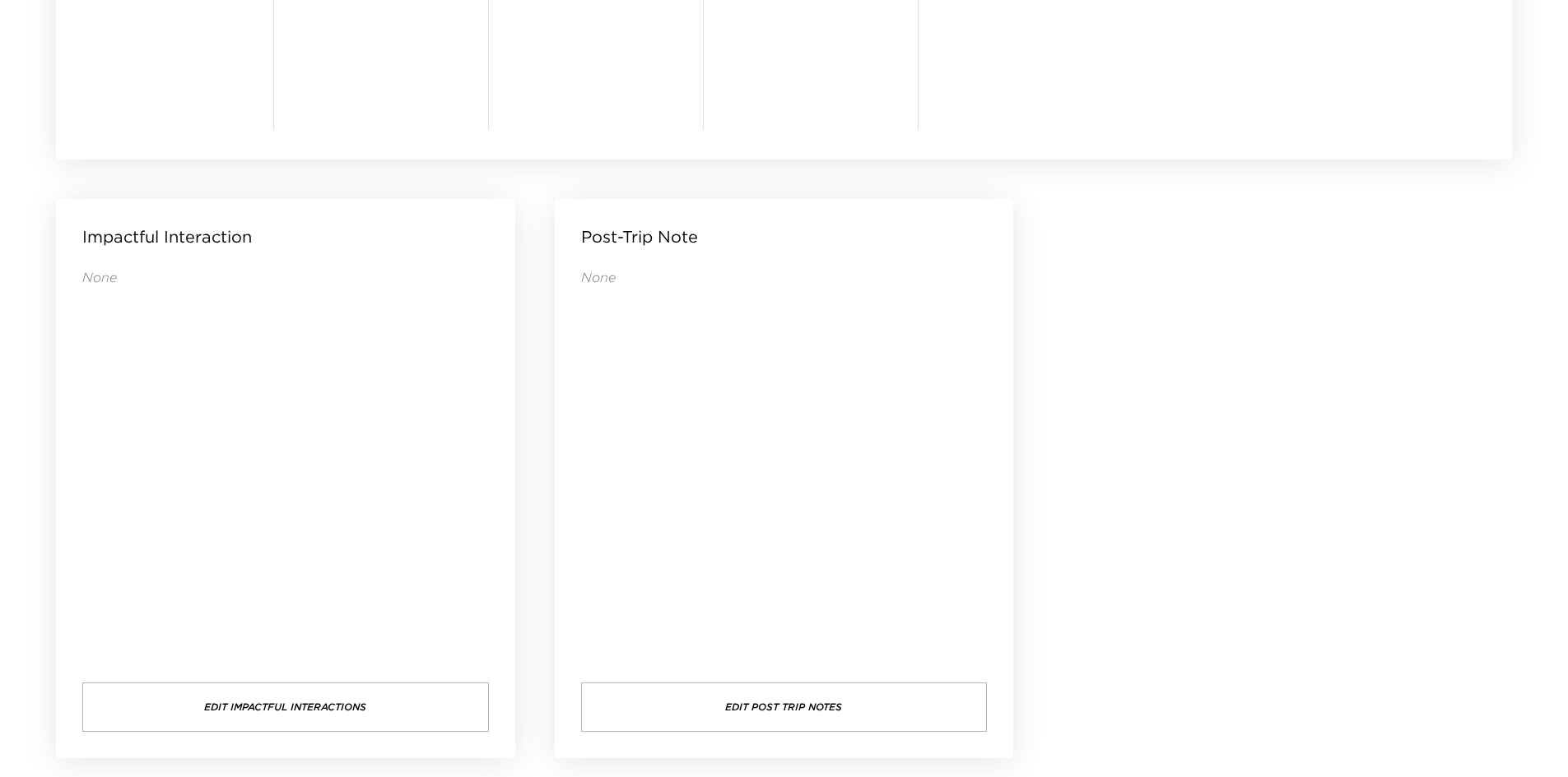
drag, startPoint x: 1138, startPoint y: 520, endPoint x: 1117, endPoint y: 537, distance: 27.0
drag, startPoint x: 1151, startPoint y: 536, endPoint x: 1175, endPoint y: 576, distance: 46.6
drag, startPoint x: 1208, startPoint y: 586, endPoint x: 1168, endPoint y: 587, distance: 40.0
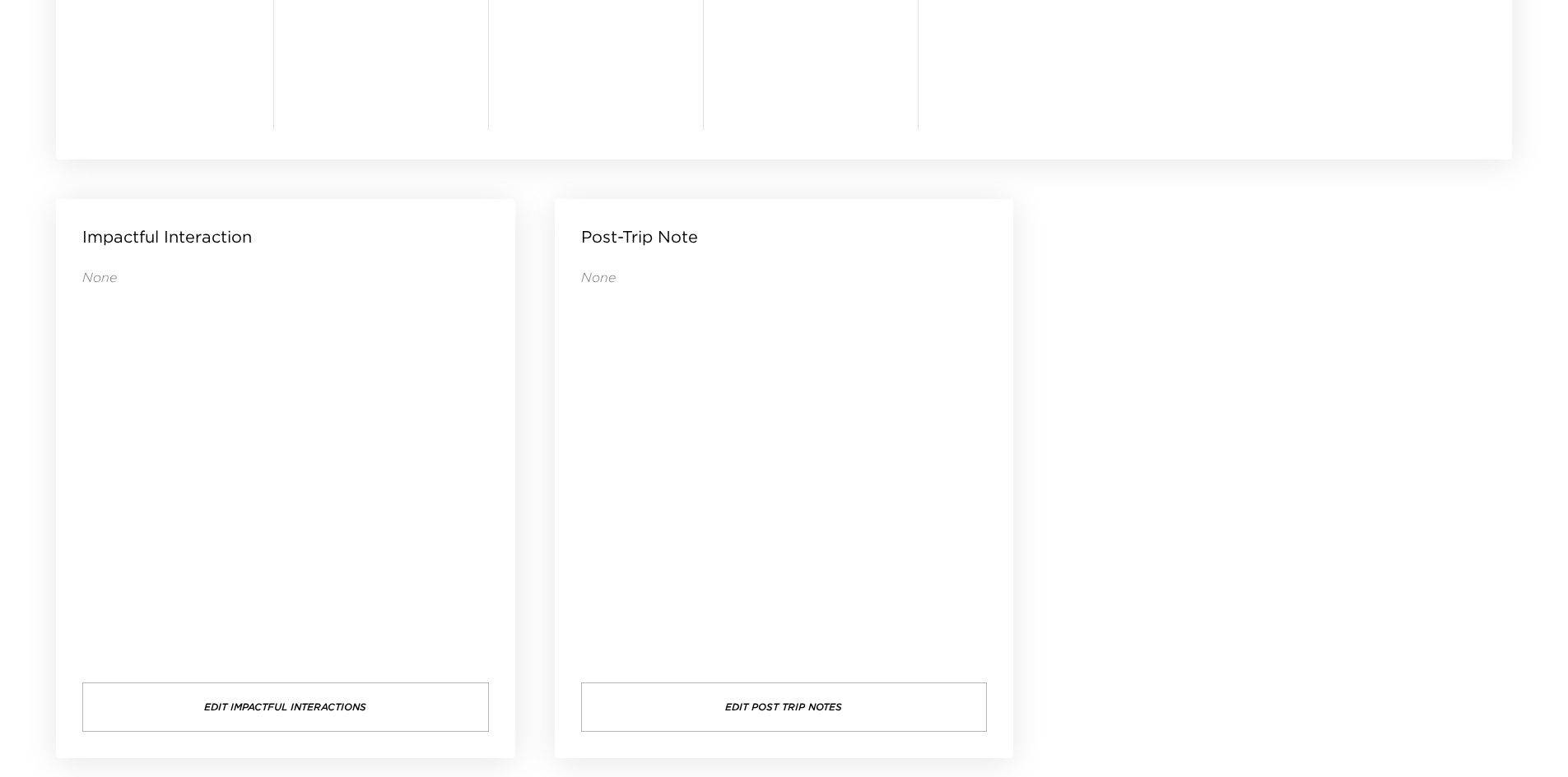
drag, startPoint x: 1168, startPoint y: 588, endPoint x: 1150, endPoint y: 595, distance: 19.3
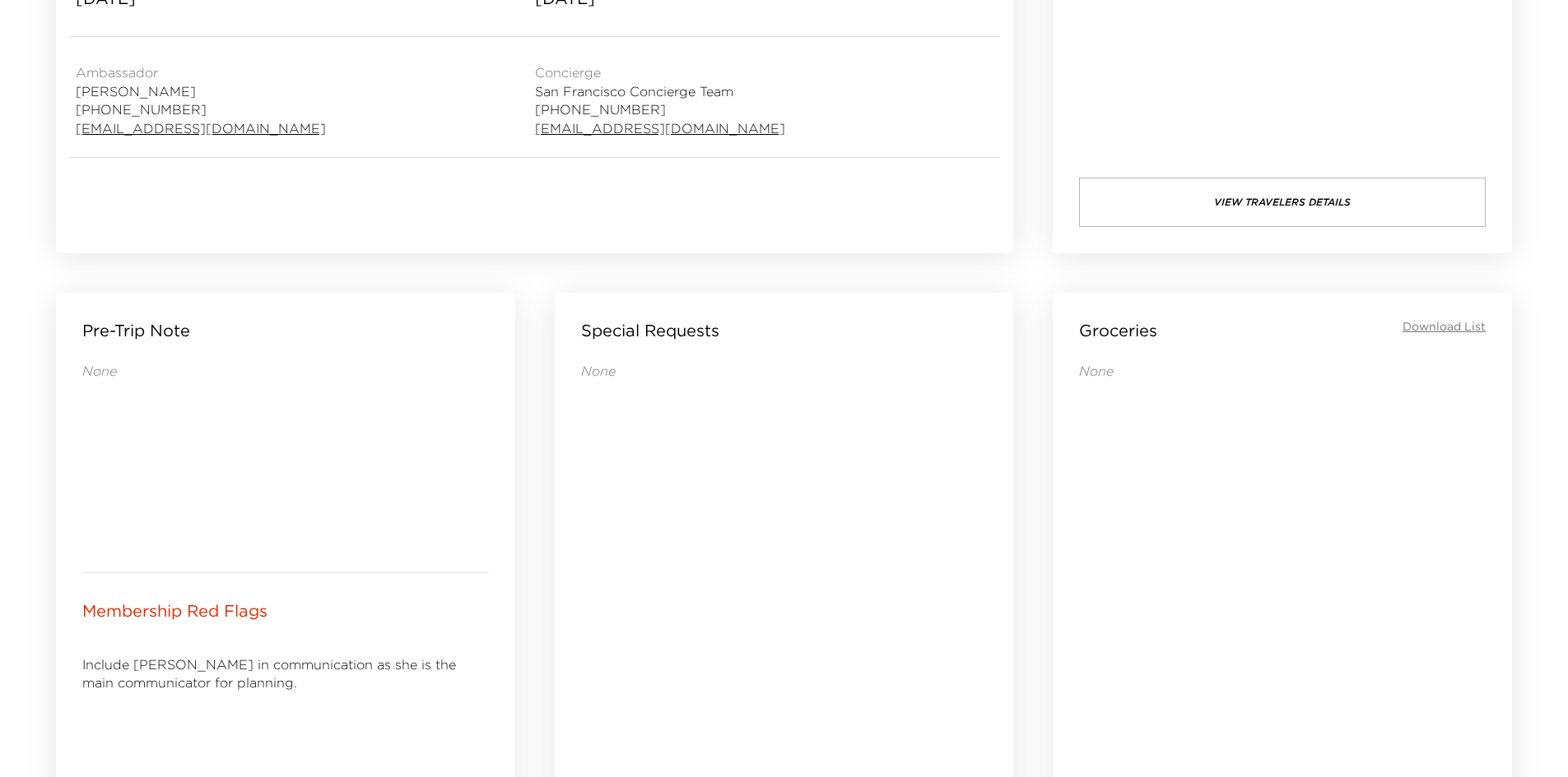
scroll to position [22, 0]
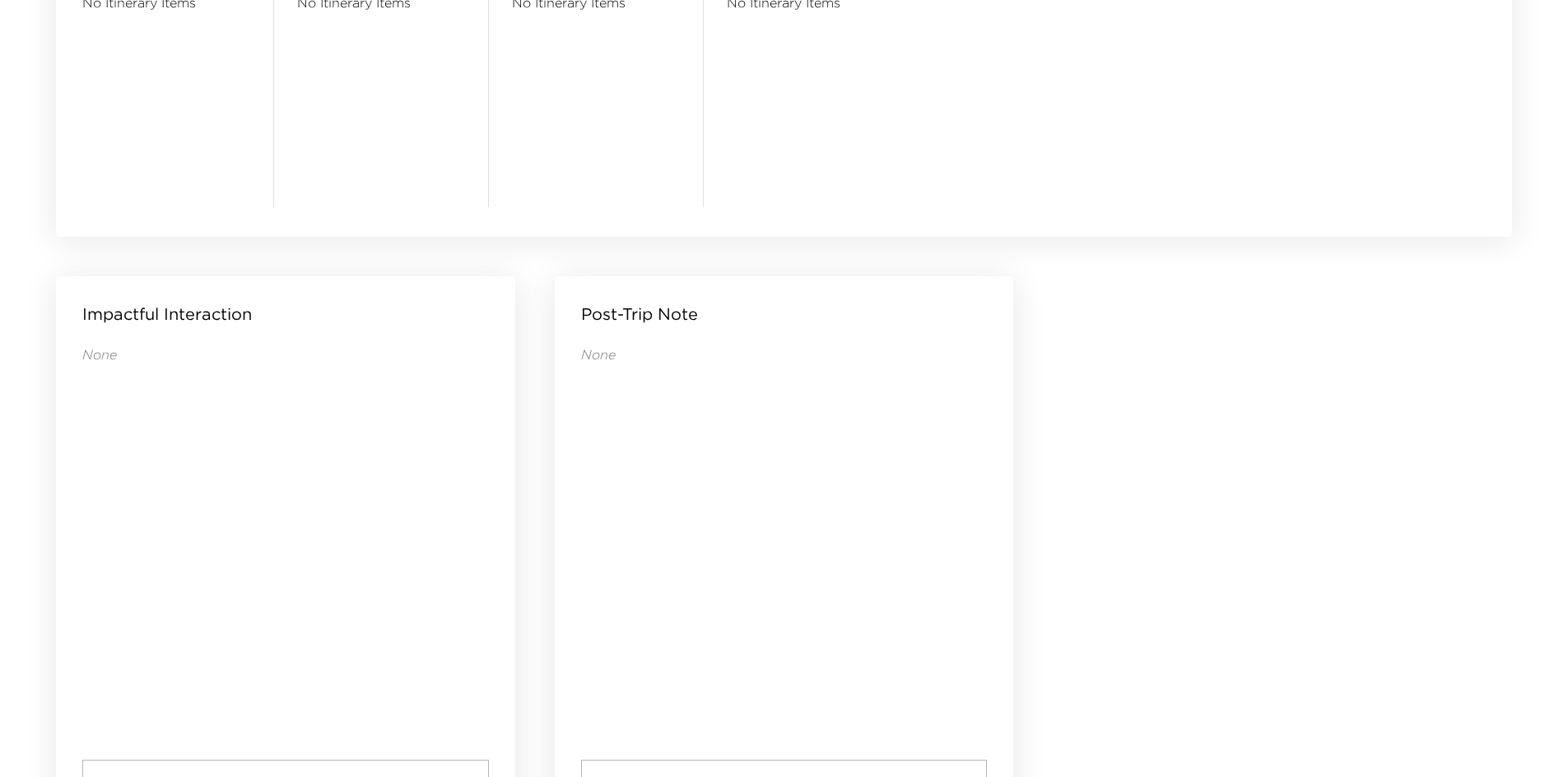
scroll to position [1584, 0]
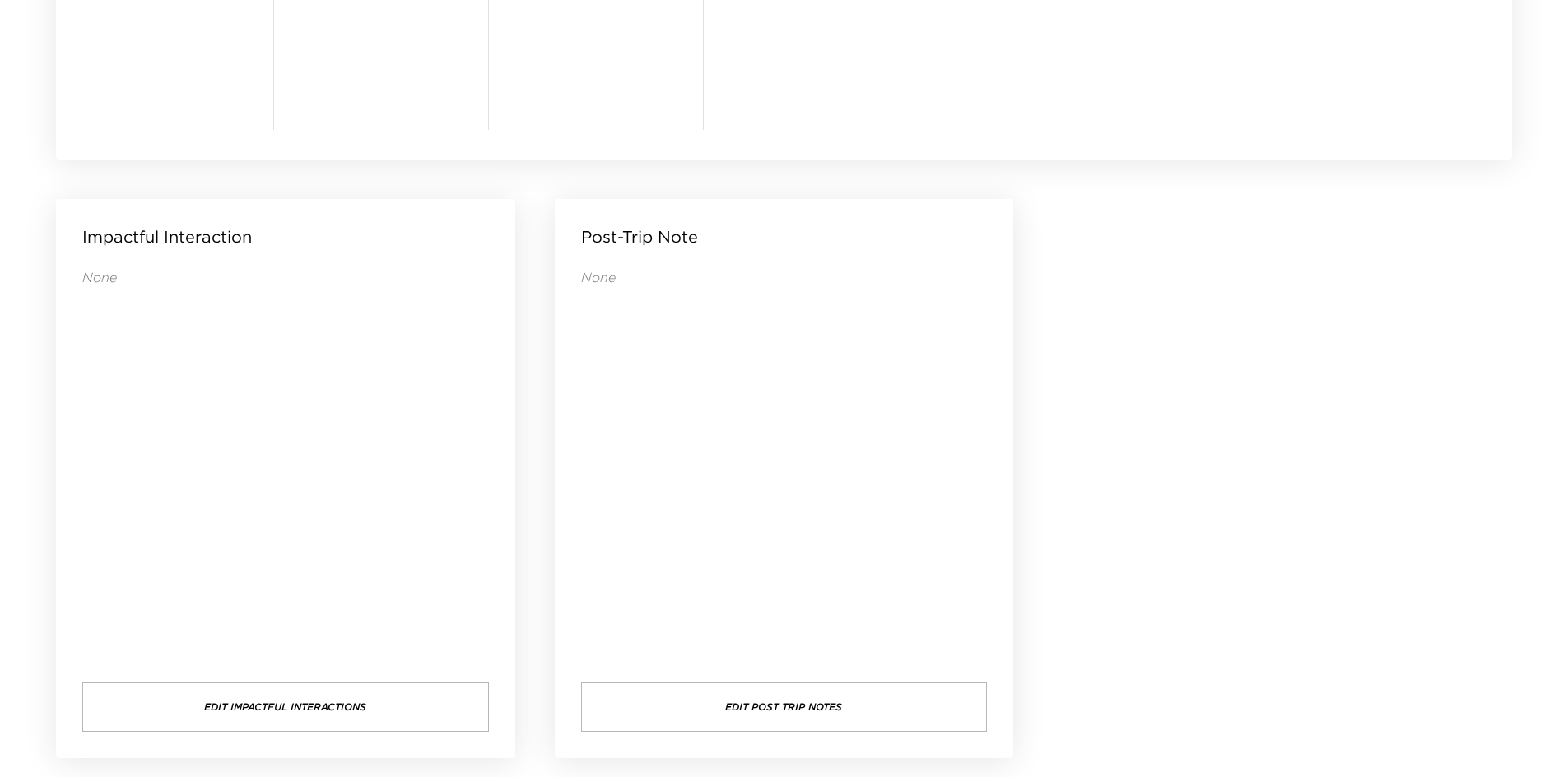
drag, startPoint x: 1226, startPoint y: 414, endPoint x: 1137, endPoint y: 367, distance: 100.6
drag, startPoint x: 1157, startPoint y: 369, endPoint x: 1118, endPoint y: 389, distance: 43.8
drag, startPoint x: 1071, startPoint y: 341, endPoint x: 1034, endPoint y: 309, distance: 48.9
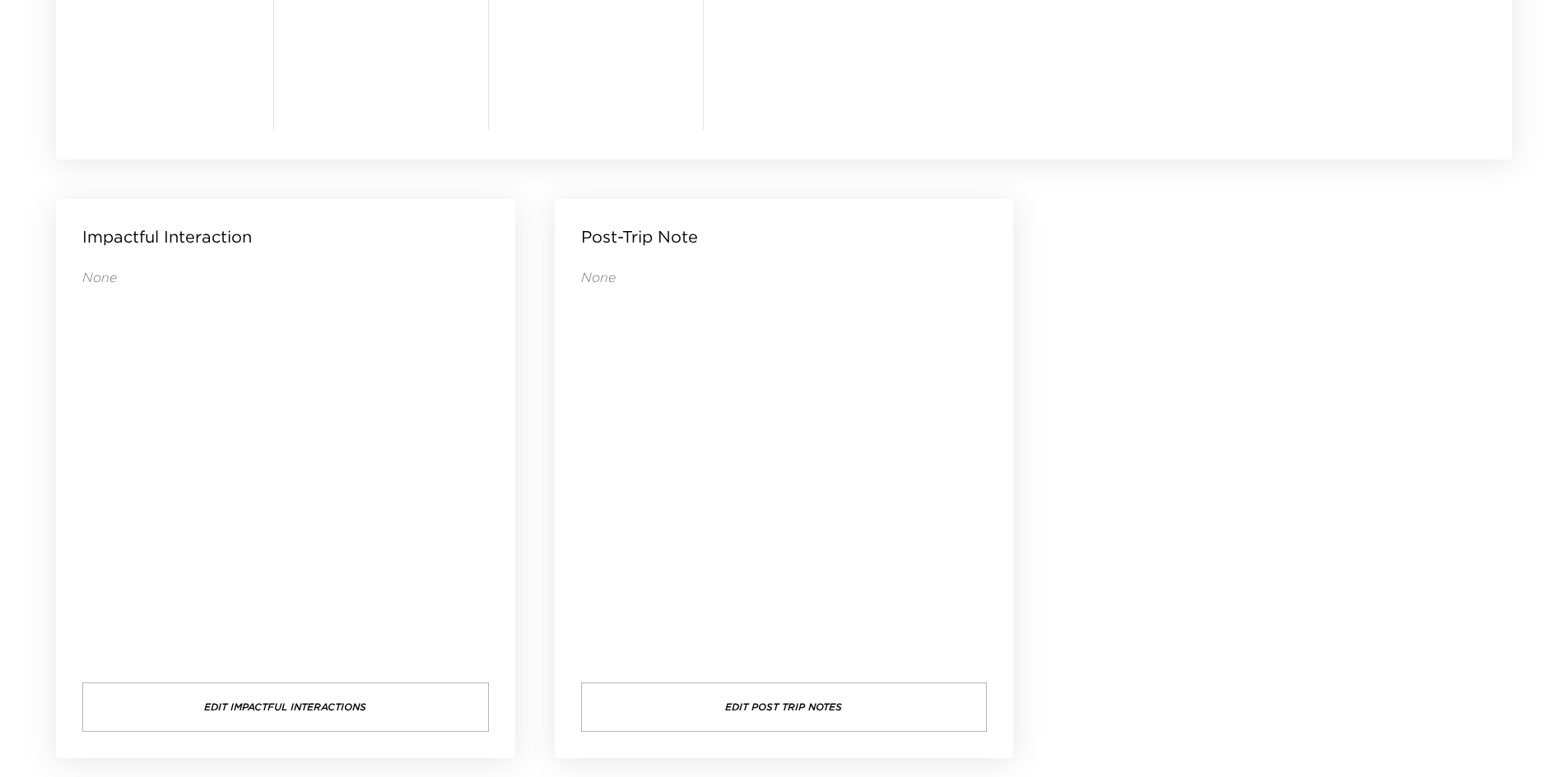
drag, startPoint x: 1090, startPoint y: 265, endPoint x: 1073, endPoint y: 243, distance: 27.8
drag, startPoint x: 1129, startPoint y: 298, endPoint x: 1111, endPoint y: 270, distance: 33.3
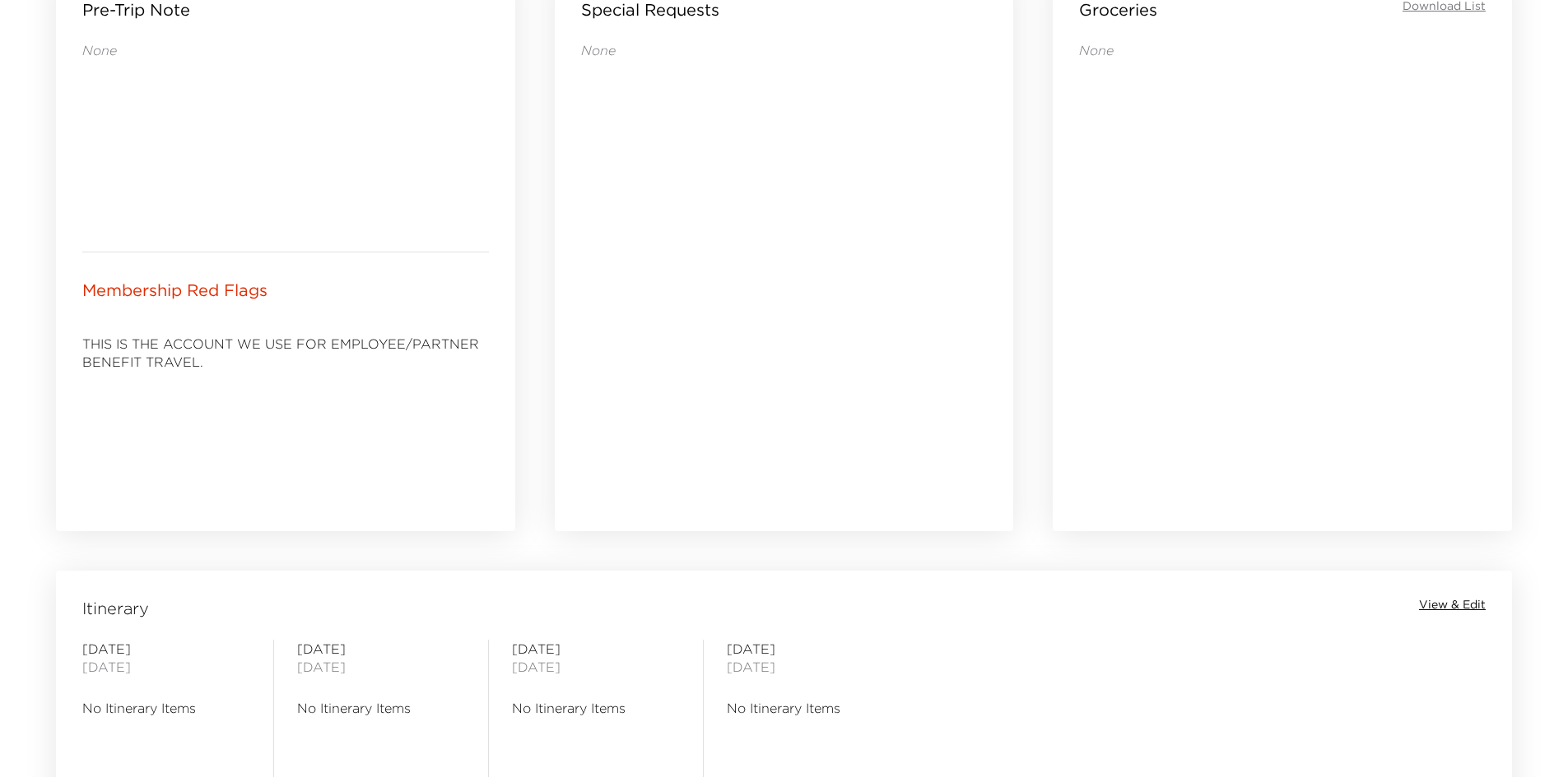
scroll to position [597, 0]
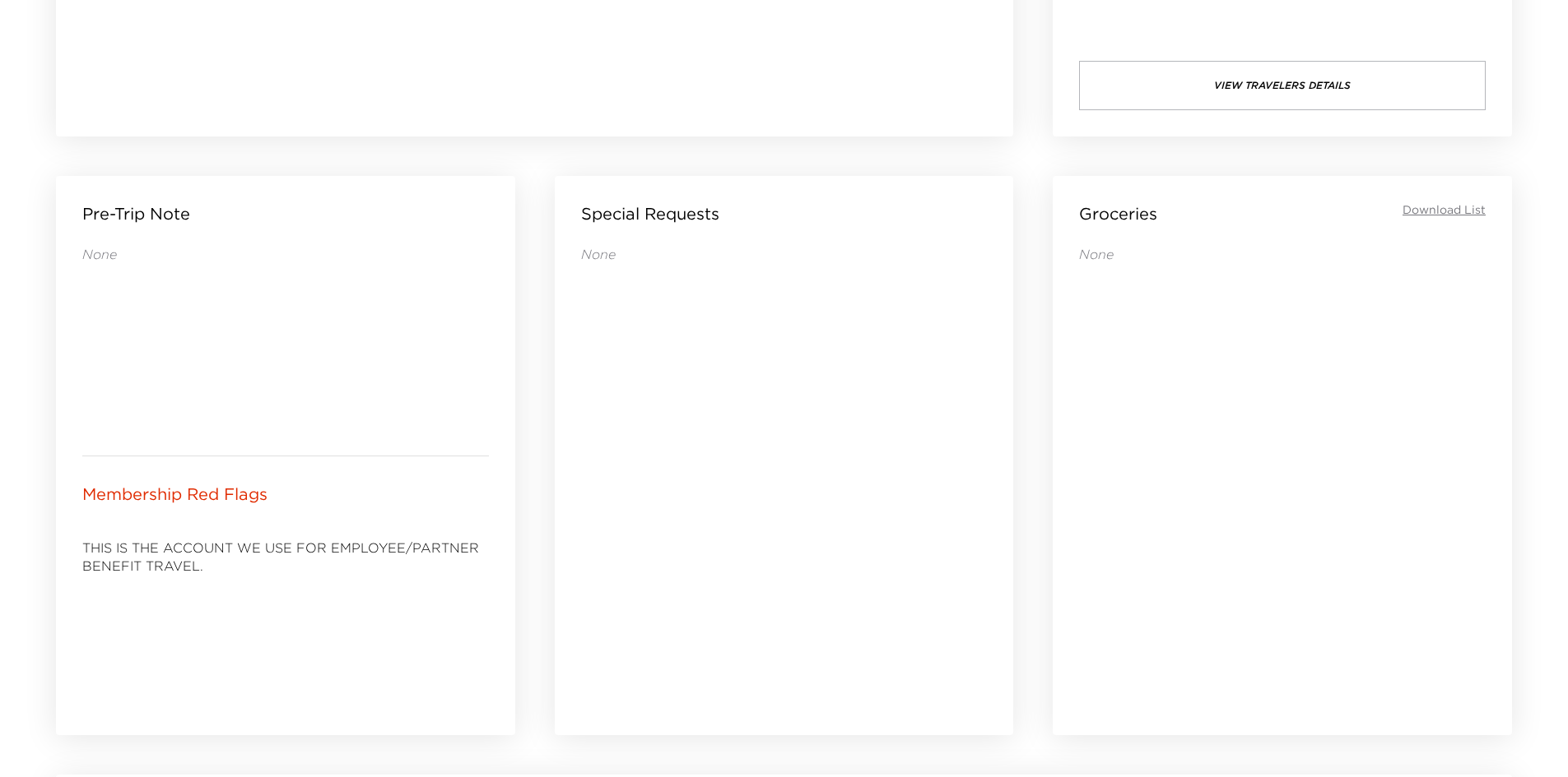
drag, startPoint x: 390, startPoint y: 592, endPoint x: 376, endPoint y: 585, distance: 15.7
click at [379, 586] on div "THIS IS THE ACCOUNT WE USE FOR EMPLOYEE/PARTNER BENEFIT TRAVEL." at bounding box center [285, 618] width 407 height 184
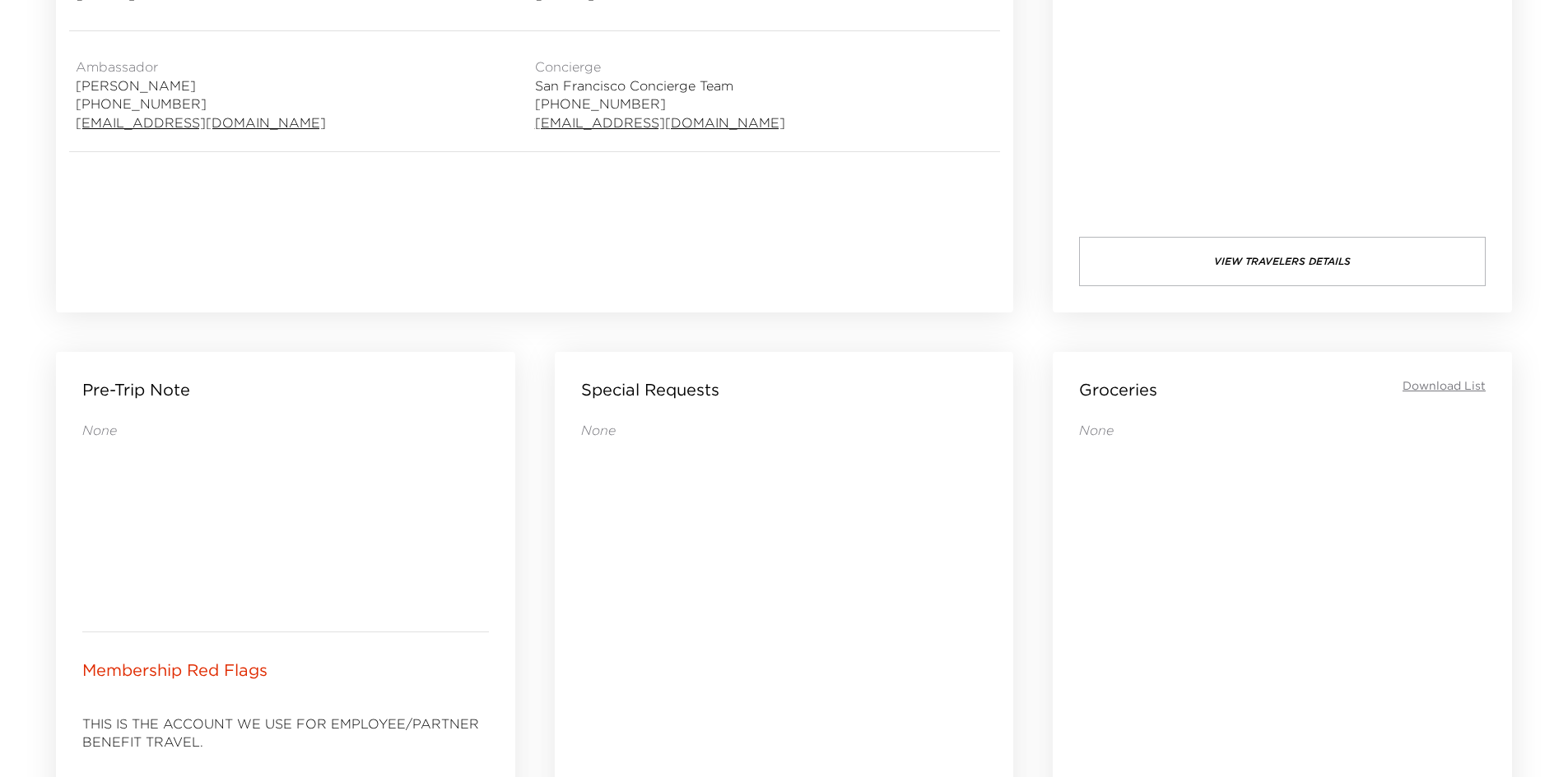
scroll to position [103, 0]
